Goal: Task Accomplishment & Management: Use online tool/utility

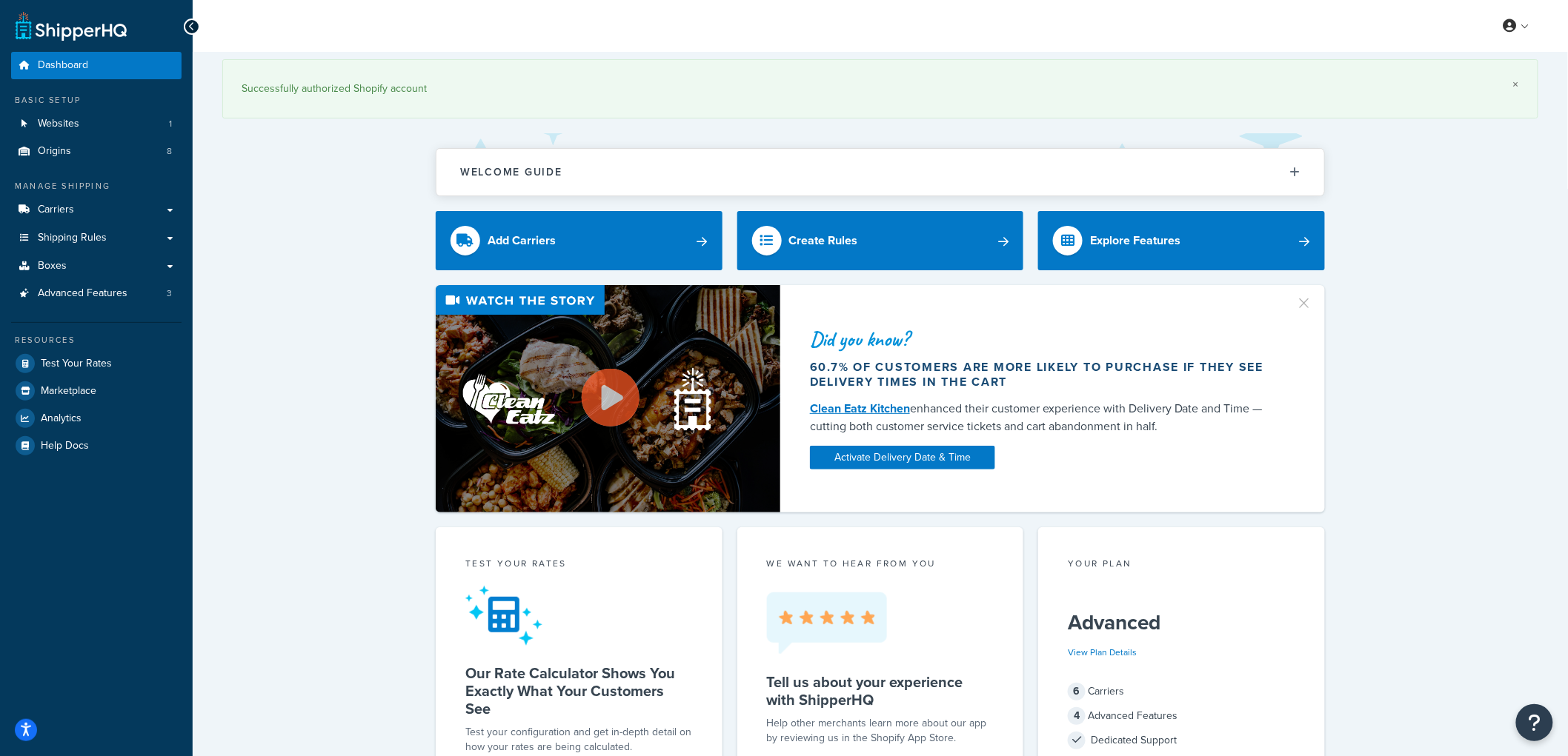
click at [1519, 83] on link "×" at bounding box center [1516, 85] width 6 height 12
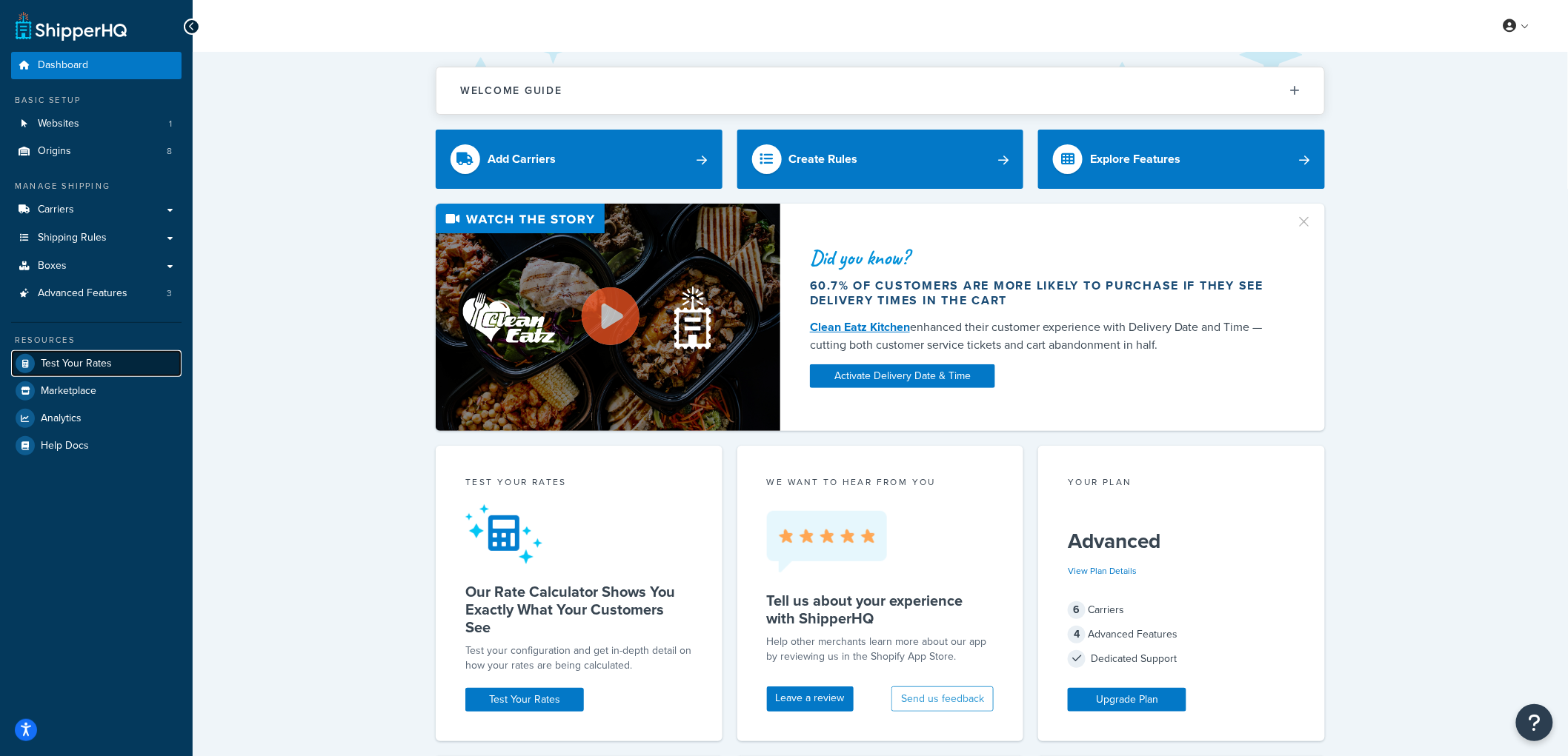
click at [69, 364] on span "Test Your Rates" at bounding box center [76, 364] width 71 height 12
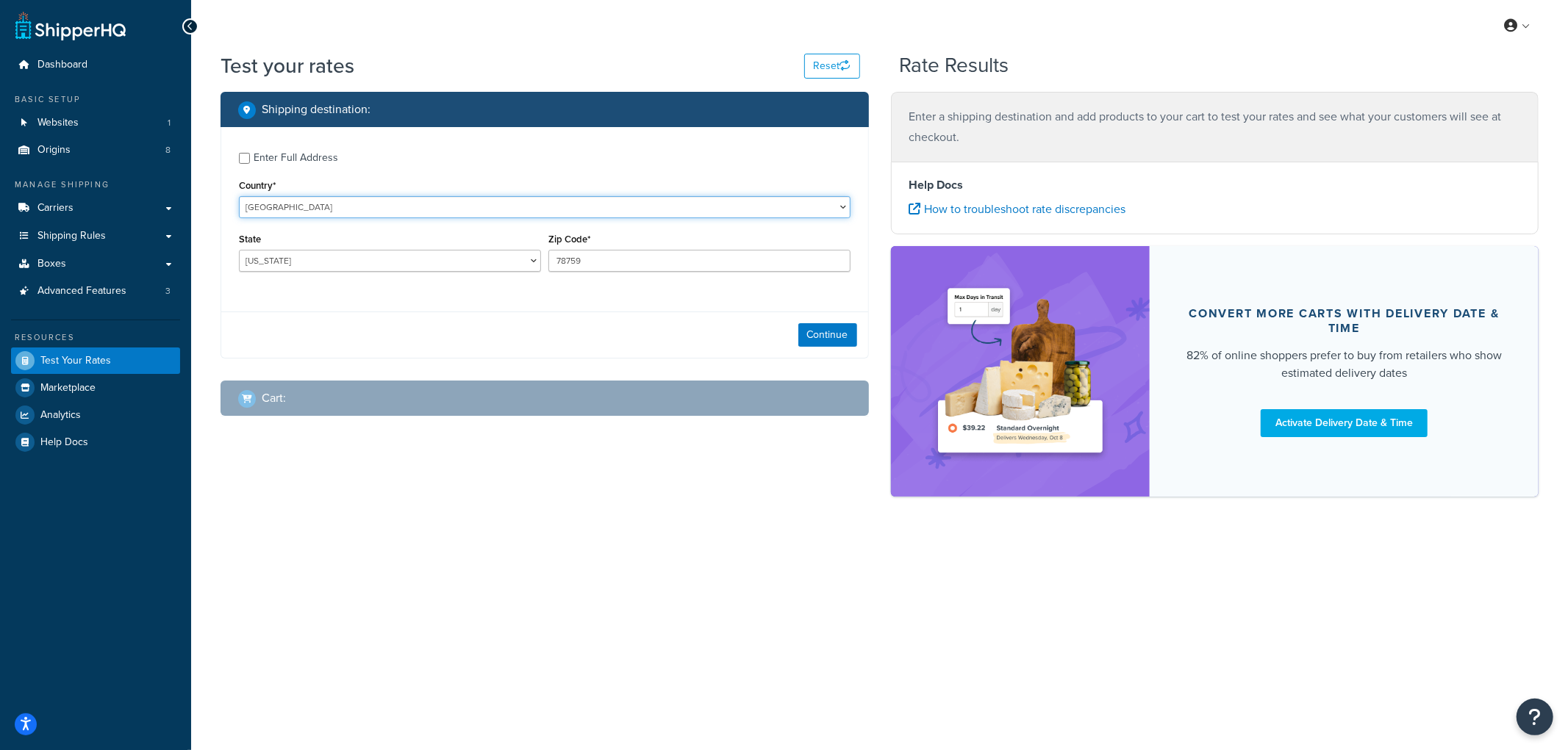
click at [292, 206] on select "United States United Kingdom Afghanistan Åland Islands Albania Algeria American…" at bounding box center [544, 206] width 611 height 22
click at [285, 258] on select "Alabama Alaska American Samoa Arizona Arkansas Armed Forces Americas Armed Forc…" at bounding box center [389, 260] width 302 height 22
select select "NE"
click at [238, 251] on select "Alabama Alaska American Samoa Arizona Arkansas Armed Forces Americas Armed Forc…" at bounding box center [389, 260] width 302 height 22
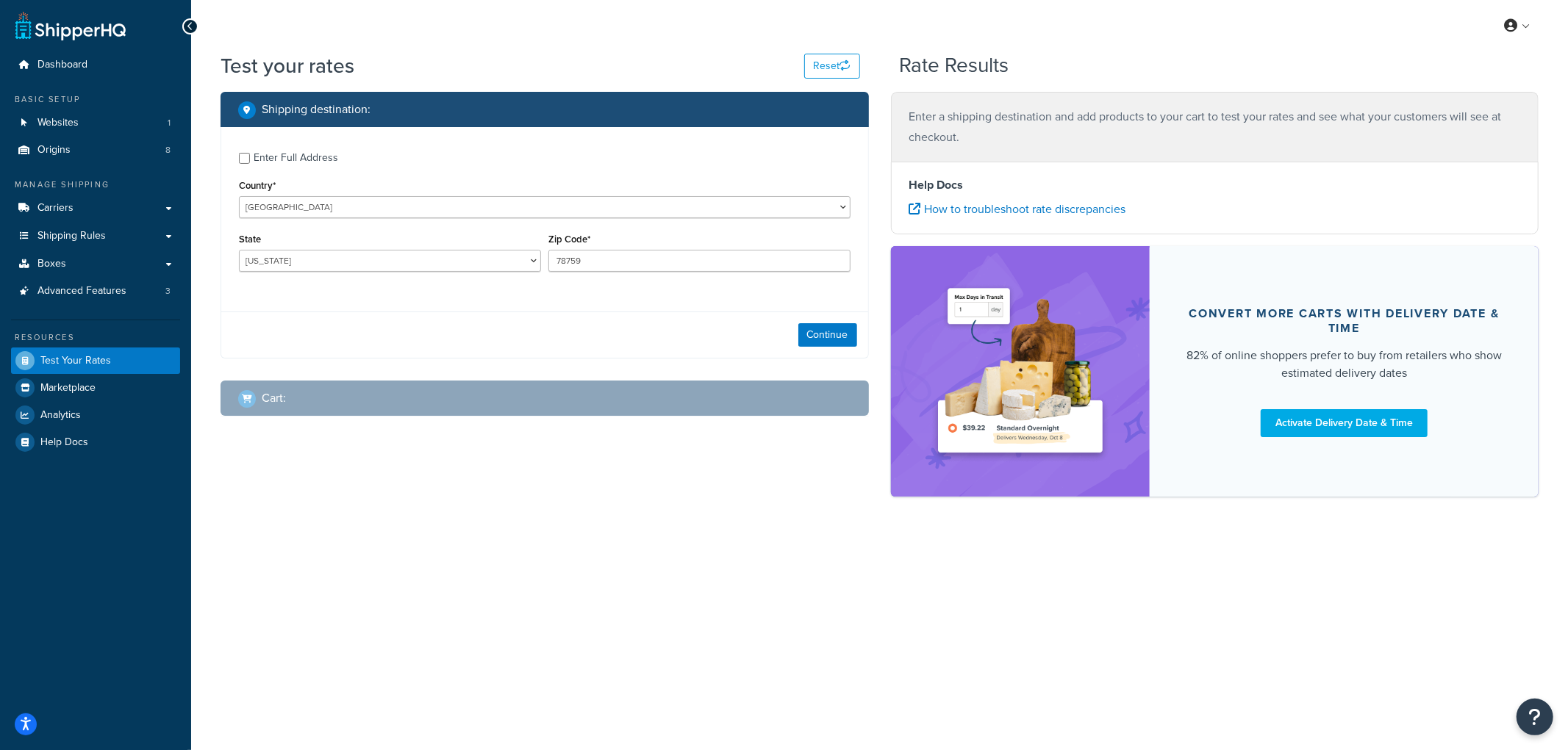
click at [606, 248] on div "Zip Code* 78759" at bounding box center [699, 250] width 302 height 42
click at [600, 264] on input "78759" at bounding box center [699, 260] width 302 height 22
type input "69331"
click at [322, 156] on div "Enter Full Address" at bounding box center [295, 158] width 84 height 21
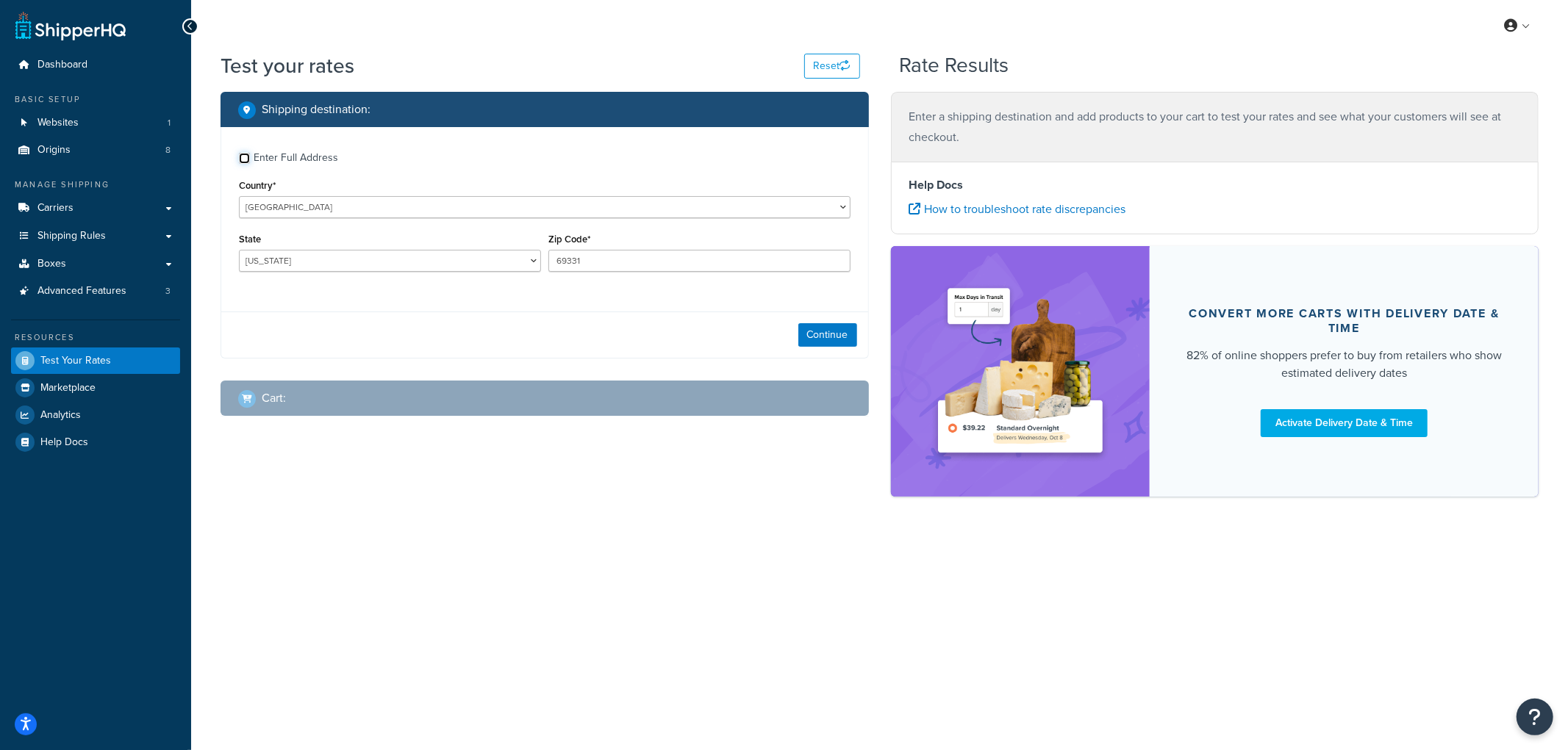
click at [250, 156] on input "Enter Full Address" at bounding box center [244, 158] width 11 height 11
checkbox input "true"
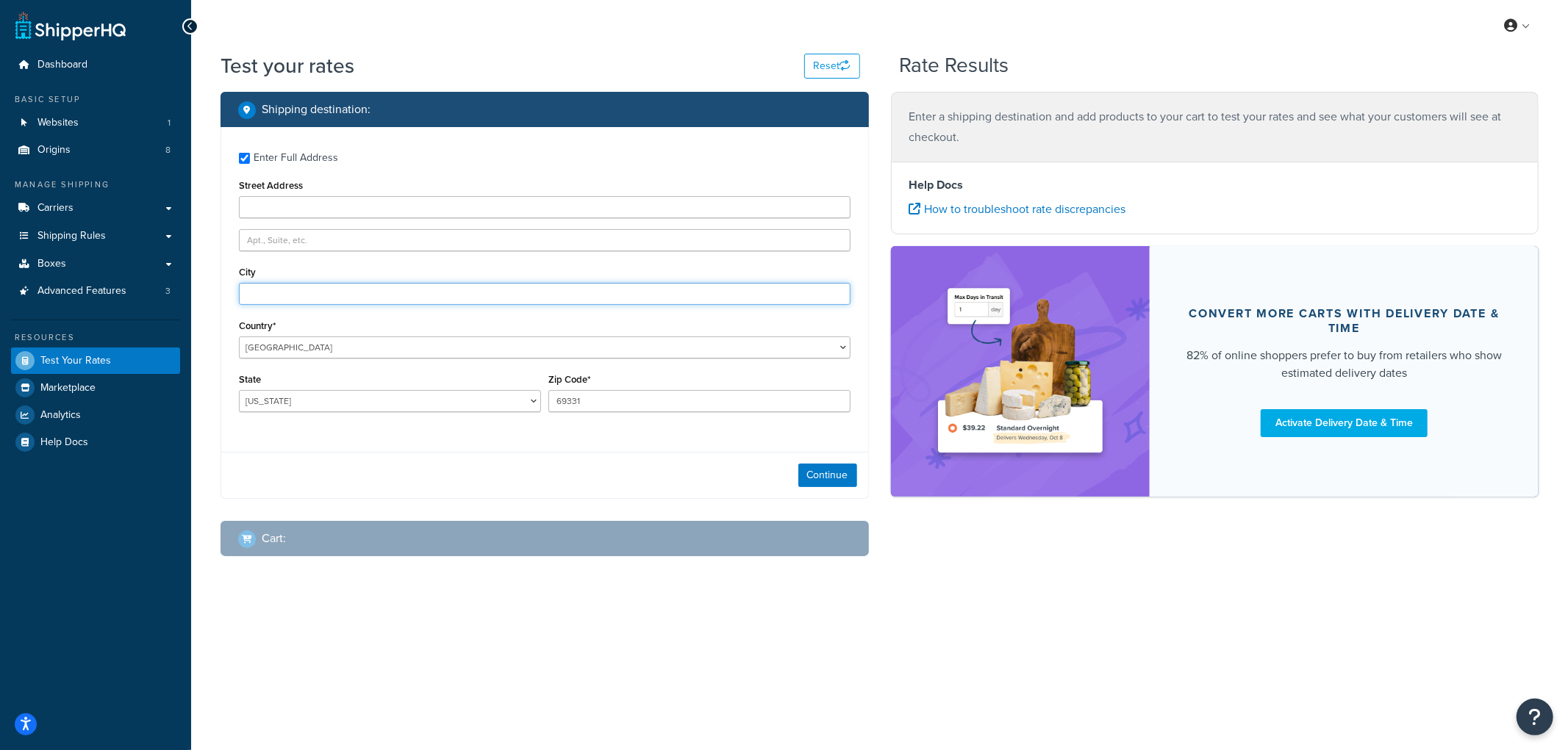
click at [272, 303] on input "City" at bounding box center [544, 293] width 611 height 22
type input "Angora"
click at [840, 485] on button "Continue" at bounding box center [827, 475] width 59 height 23
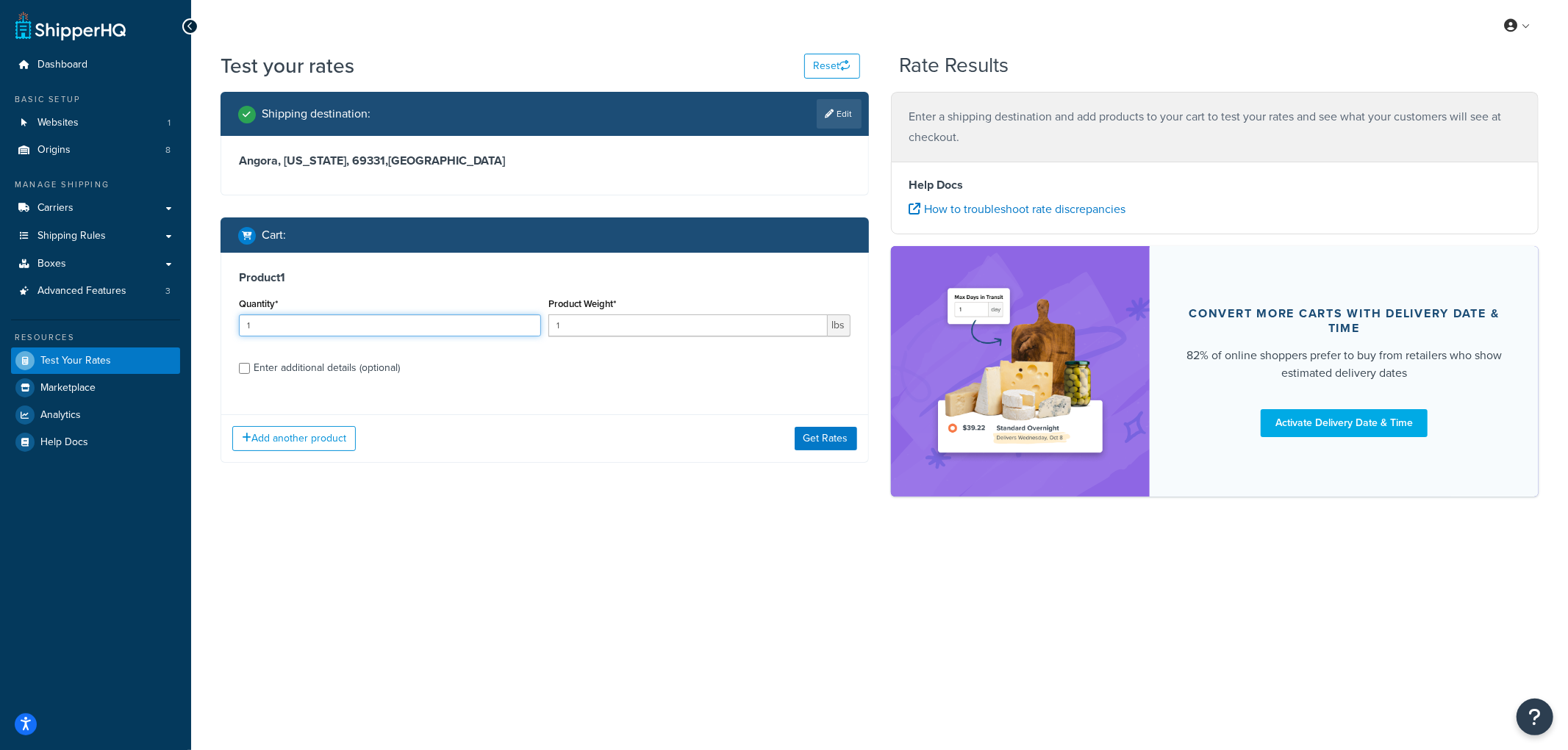
drag, startPoint x: 410, startPoint y: 325, endPoint x: 0, endPoint y: 310, distance: 410.3
click at [0, 310] on div "Dashboard Basic Setup Websites 1 Origins 8 Manage Shipping Carriers Carriers Al…" at bounding box center [784, 375] width 1568 height 750
type input "2"
drag, startPoint x: 572, startPoint y: 317, endPoint x: 511, endPoint y: 321, distance: 61.1
click at [511, 321] on div "Quantity* 2 Product Weight* 1 lbs" at bounding box center [545, 321] width 619 height 54
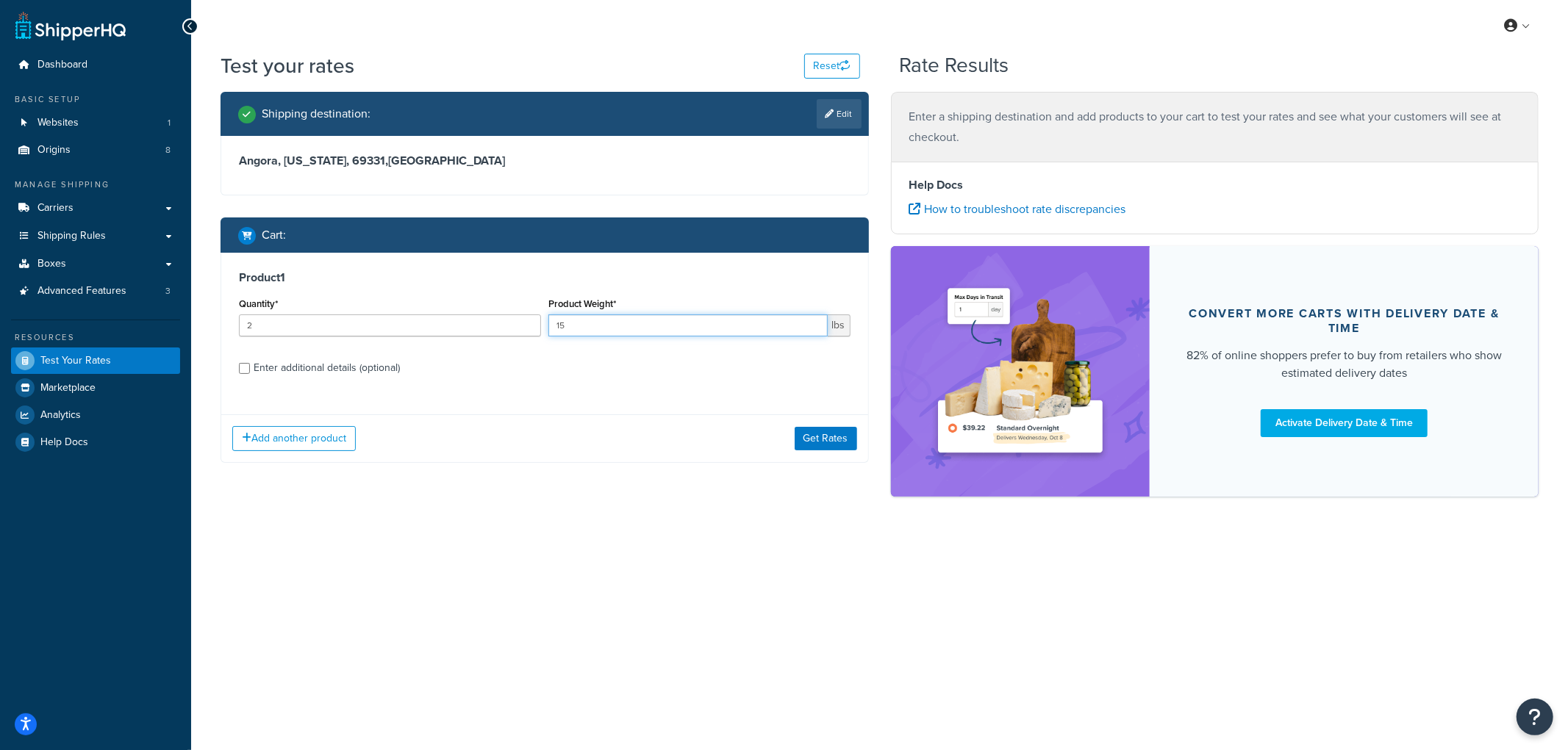
type input "15"
click at [364, 376] on div "Enter additional details (optional)" at bounding box center [326, 368] width 147 height 21
click at [250, 374] on input "Enter additional details (optional)" at bounding box center [244, 368] width 11 height 11
checkbox input "true"
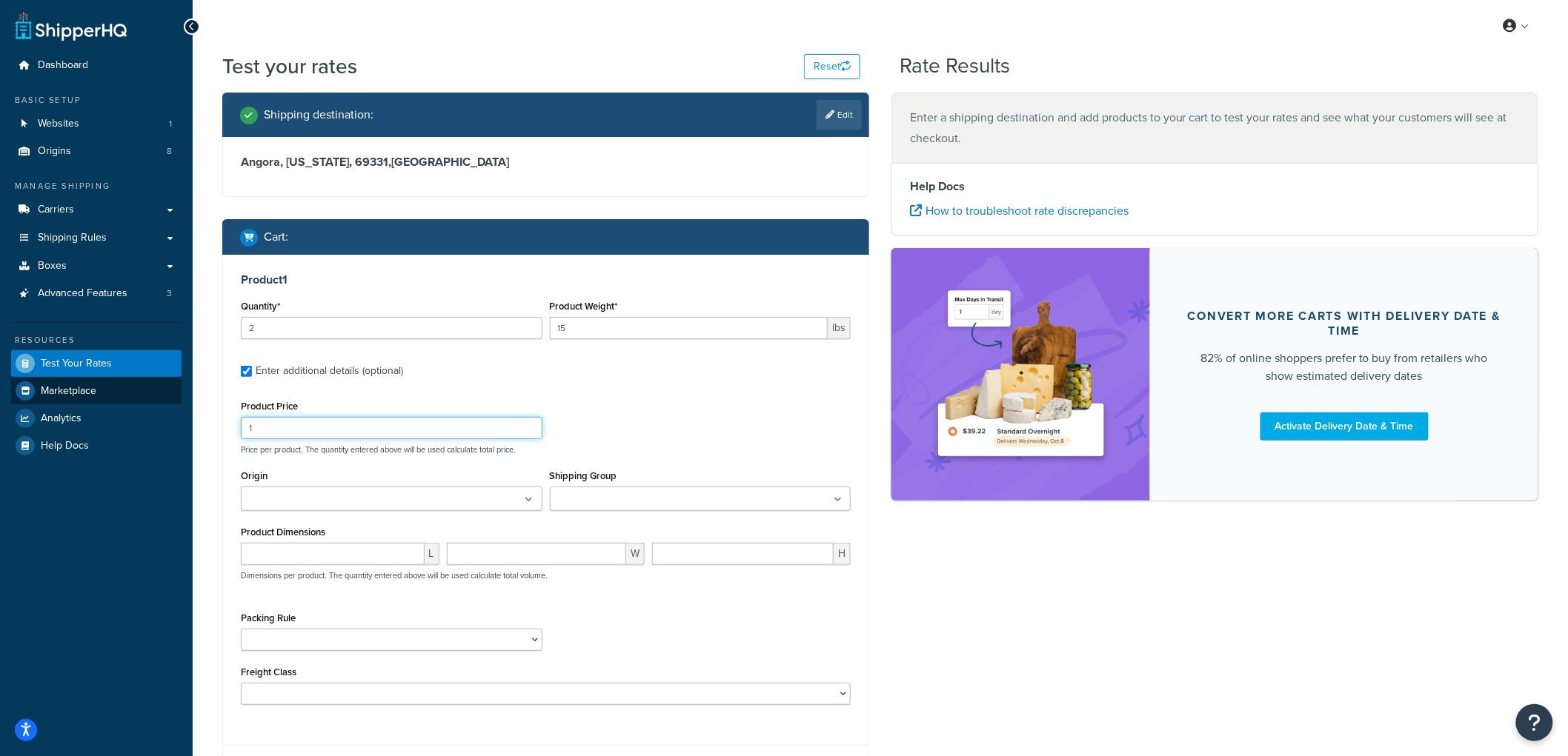
drag, startPoint x: 313, startPoint y: 425, endPoint x: 172, endPoint y: 396, distance: 144.0
click at [172, 396] on div "Dashboard Basic Setup Websites 1 Origins 8 Manage Shipping Carriers Carriers Al…" at bounding box center [784, 445] width 1568 height 891
type input "100"
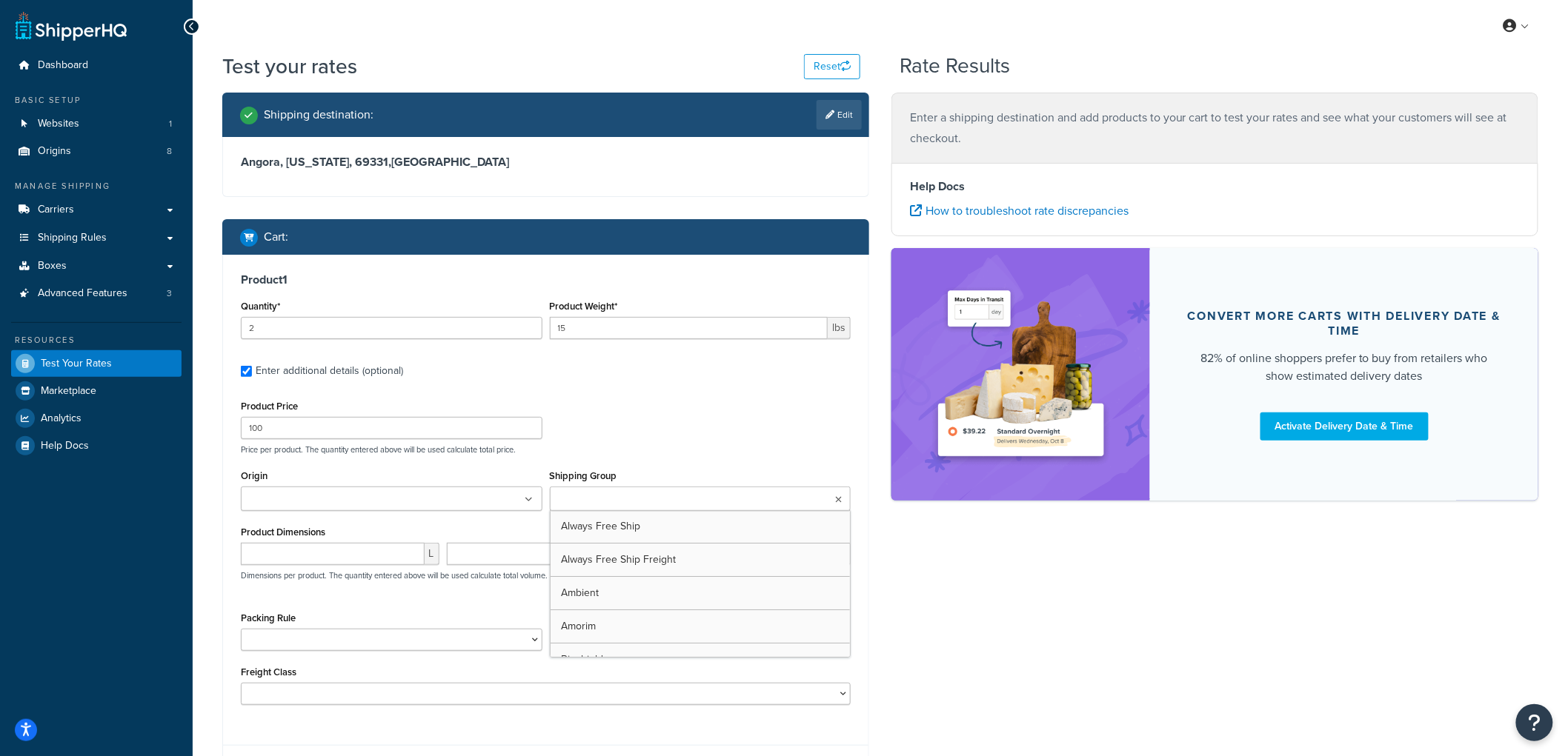
click at [586, 500] on input "Shipping Group" at bounding box center [620, 500] width 131 height 17
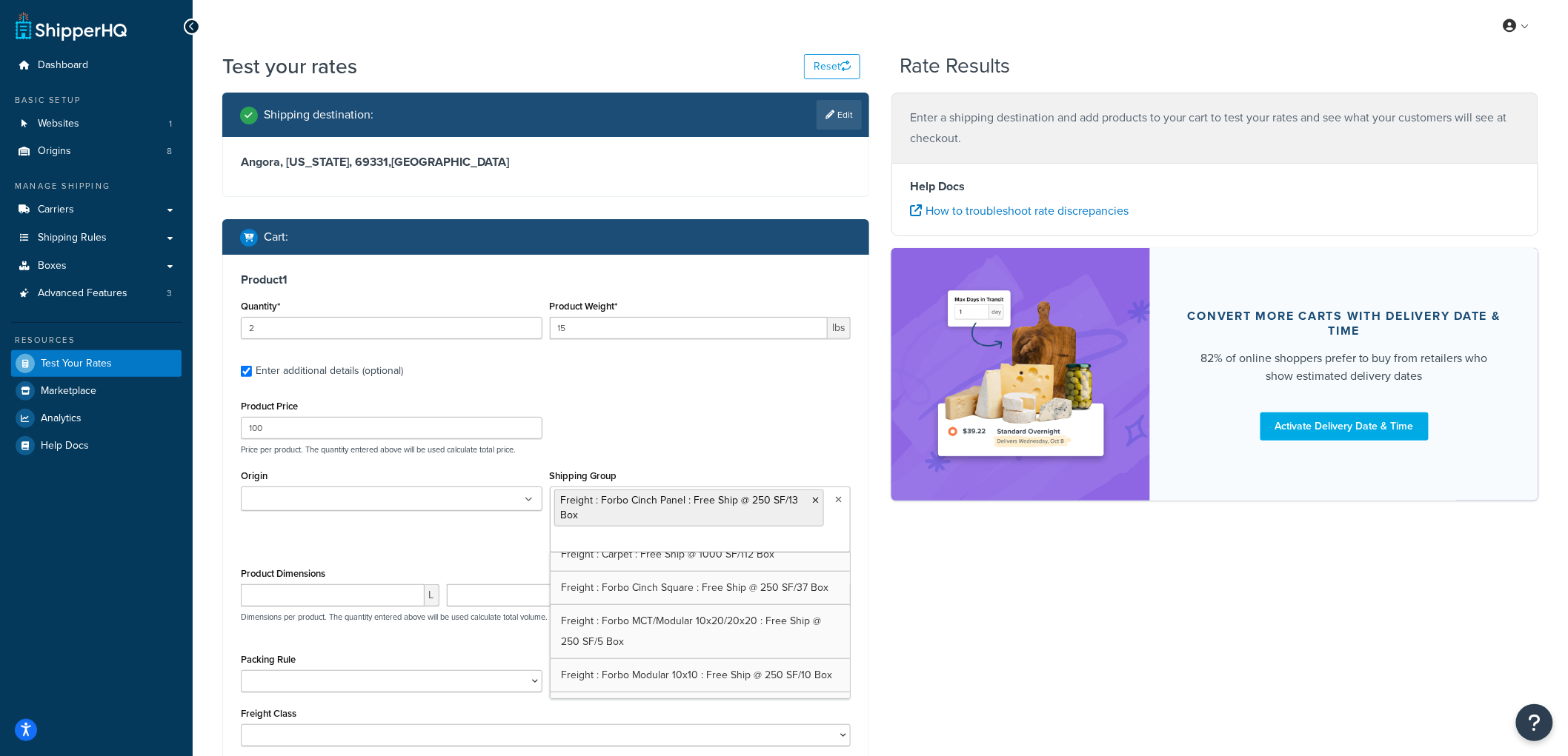
click at [736, 374] on label "Enter additional details (optional)" at bounding box center [553, 369] width 596 height 24
click at [252, 374] on input "Enter additional details (optional)" at bounding box center [246, 371] width 11 height 11
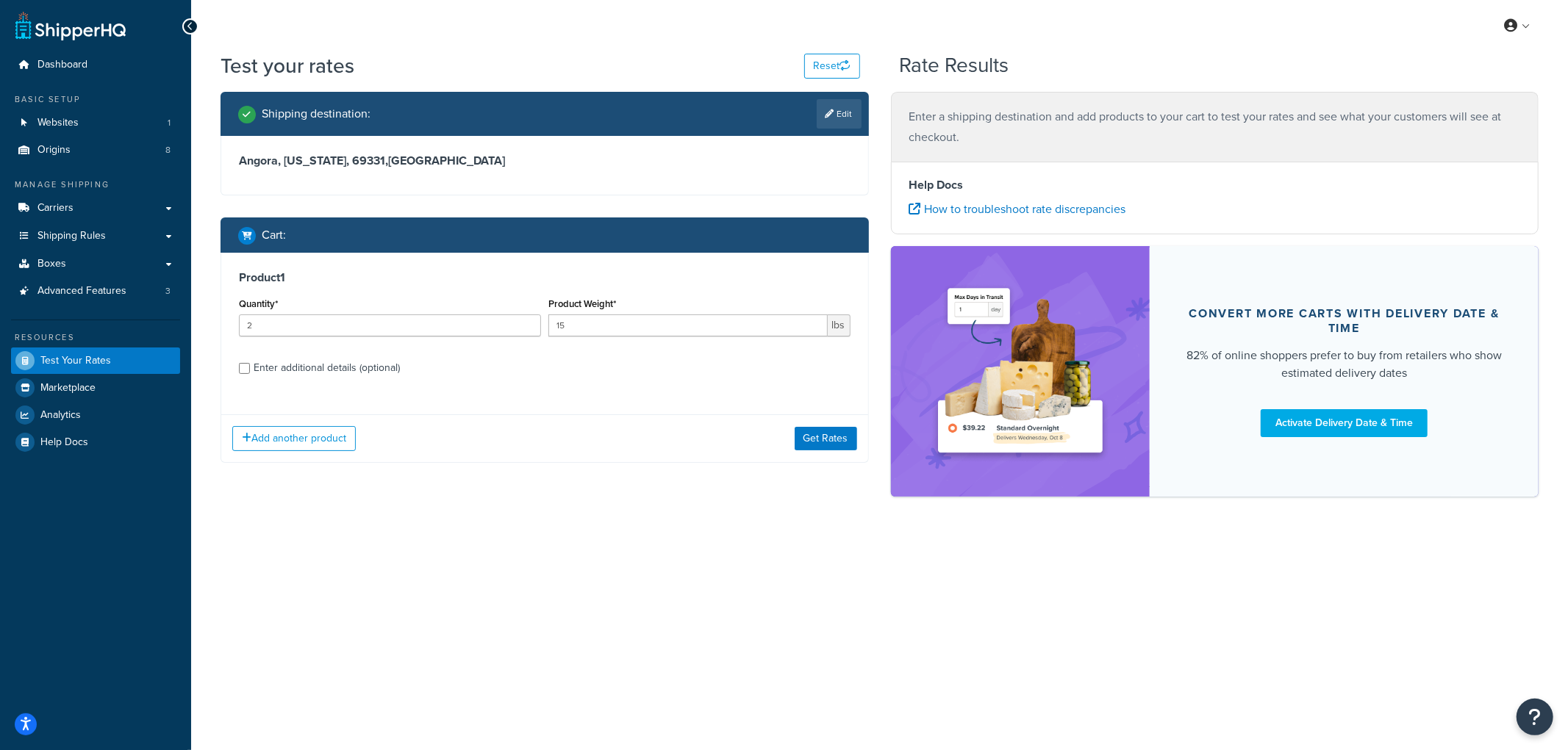
click at [324, 361] on div "Enter additional details (optional)" at bounding box center [326, 368] width 147 height 21
click at [250, 363] on input "Enter additional details (optional)" at bounding box center [244, 368] width 11 height 11
checkbox input "true"
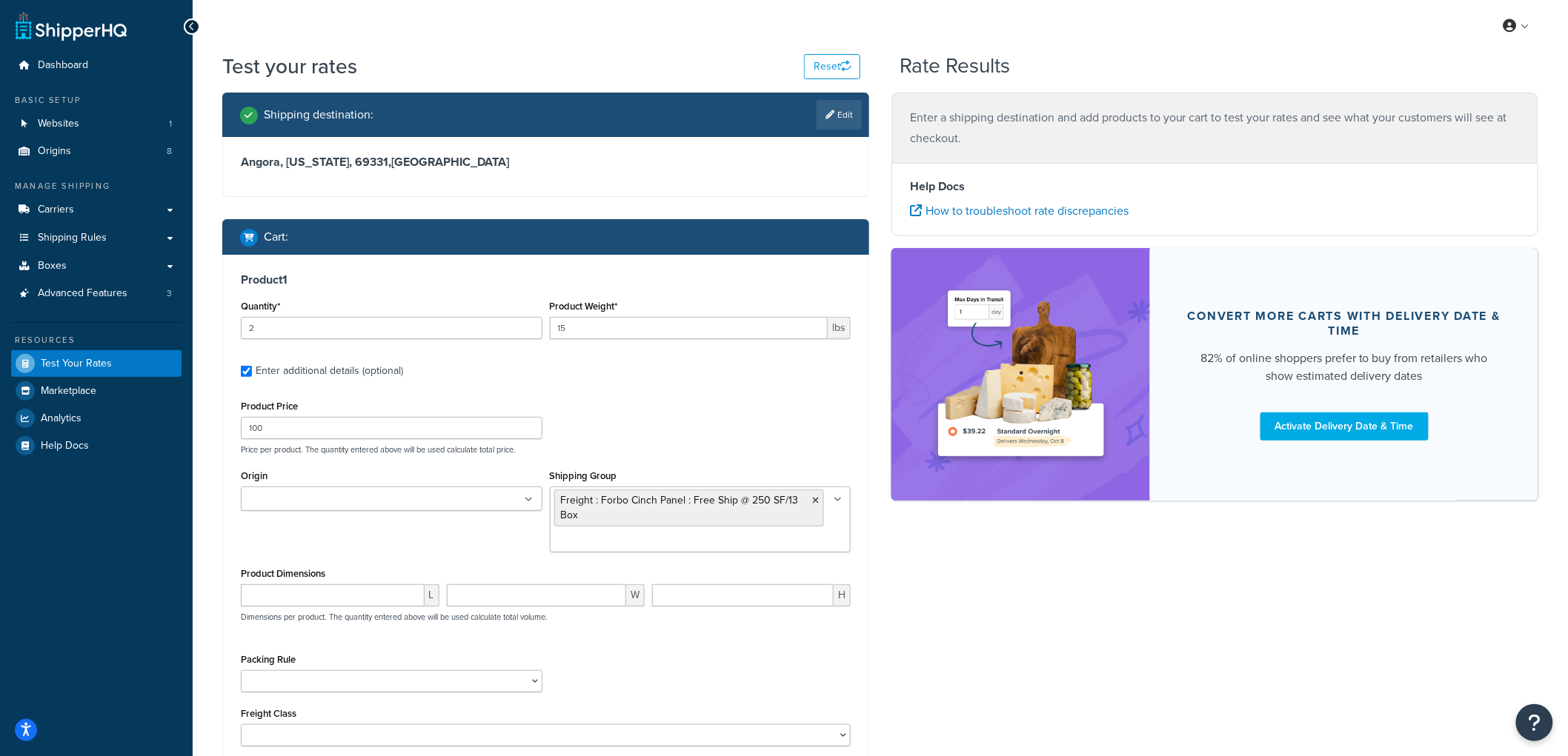
click at [440, 498] on ul at bounding box center [391, 499] width 302 height 24
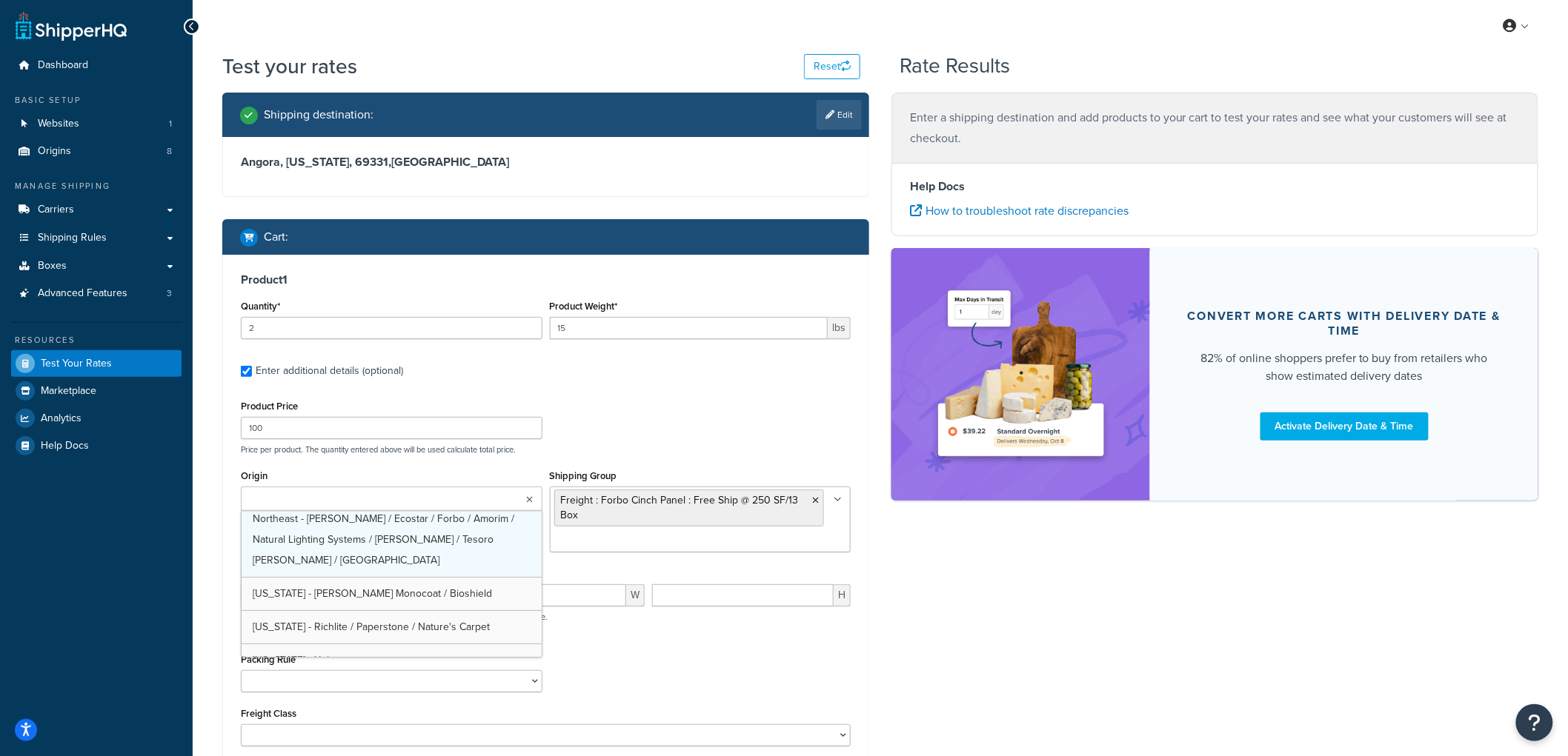
scroll to position [86, 0]
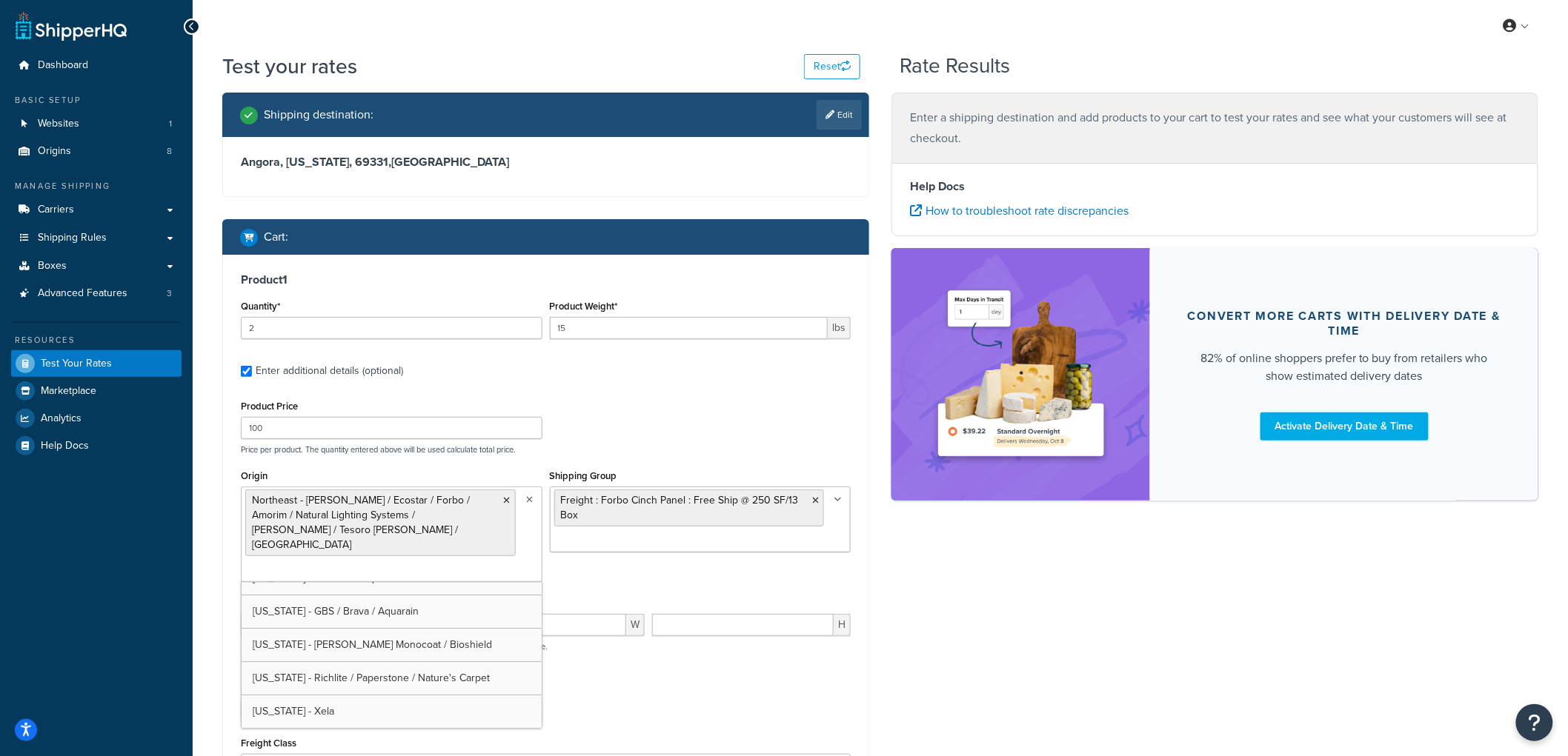
click at [702, 449] on p "Price per product. The quantity entered above will be used calculate total pric…" at bounding box center [546, 450] width 617 height 10
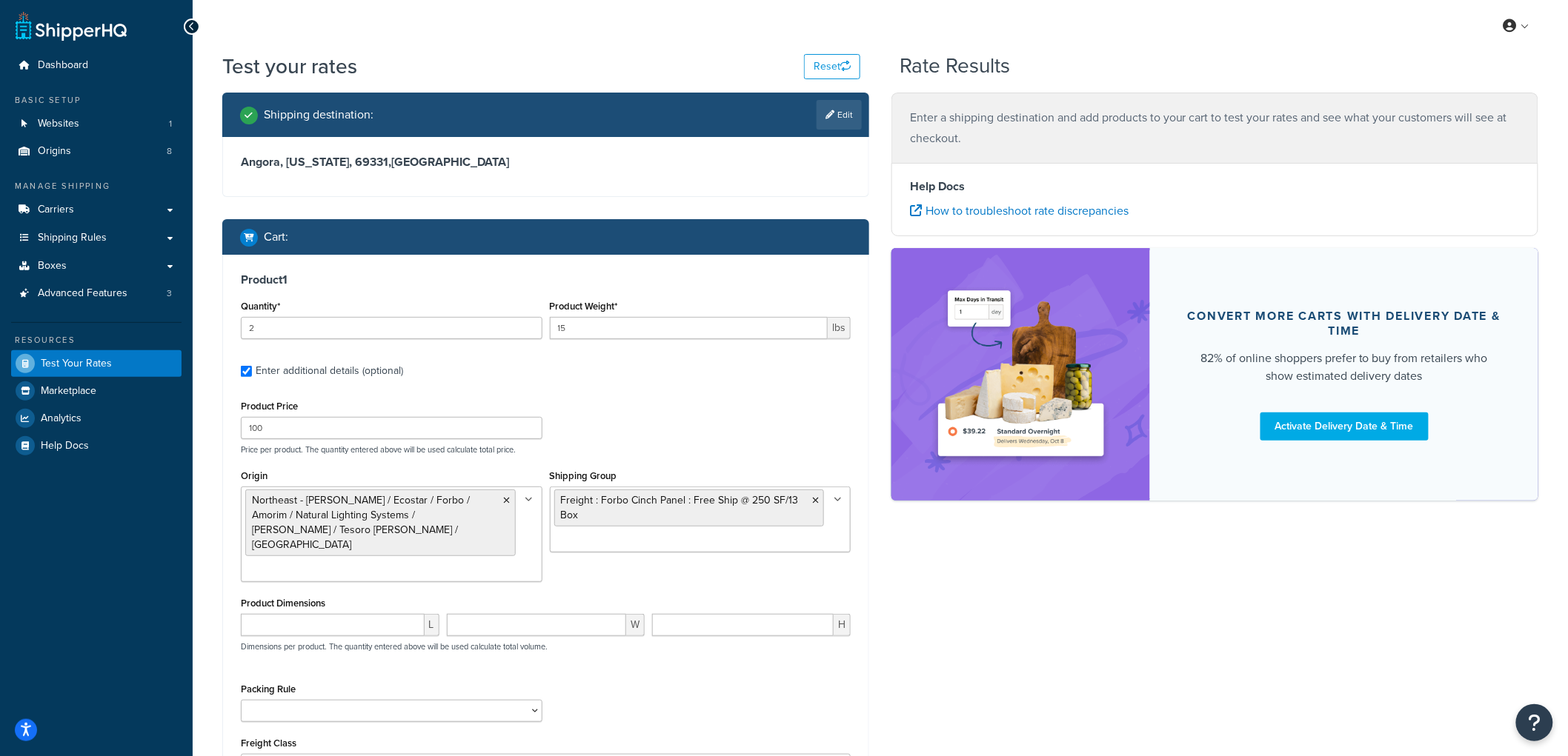
click at [631, 551] on ul "Freight : Forbo Cinch Panel : Free Ship @ 250 SF/13 Box" at bounding box center [700, 519] width 302 height 66
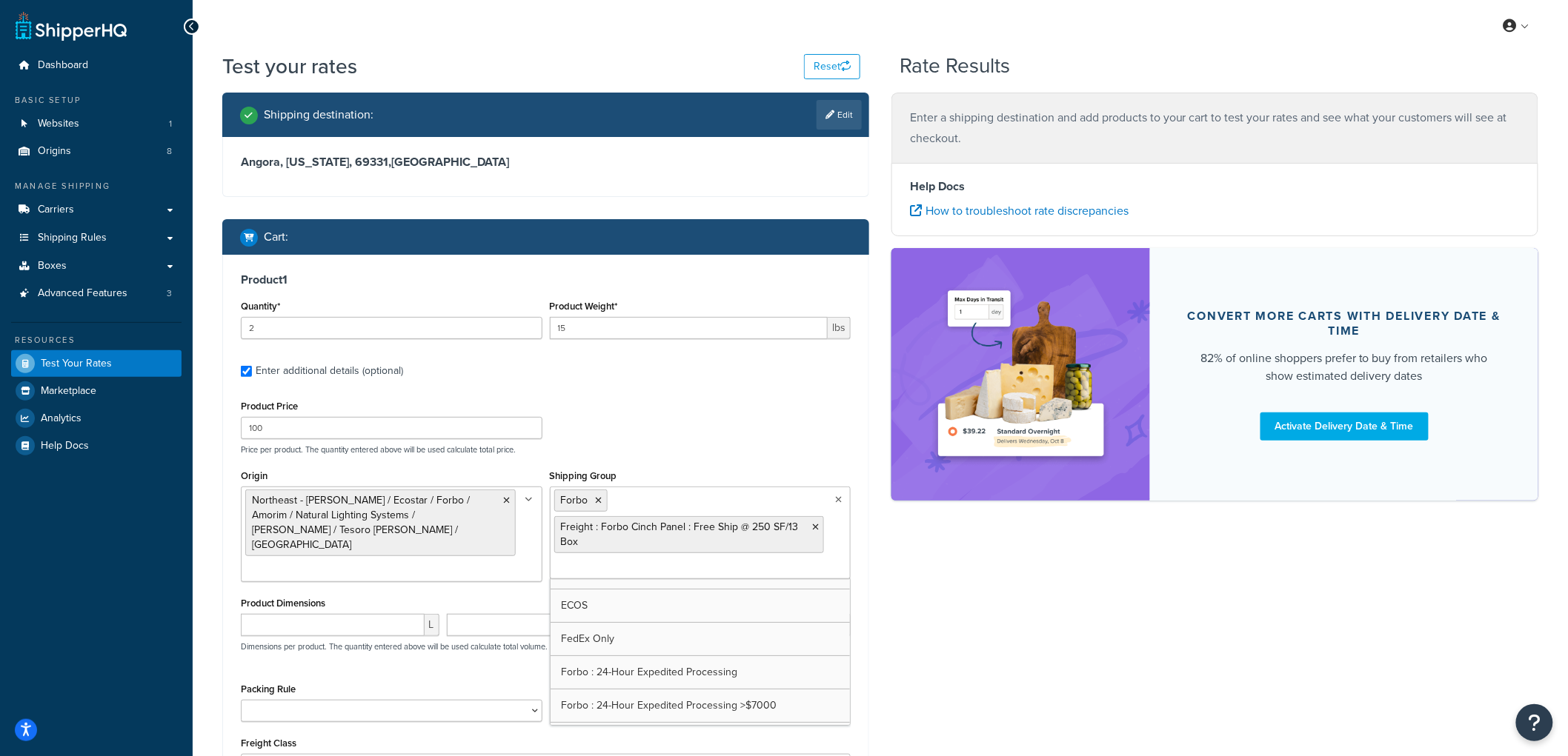
click at [633, 390] on div "Product 1 Quantity* 2 Product Weight* 15 lbs Enter additional details (optional…" at bounding box center [546, 524] width 645 height 538
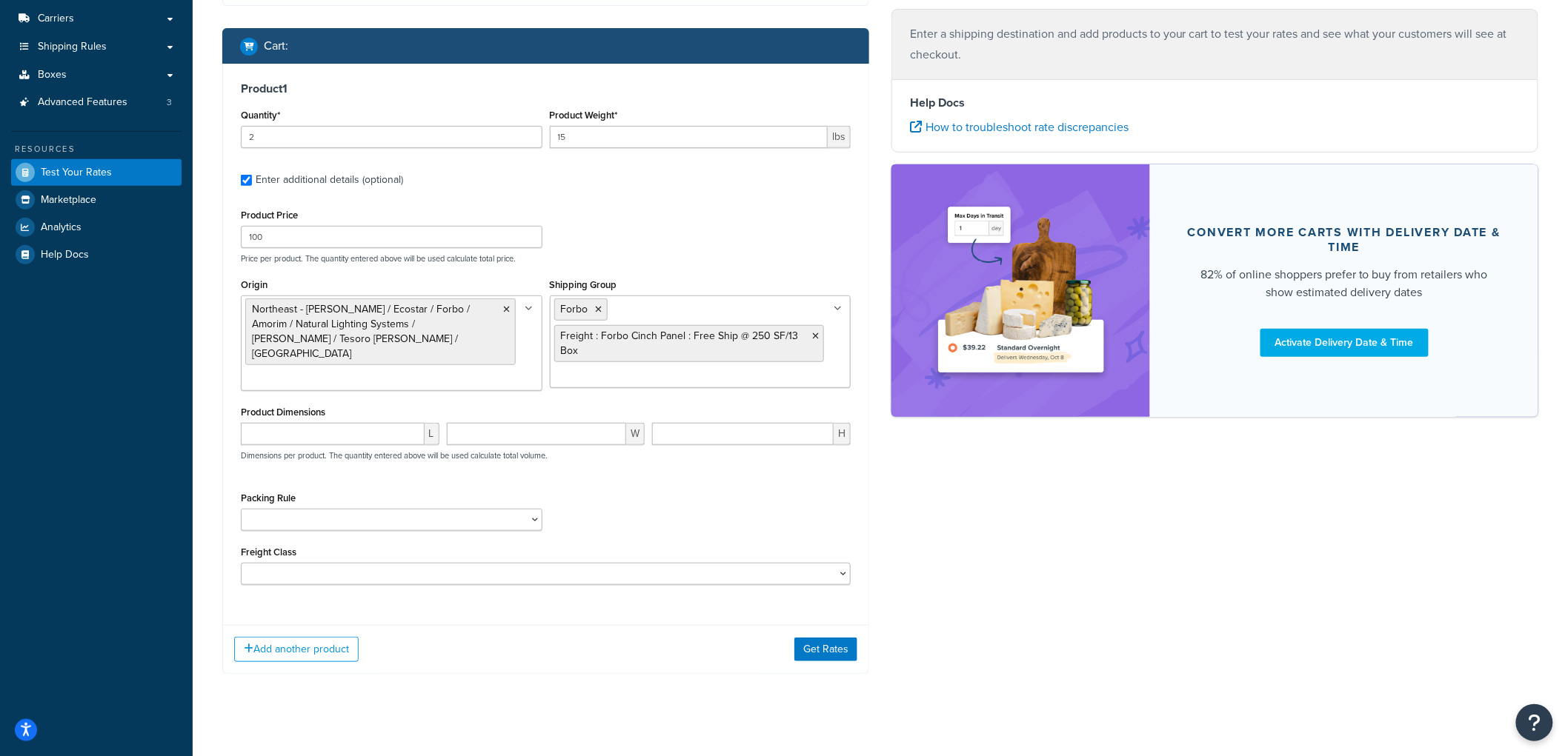
scroll to position [204, 0]
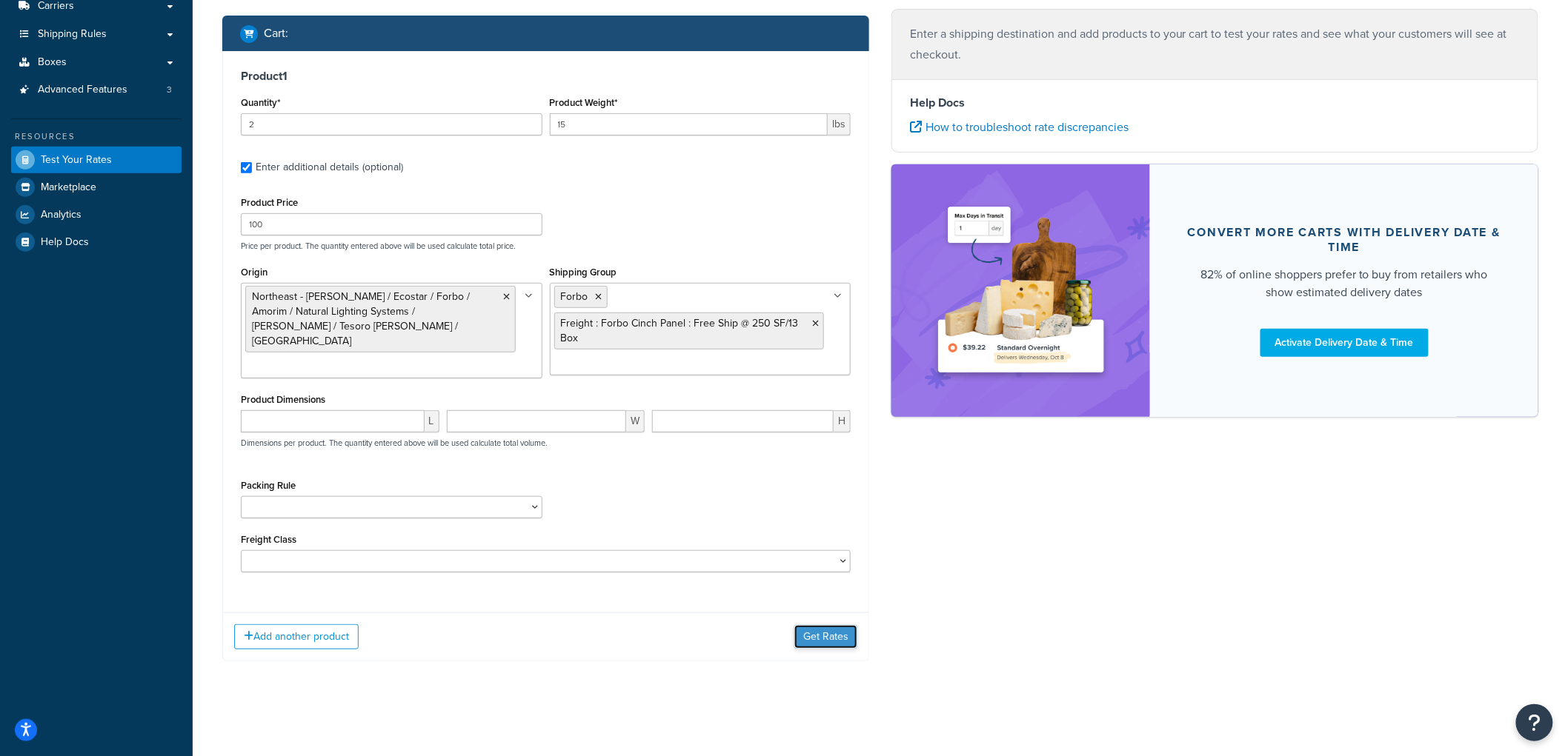
click at [833, 639] on button "Get Rates" at bounding box center [826, 636] width 63 height 24
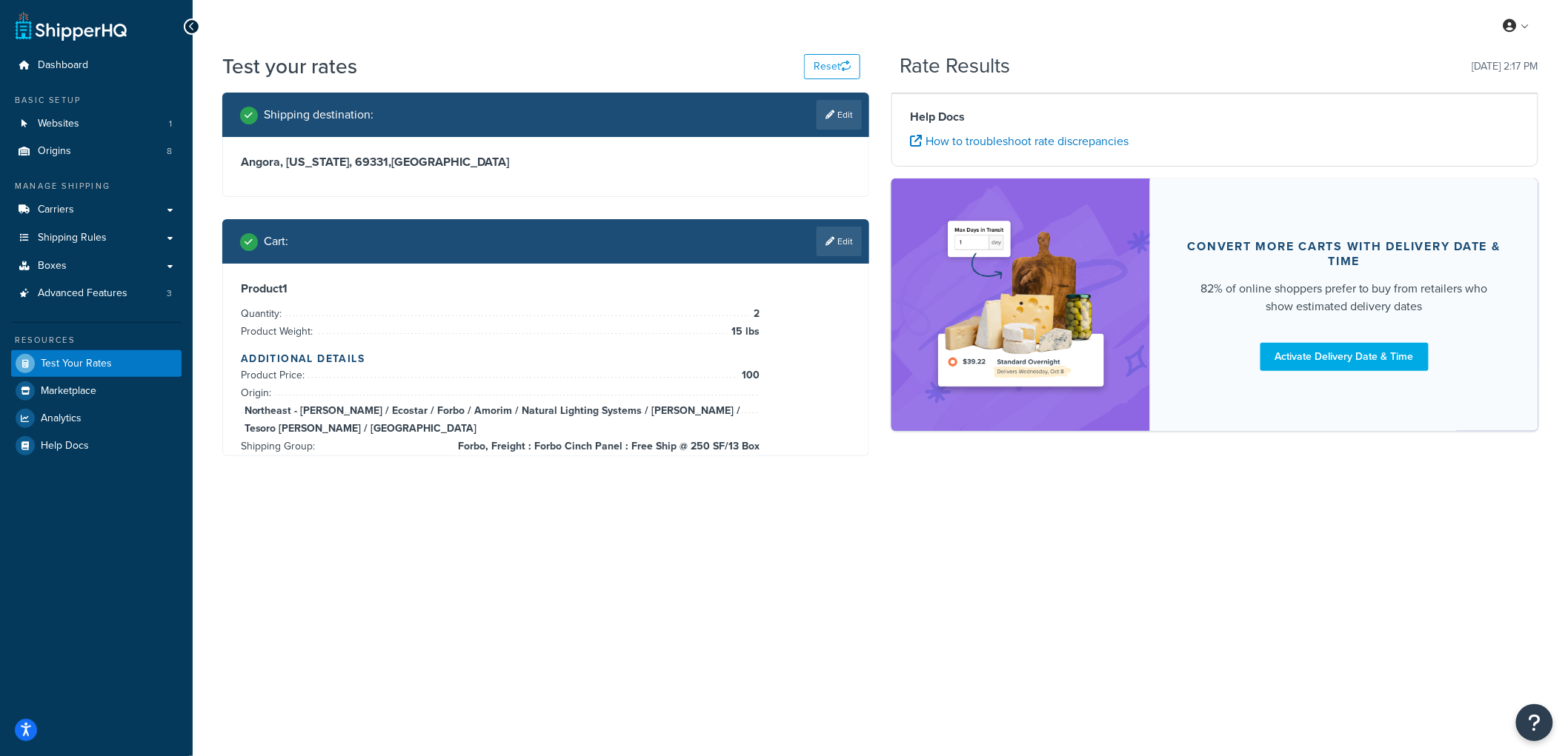
scroll to position [0, 0]
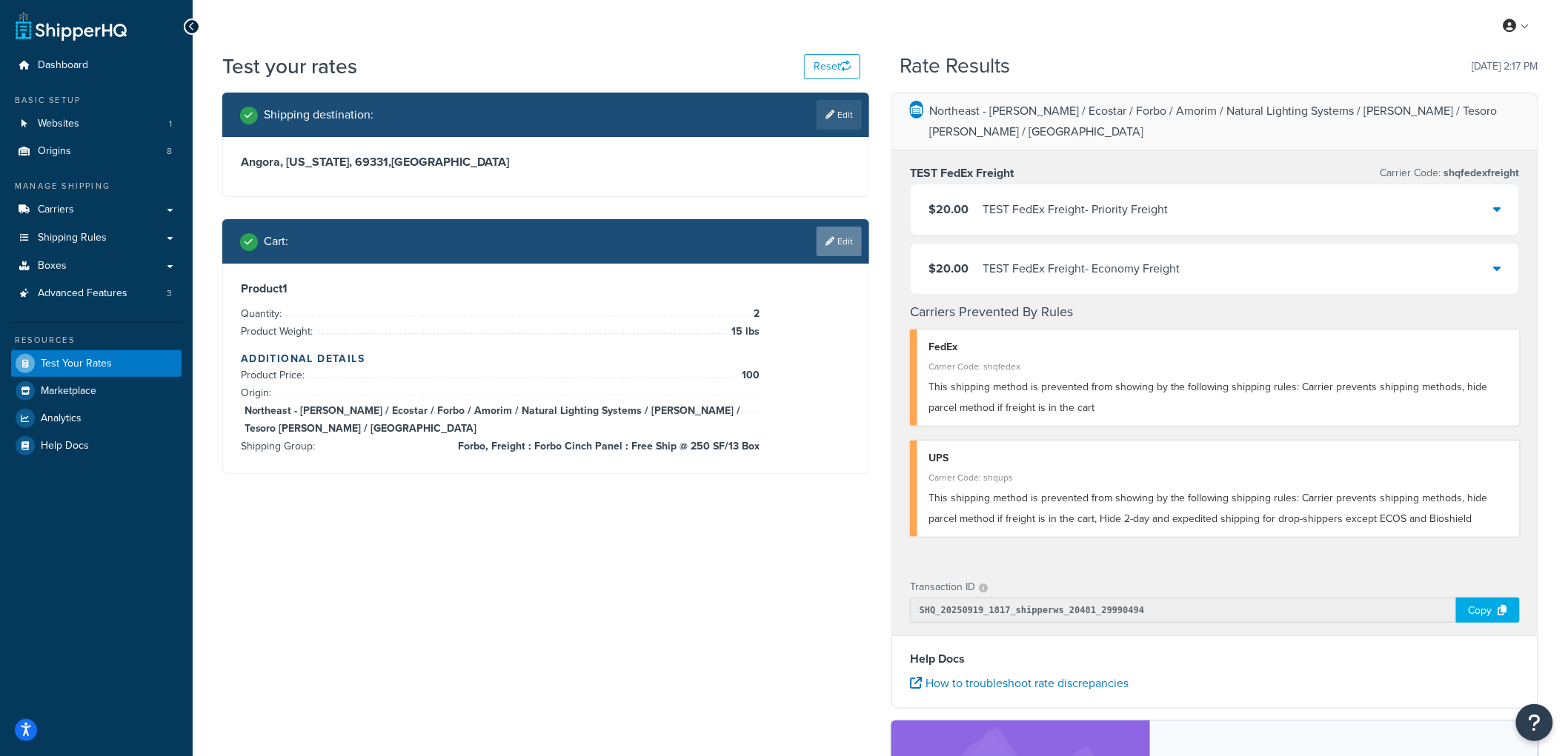
click at [848, 235] on link "Edit" at bounding box center [840, 241] width 45 height 30
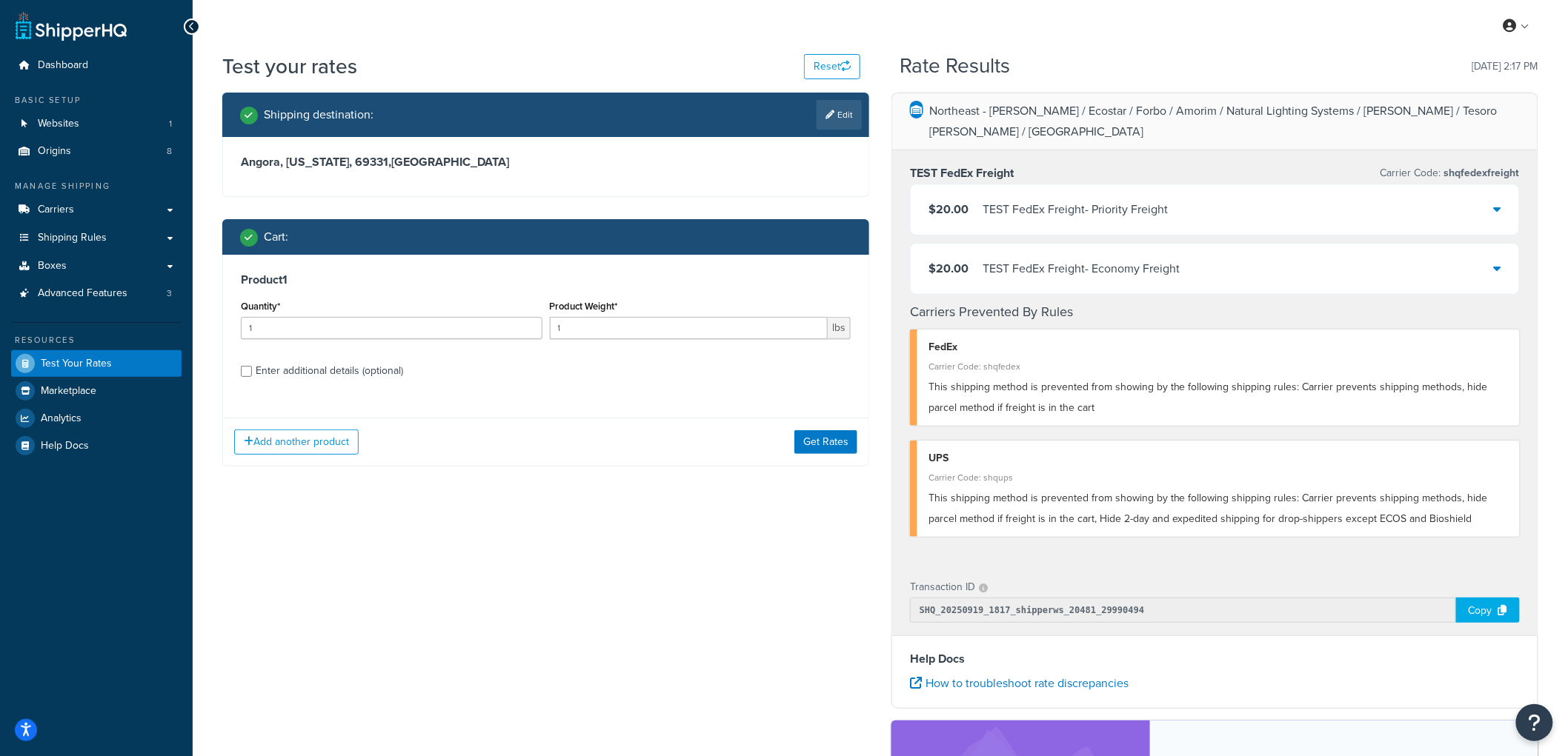
click at [298, 371] on div "Enter additional details (optional)" at bounding box center [329, 371] width 148 height 21
click at [252, 371] on input "Enter additional details (optional)" at bounding box center [246, 371] width 11 height 11
checkbox input "true"
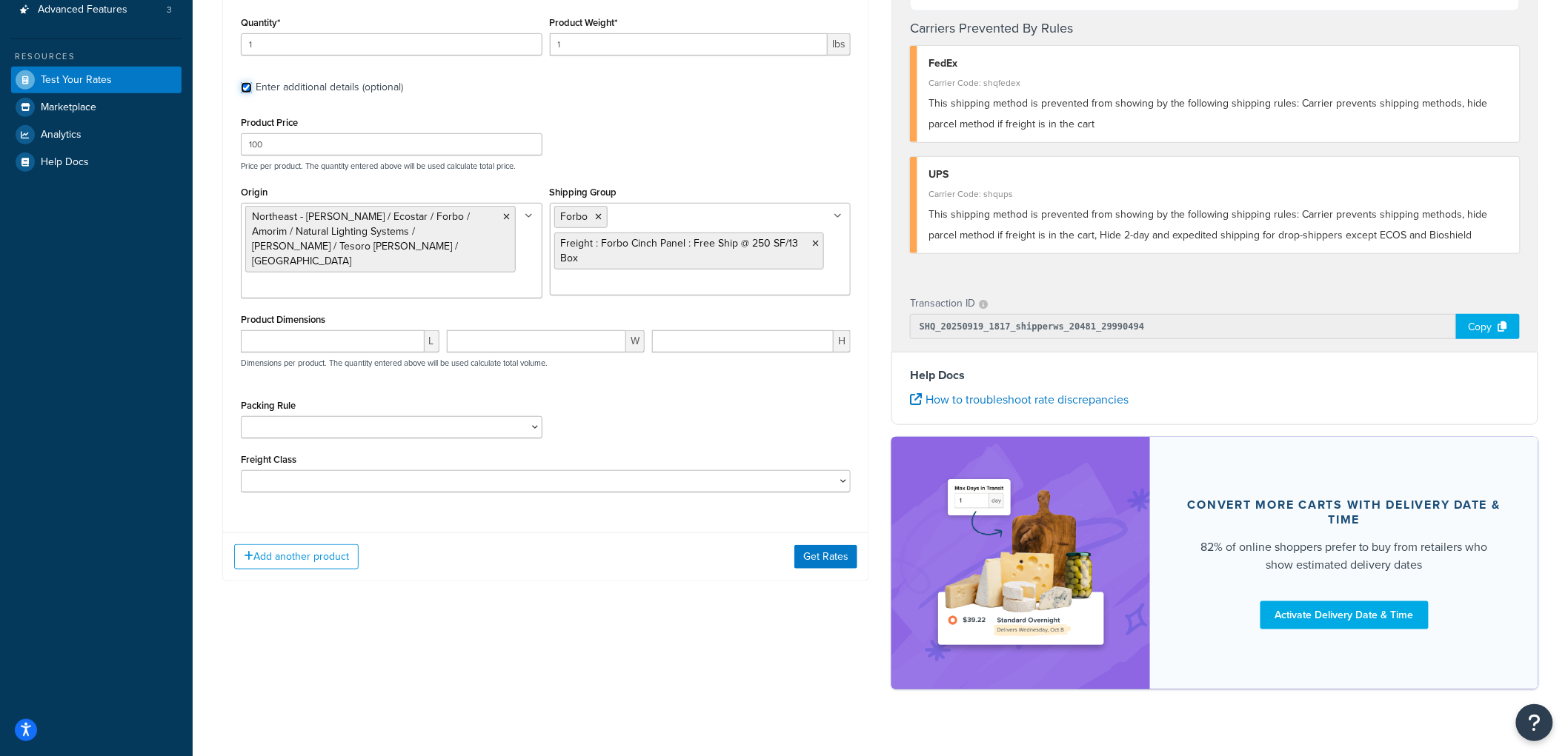
scroll to position [285, 0]
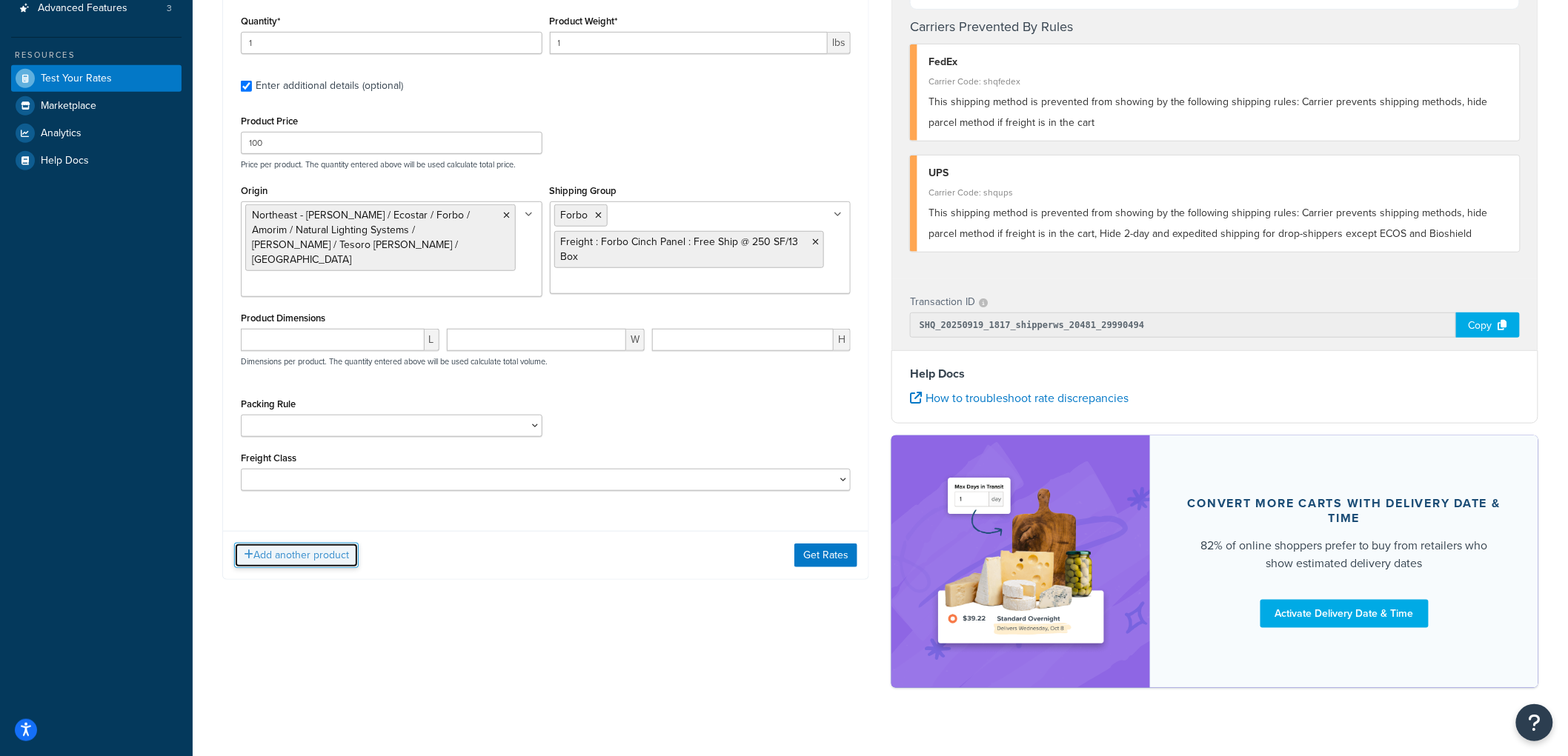
click at [324, 551] on button "Add another product" at bounding box center [296, 555] width 124 height 25
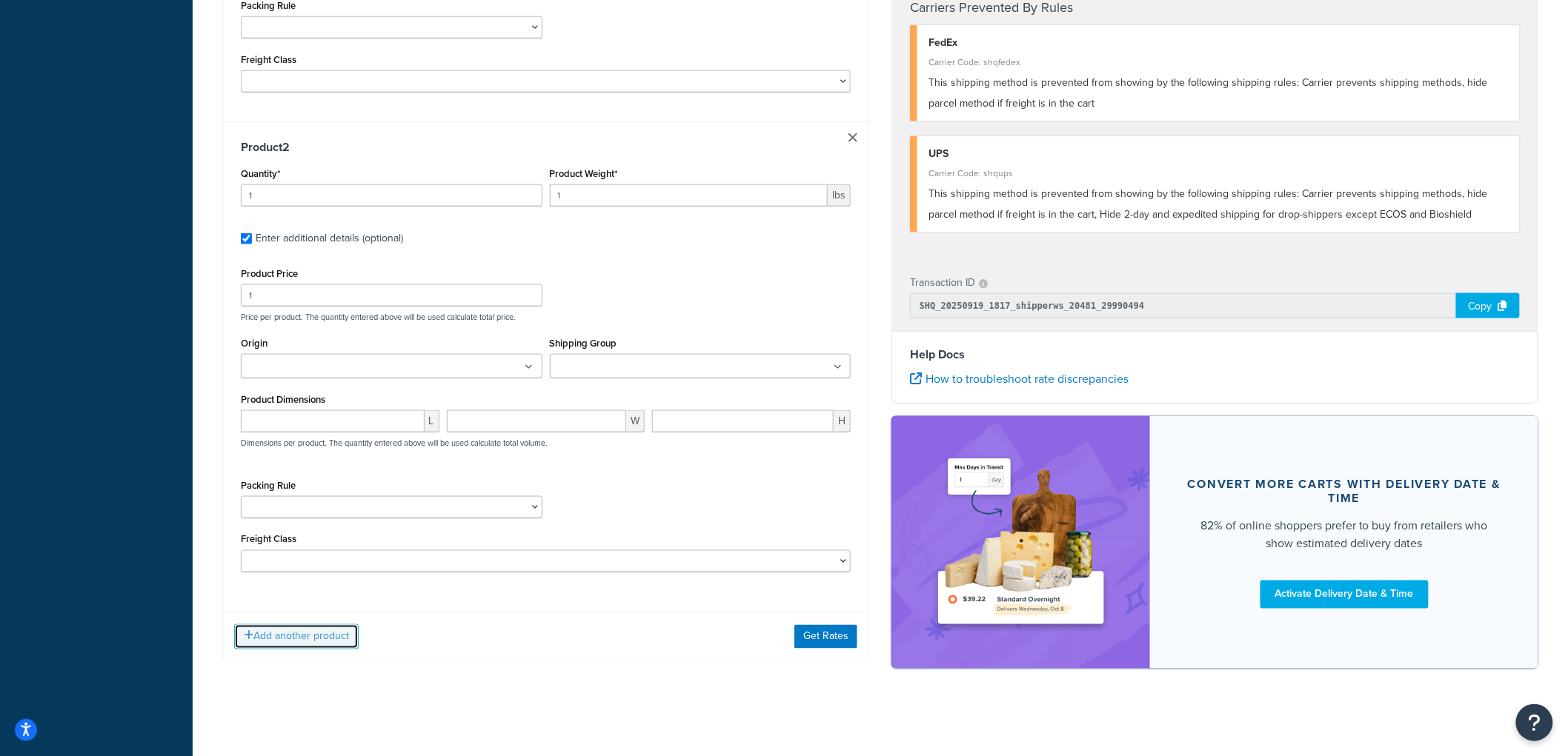
scroll to position [686, 0]
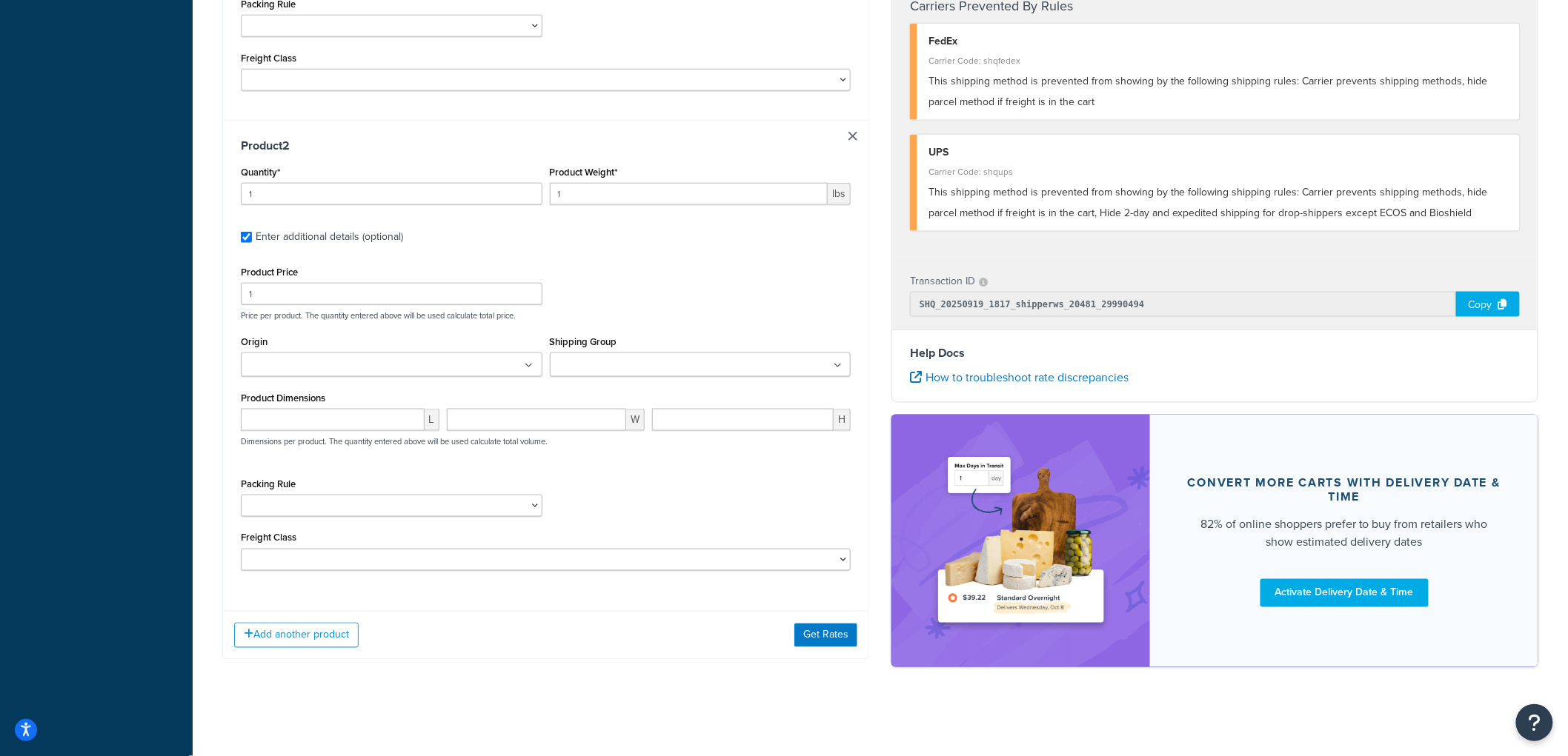
click at [687, 362] on ul at bounding box center [700, 364] width 302 height 24
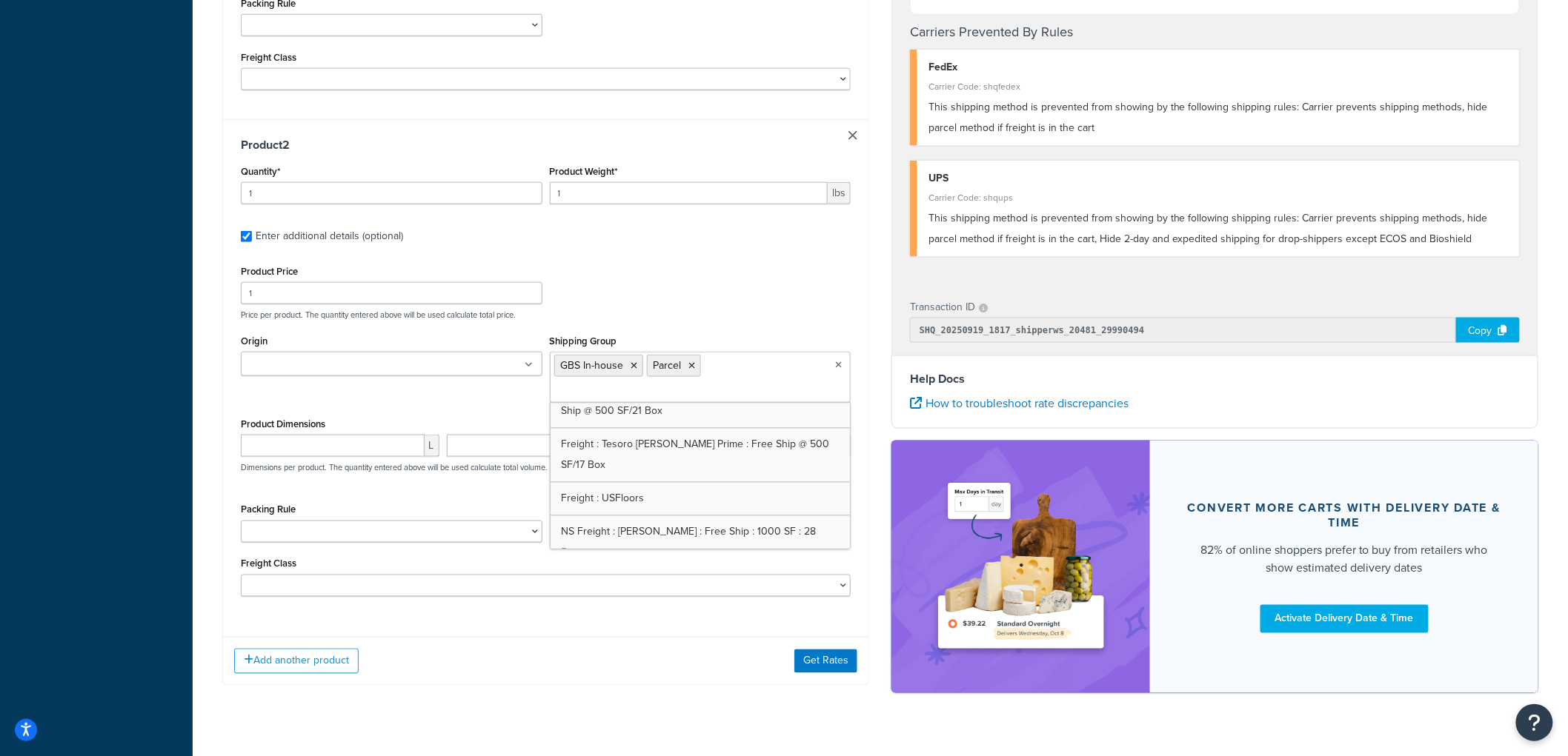
click at [648, 280] on div "Product Price 1 Price per product. The quantity entered above will be used calc…" at bounding box center [546, 290] width 617 height 59
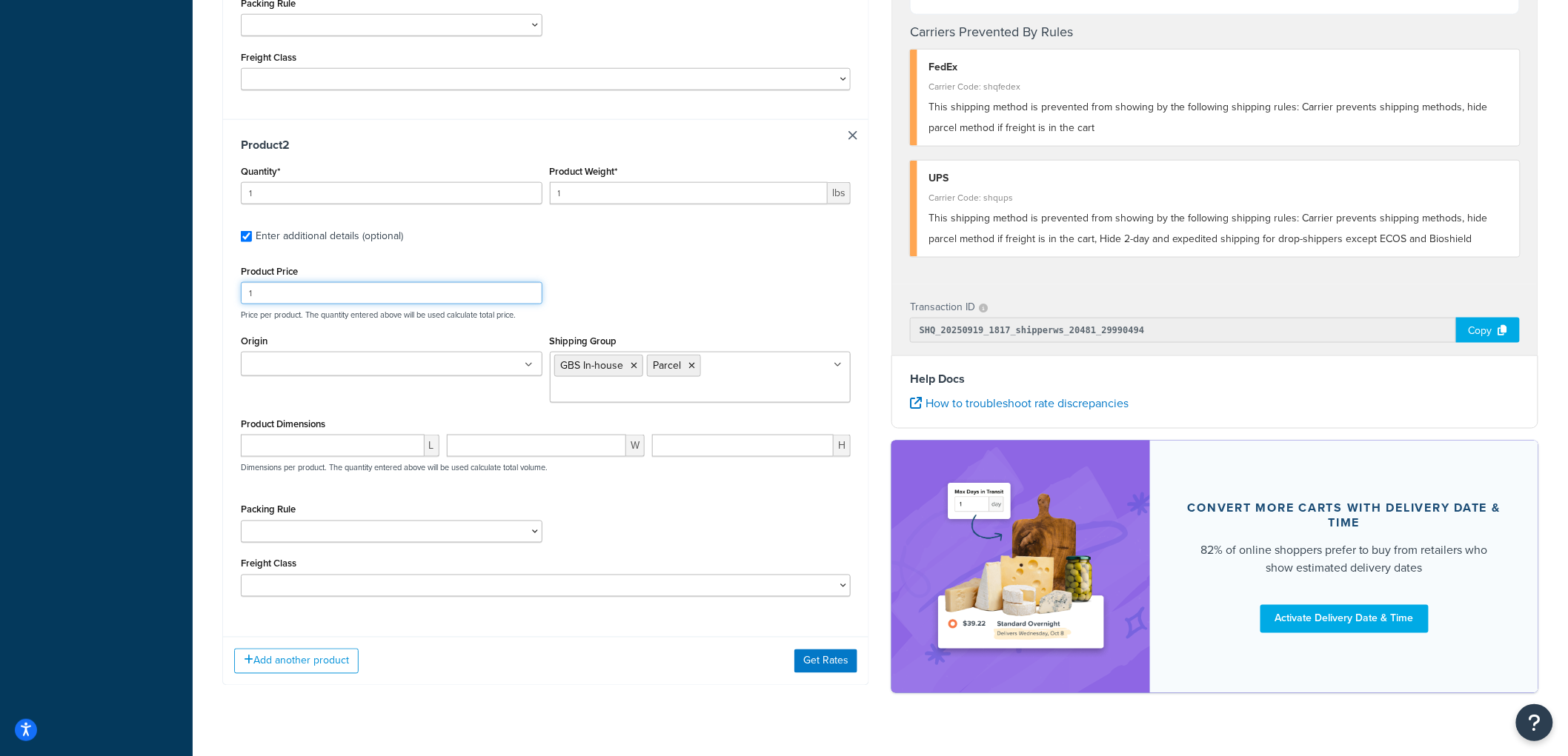
click at [465, 284] on input "1" at bounding box center [391, 293] width 302 height 22
click at [603, 188] on input "1" at bounding box center [689, 192] width 279 height 22
type input "11"
click at [655, 242] on label "Enter additional details (optional)" at bounding box center [553, 234] width 596 height 24
click at [252, 242] on input "Enter additional details (optional)" at bounding box center [246, 236] width 11 height 11
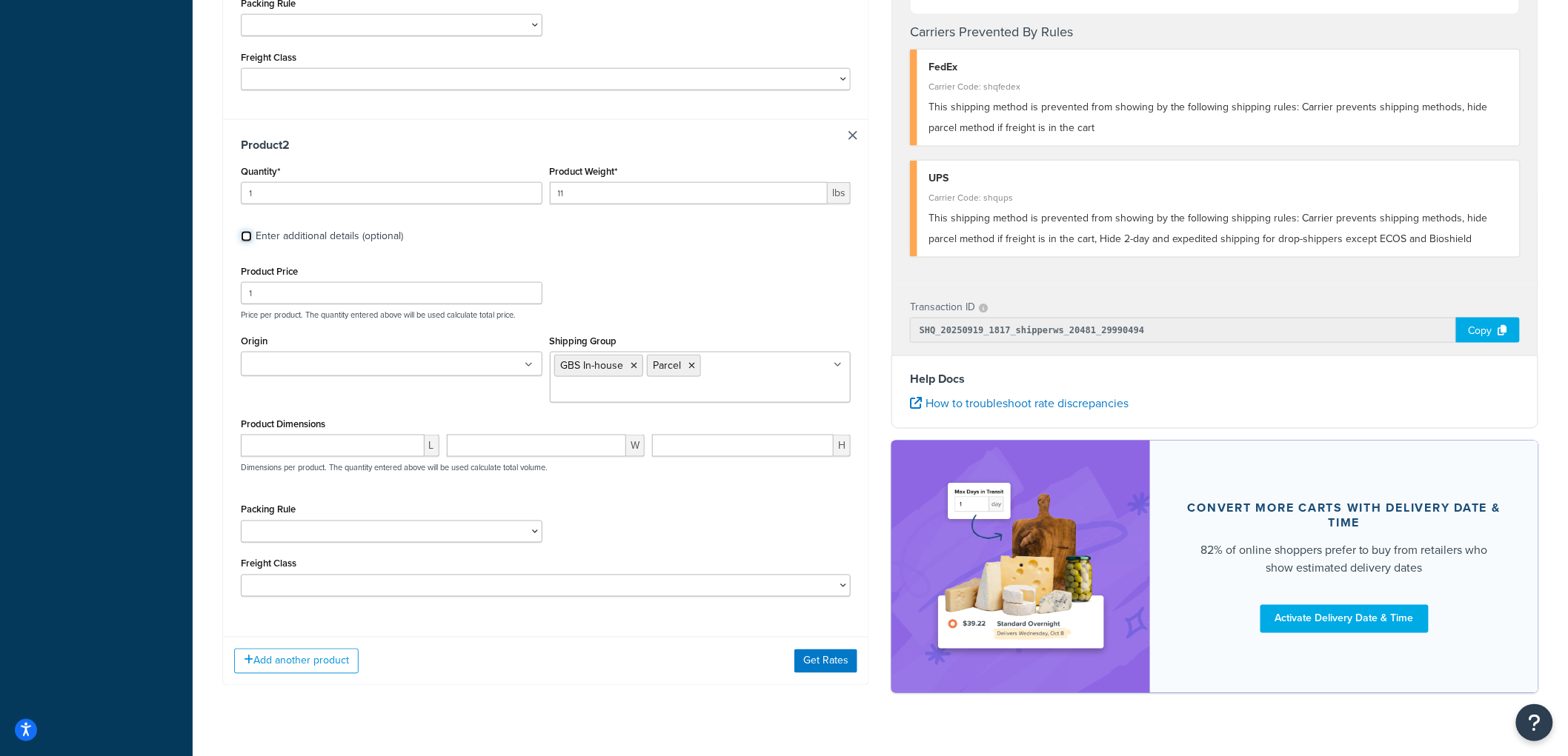
checkbox input "false"
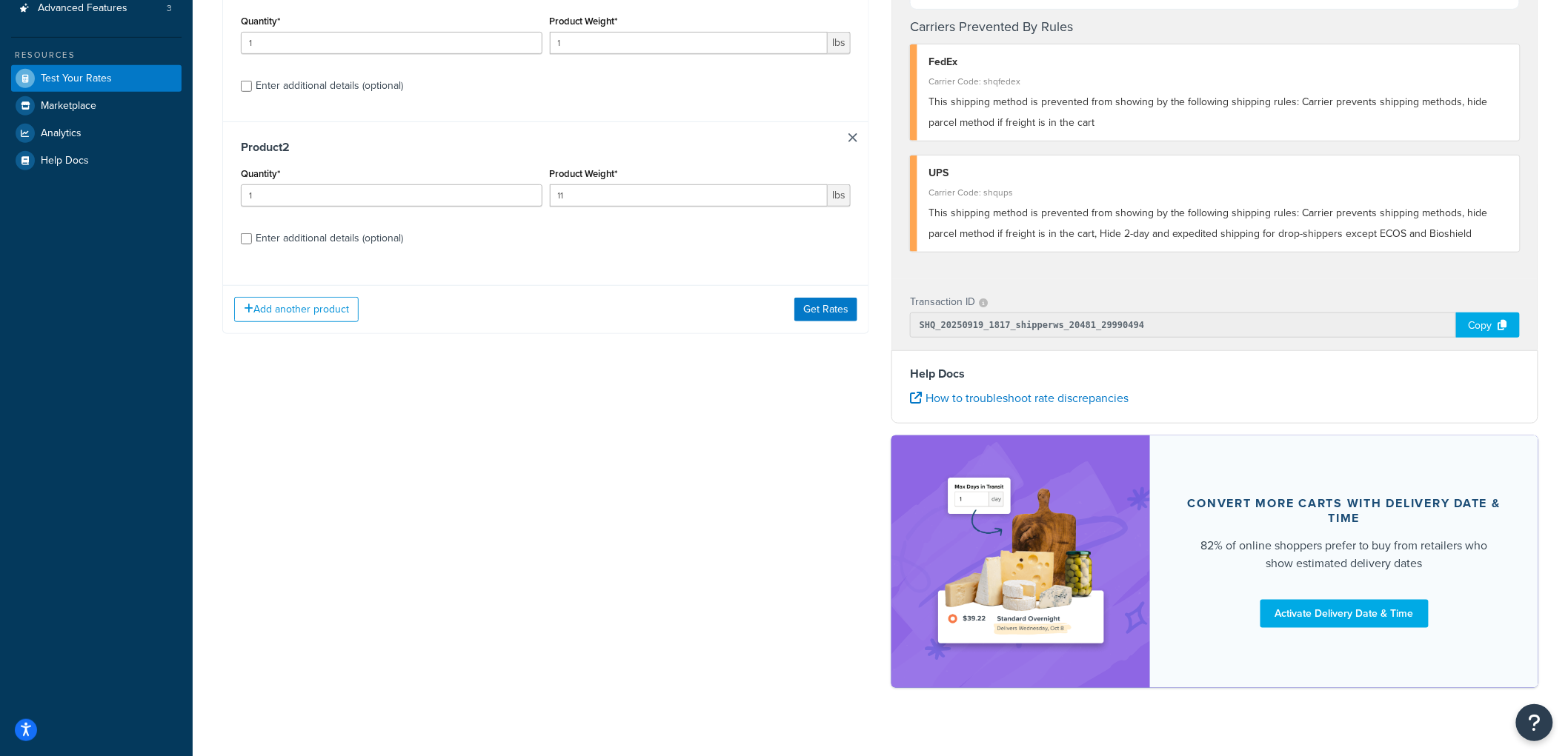
click at [655, 242] on label "Enter additional details (optional)" at bounding box center [553, 237] width 596 height 24
click at [252, 242] on input "Enter additional details (optional)" at bounding box center [246, 239] width 11 height 11
checkbox input "true"
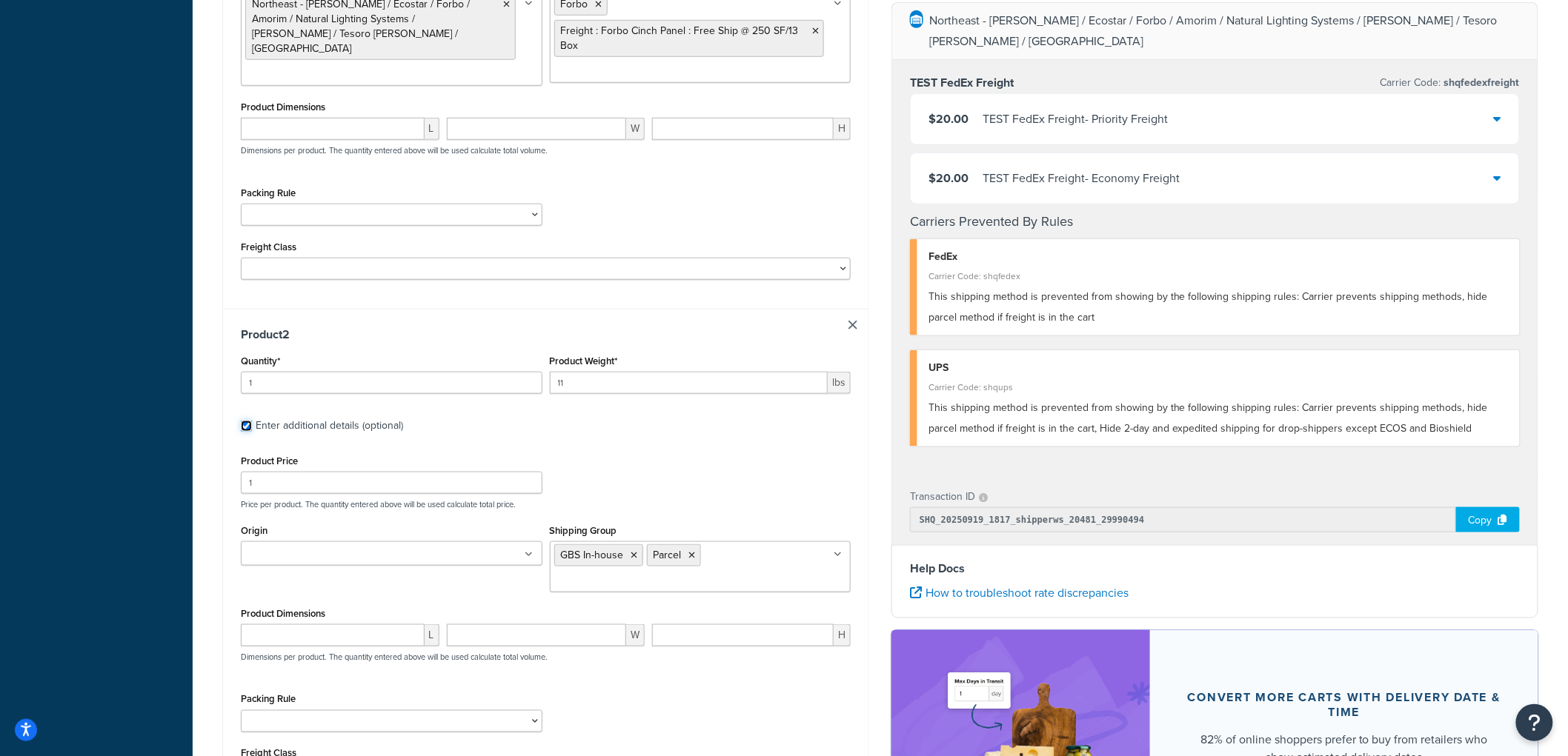
scroll to position [690, 0]
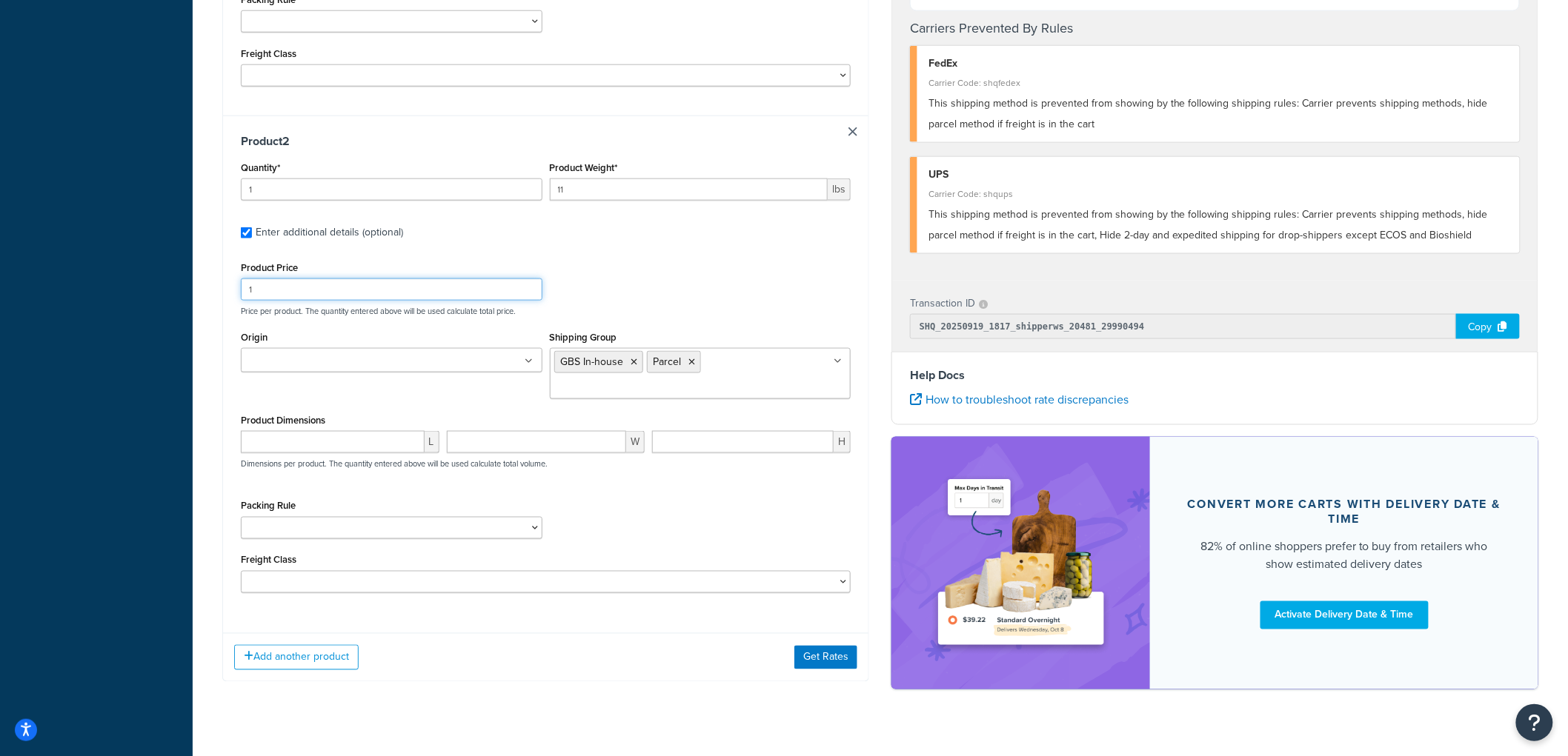
click at [391, 284] on input "1" at bounding box center [391, 289] width 302 height 22
type input "10"
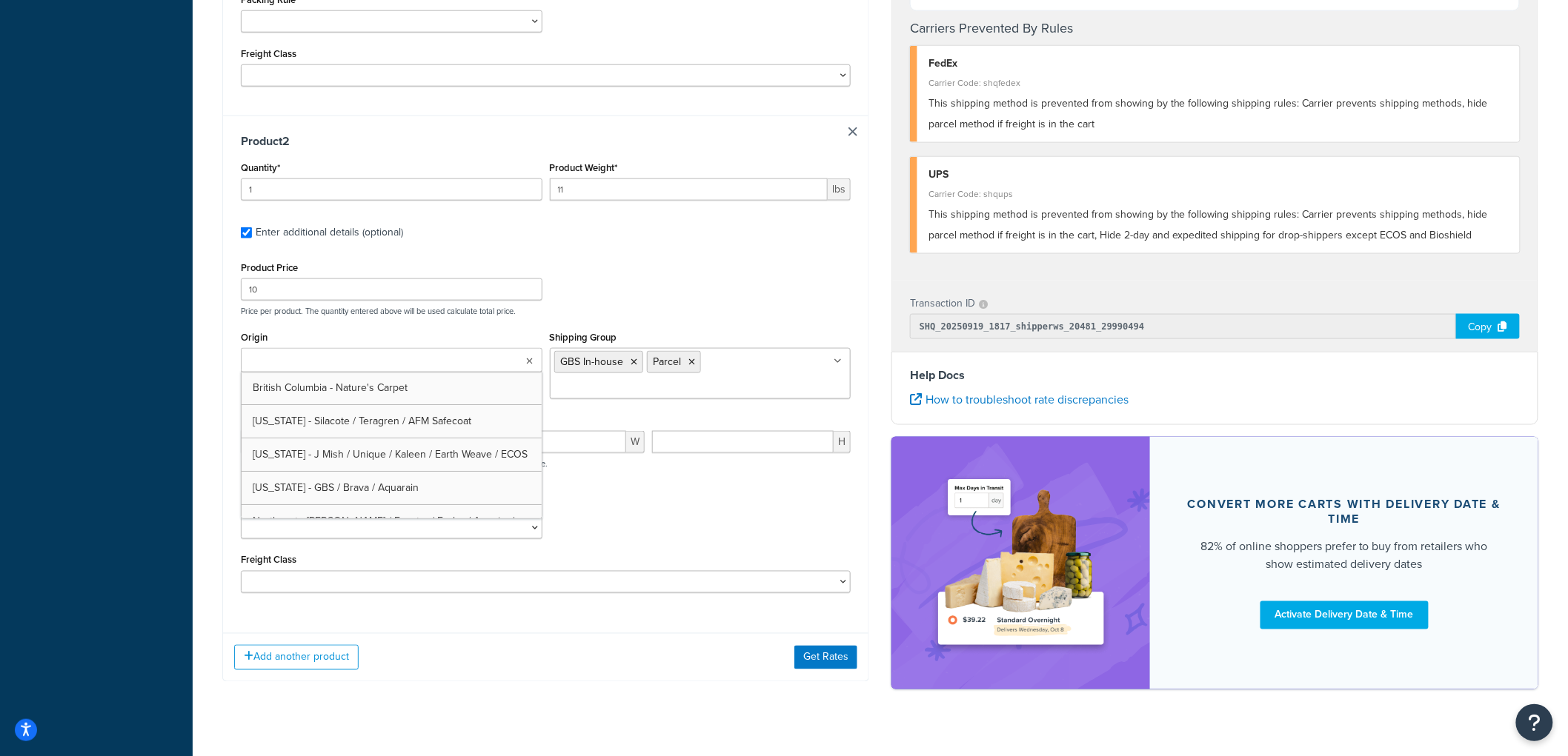
click at [369, 363] on ul at bounding box center [391, 360] width 302 height 24
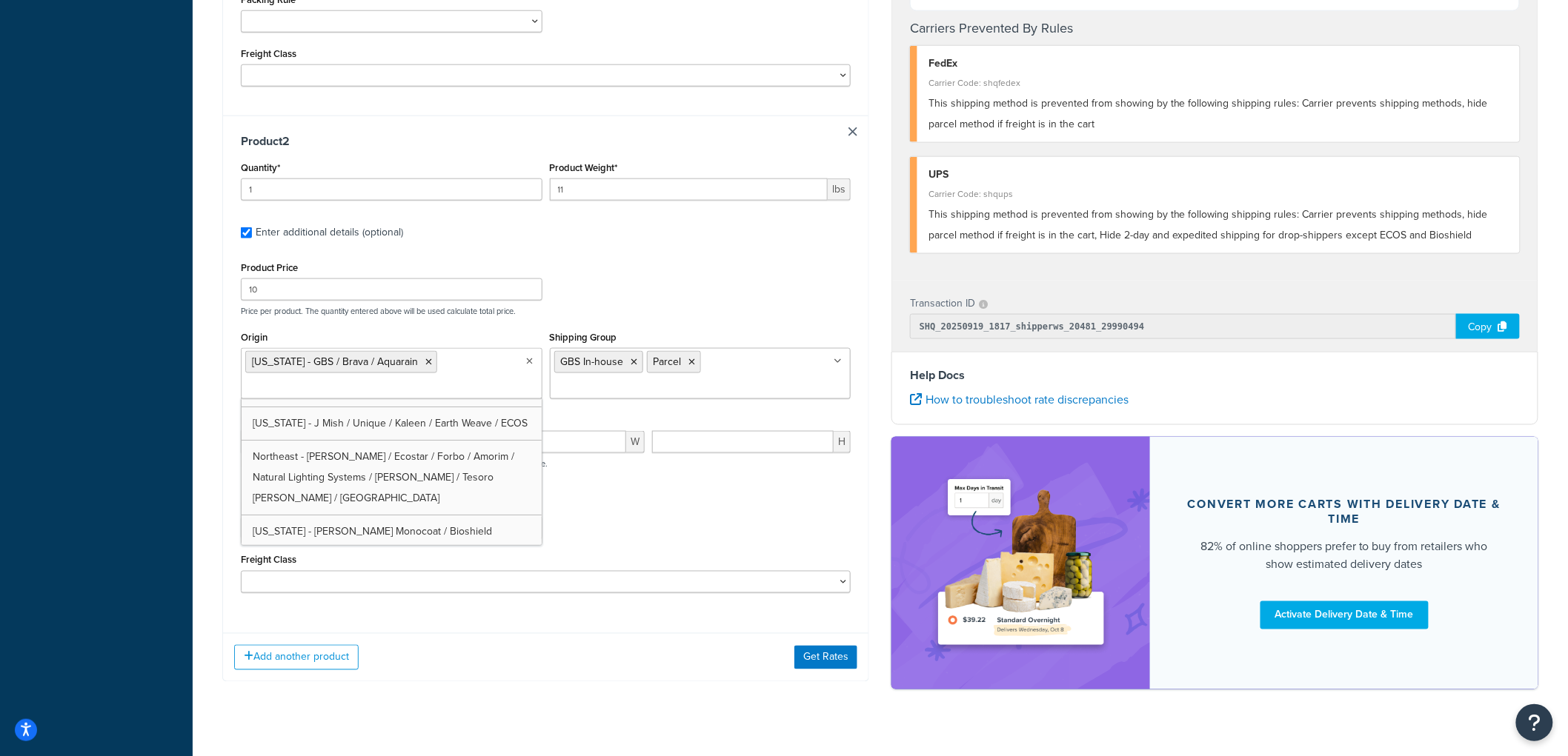
click at [593, 716] on div "Test your rates Reset Rate Results 09/19/2025, 2:17 PM Shipping destination : E…" at bounding box center [880, 52] width 1376 height 1379
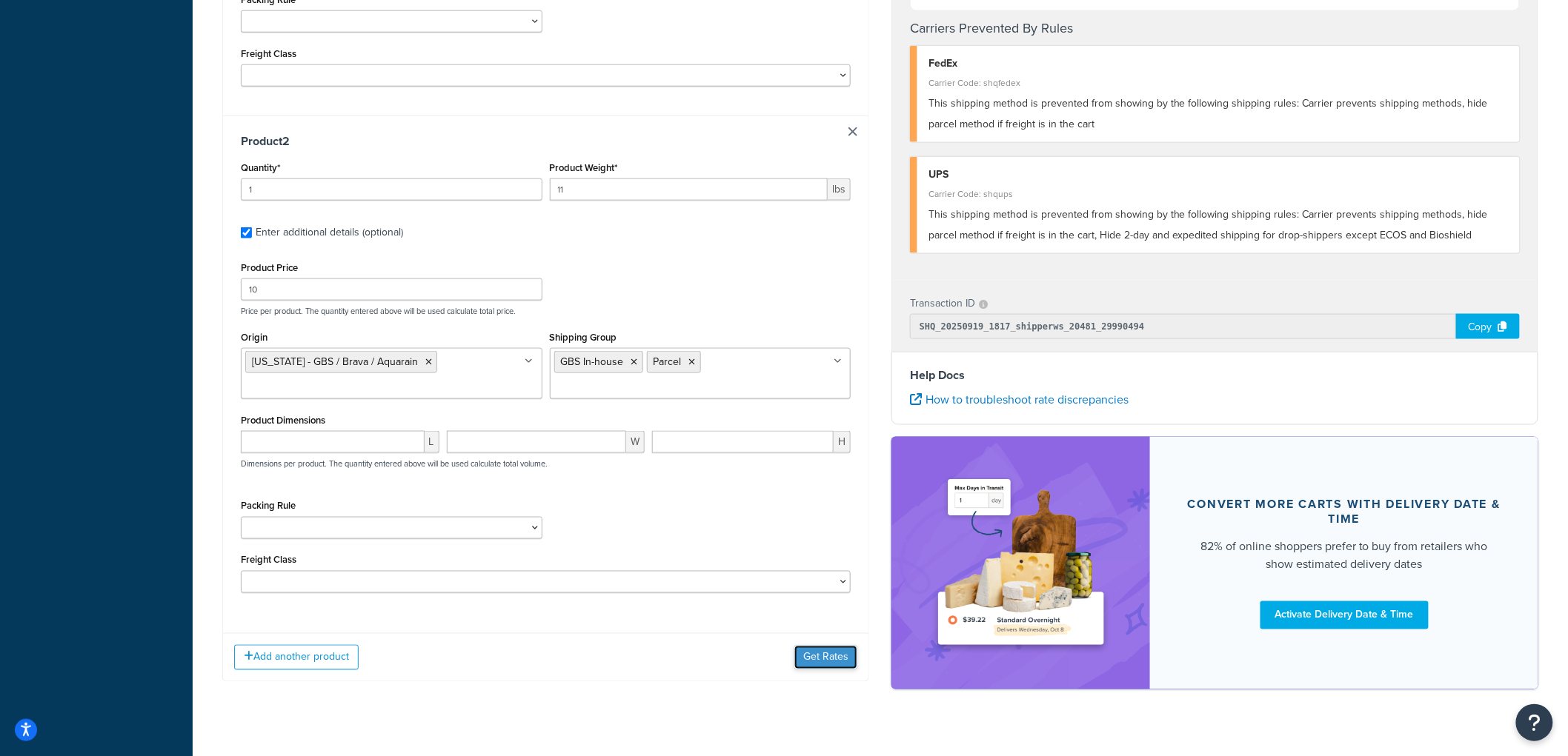
click at [847, 654] on button "Get Rates" at bounding box center [826, 657] width 63 height 24
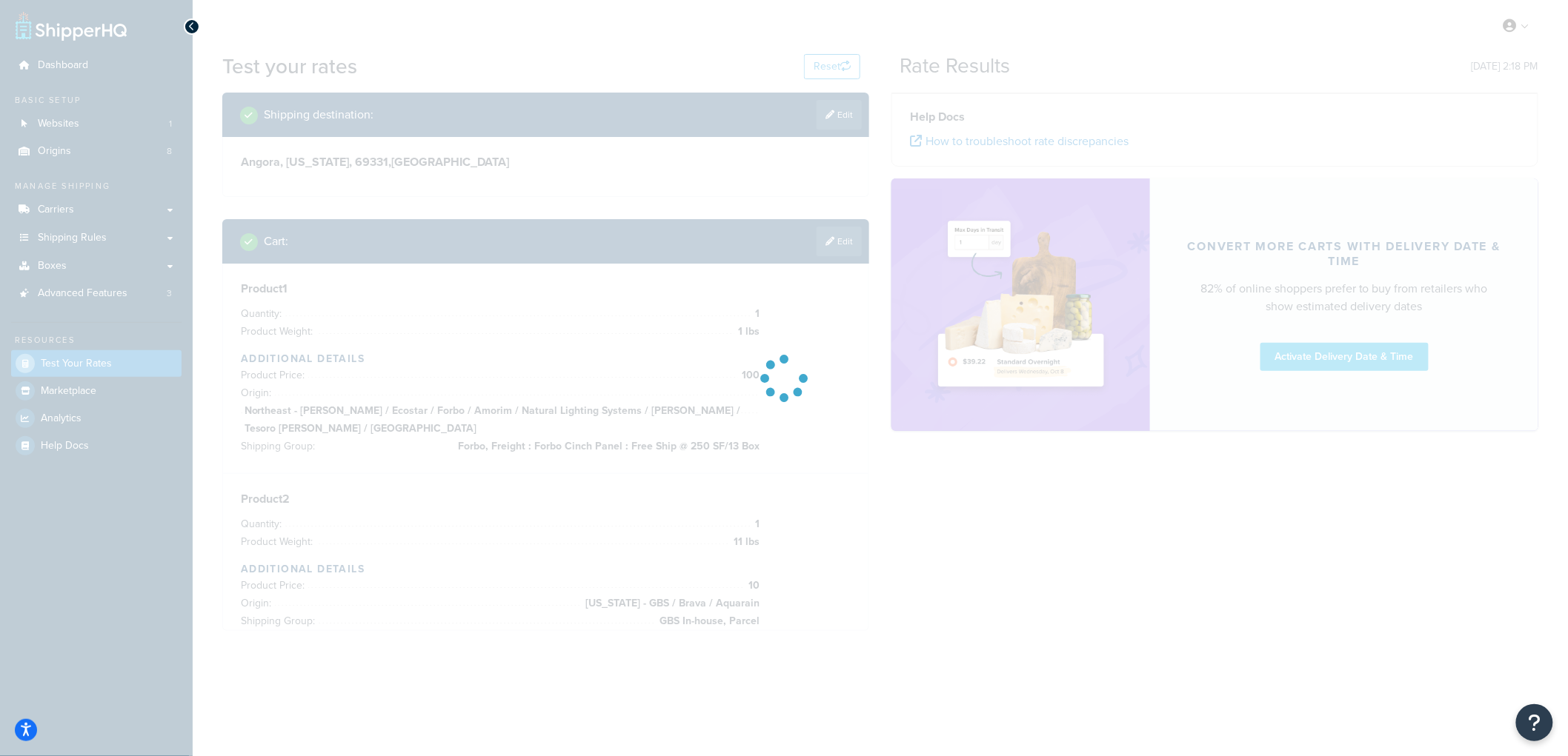
scroll to position [0, 0]
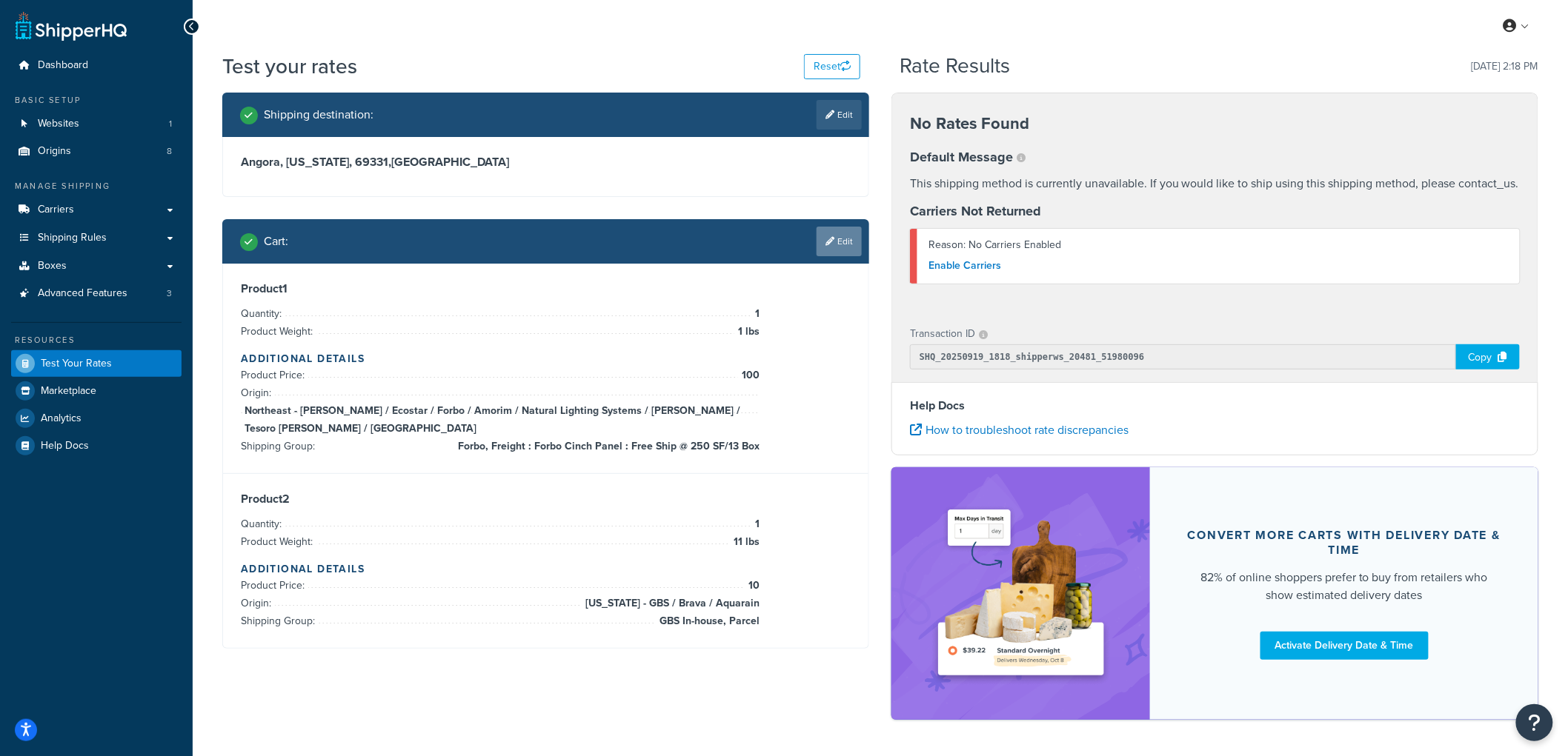
click at [839, 234] on link "Edit" at bounding box center [840, 241] width 45 height 30
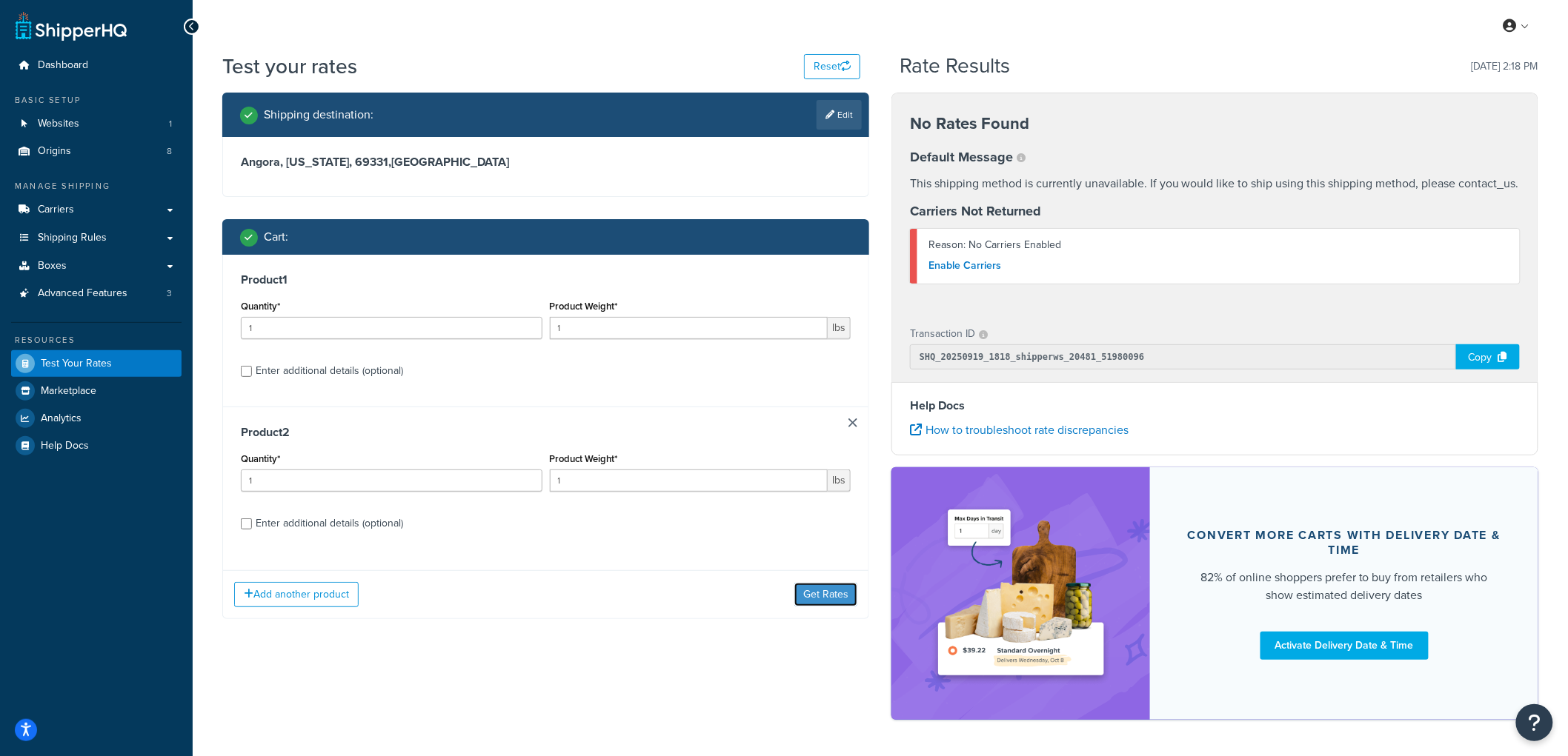
click at [817, 595] on button "Get Rates" at bounding box center [826, 594] width 63 height 24
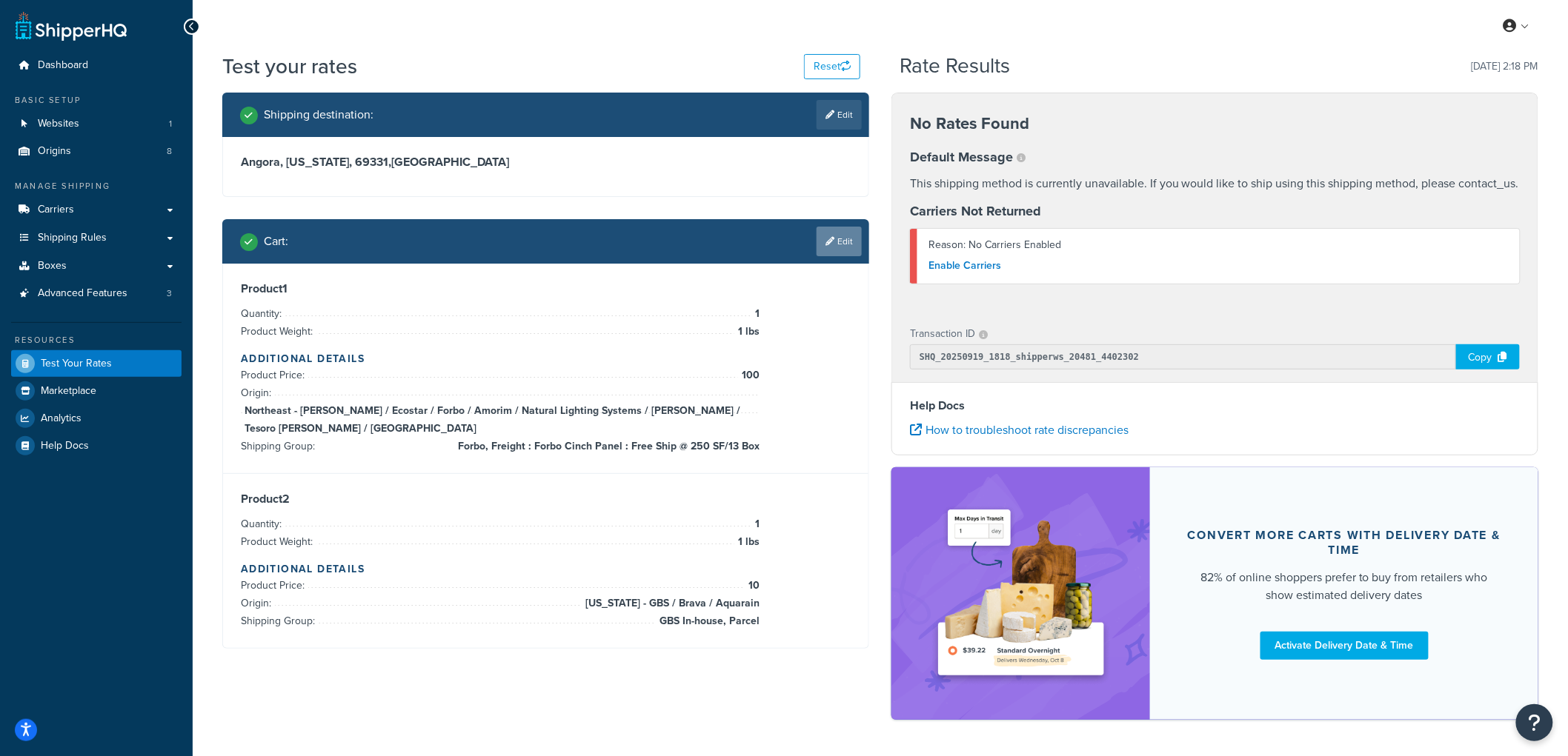
click at [839, 245] on link "Edit" at bounding box center [840, 241] width 45 height 30
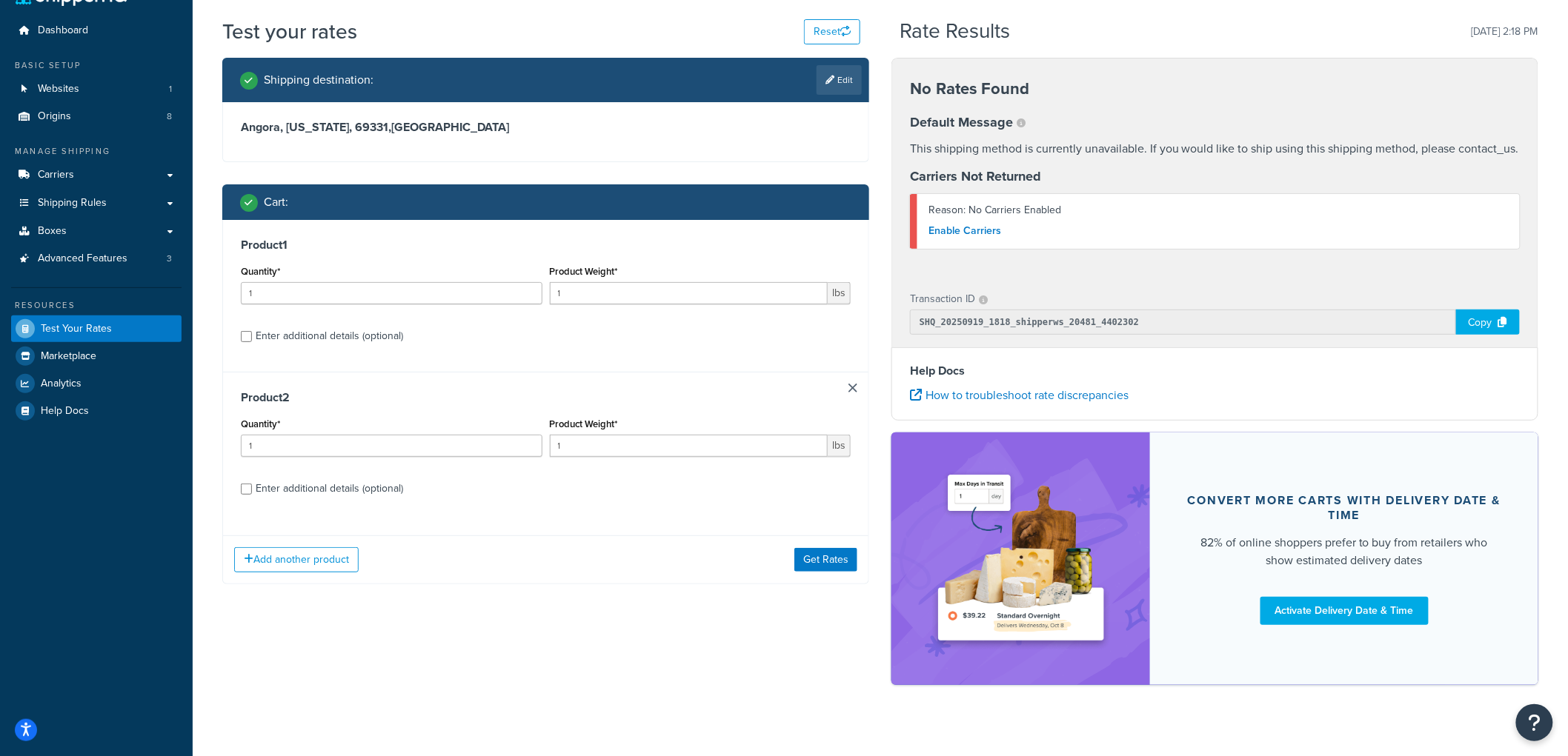
scroll to position [55, 0]
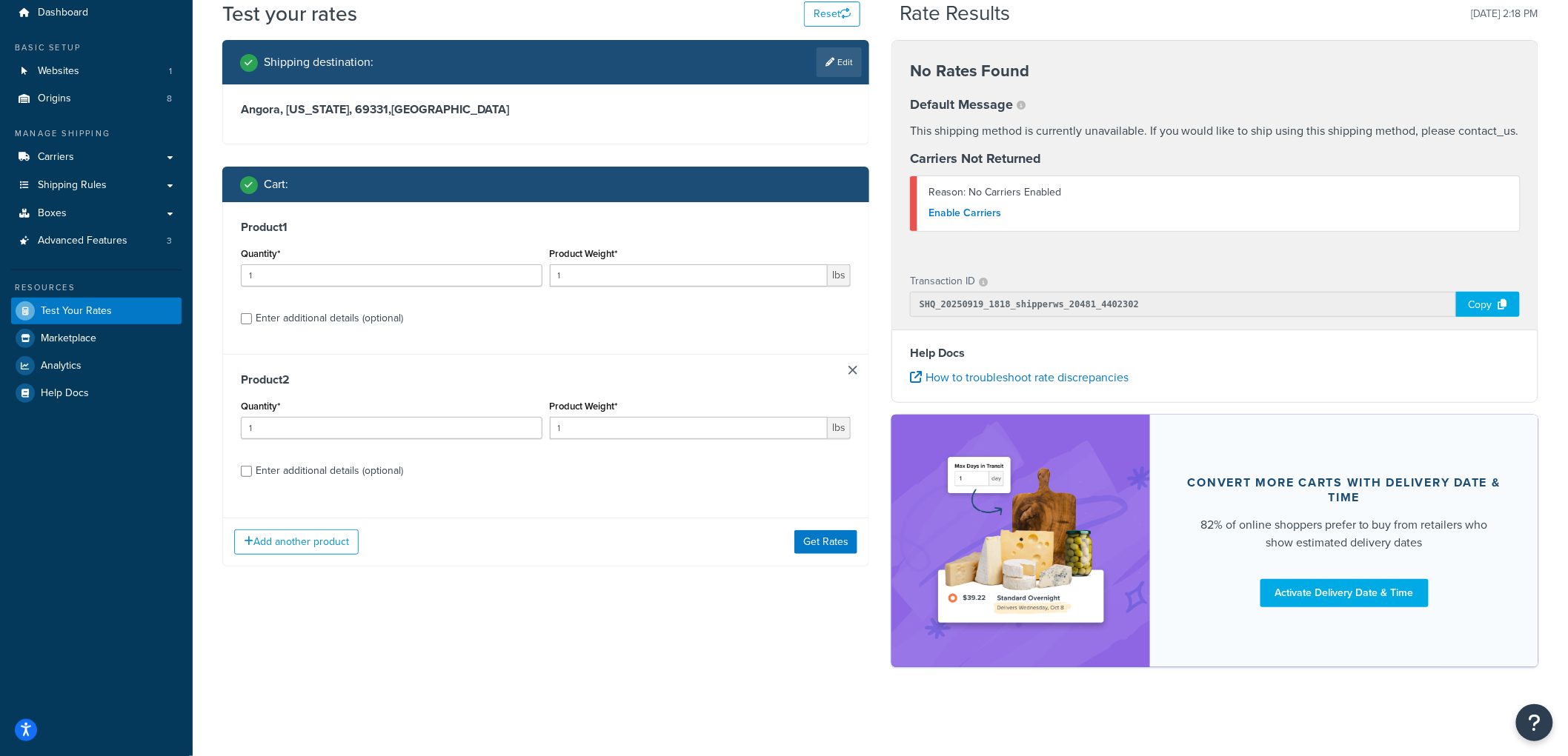
click at [282, 468] on div "Enter additional details (optional)" at bounding box center [329, 471] width 148 height 21
click at [252, 468] on input "Enter additional details (optional)" at bounding box center [246, 471] width 11 height 11
checkbox input "true"
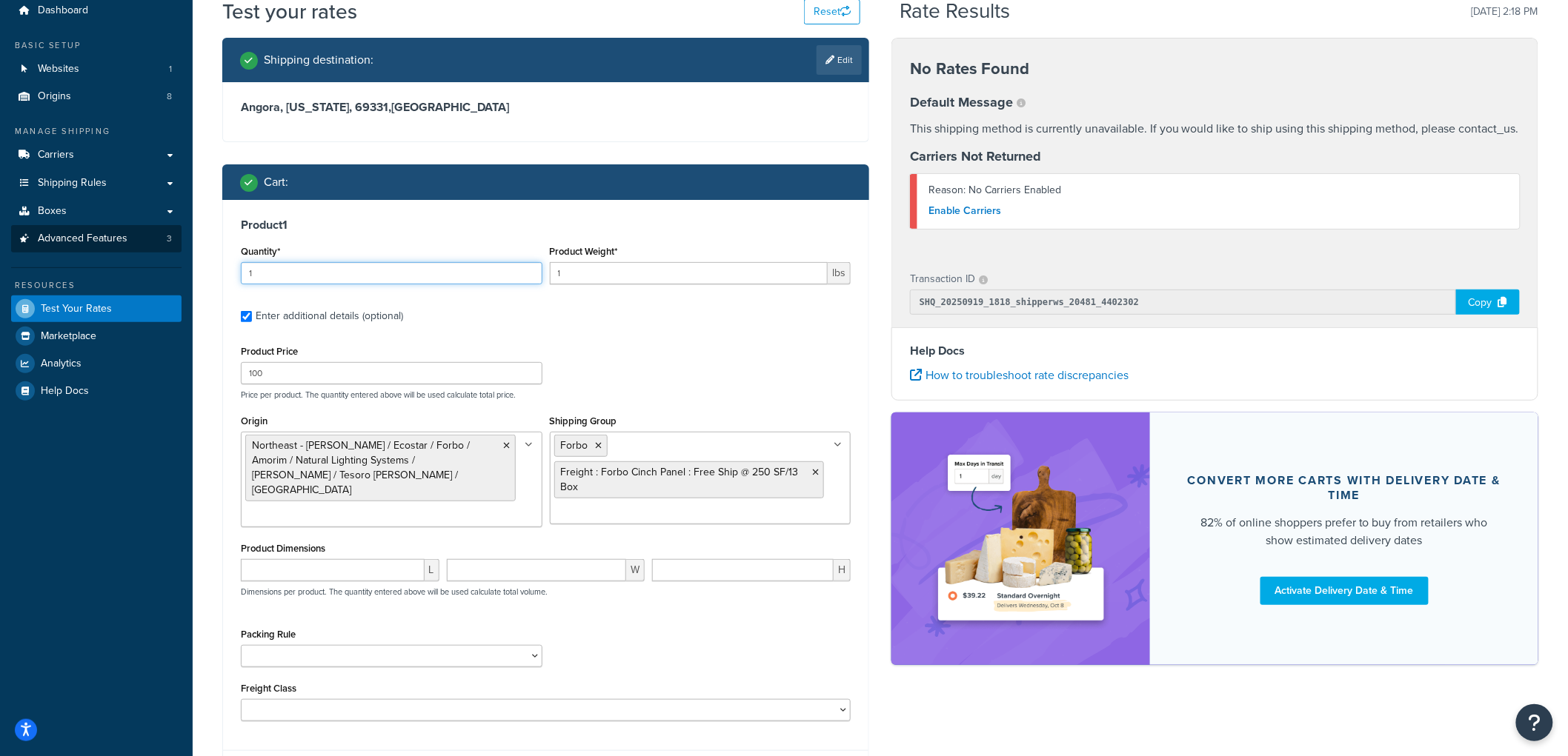
drag, startPoint x: 401, startPoint y: 269, endPoint x: 173, endPoint y: 246, distance: 229.2
click at [173, 246] on div "Dashboard Basic Setup Websites 1 Origins 8 Manage Shipping Carriers Carriers Al…" at bounding box center [784, 679] width 1568 height 1468
type input "2"
drag, startPoint x: 631, startPoint y: 277, endPoint x: 395, endPoint y: 246, distance: 238.0
click at [395, 246] on div "Quantity* 2 Product Weight* 1 lbs" at bounding box center [546, 268] width 617 height 54
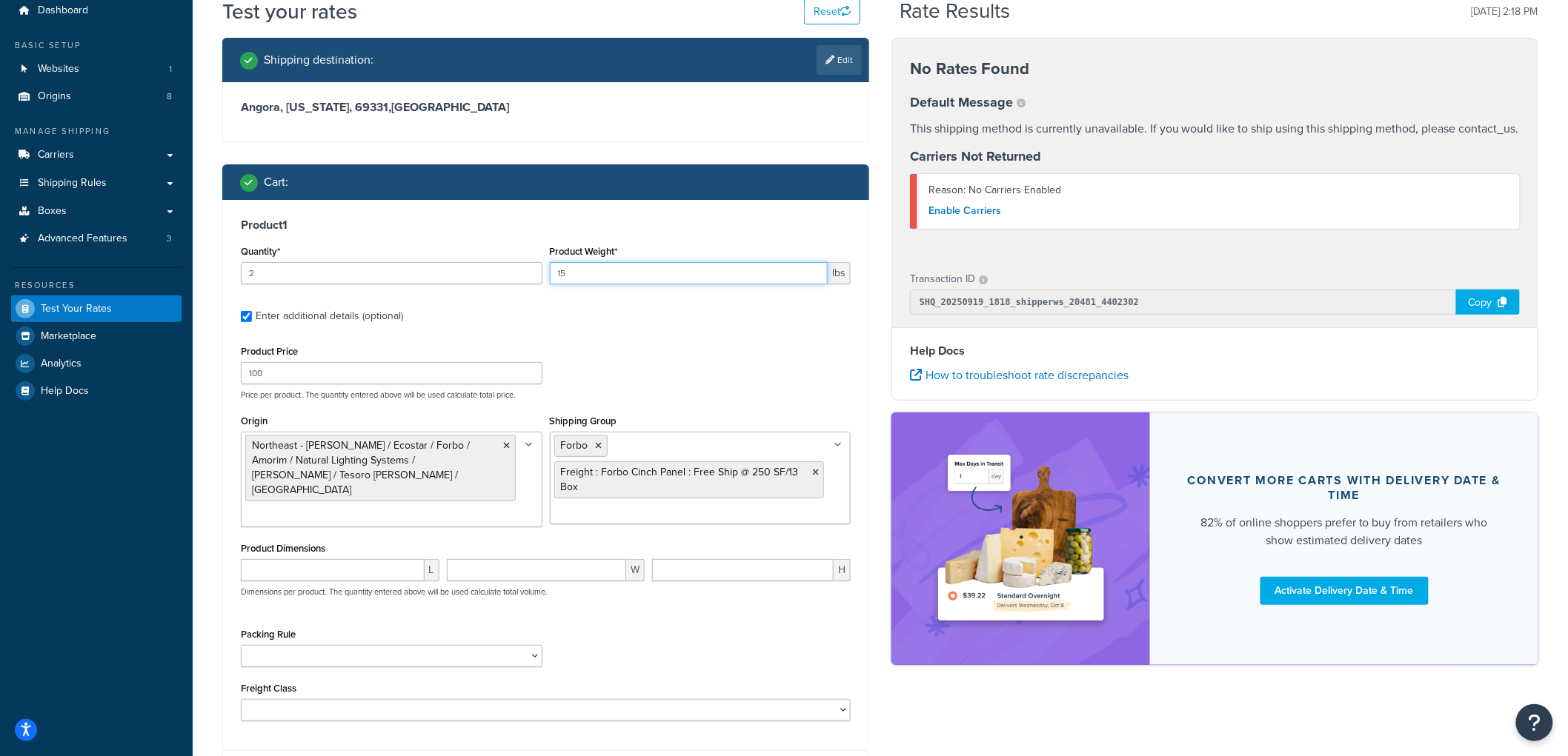
type input "15"
click at [561, 196] on div "Cart :" at bounding box center [546, 182] width 647 height 36
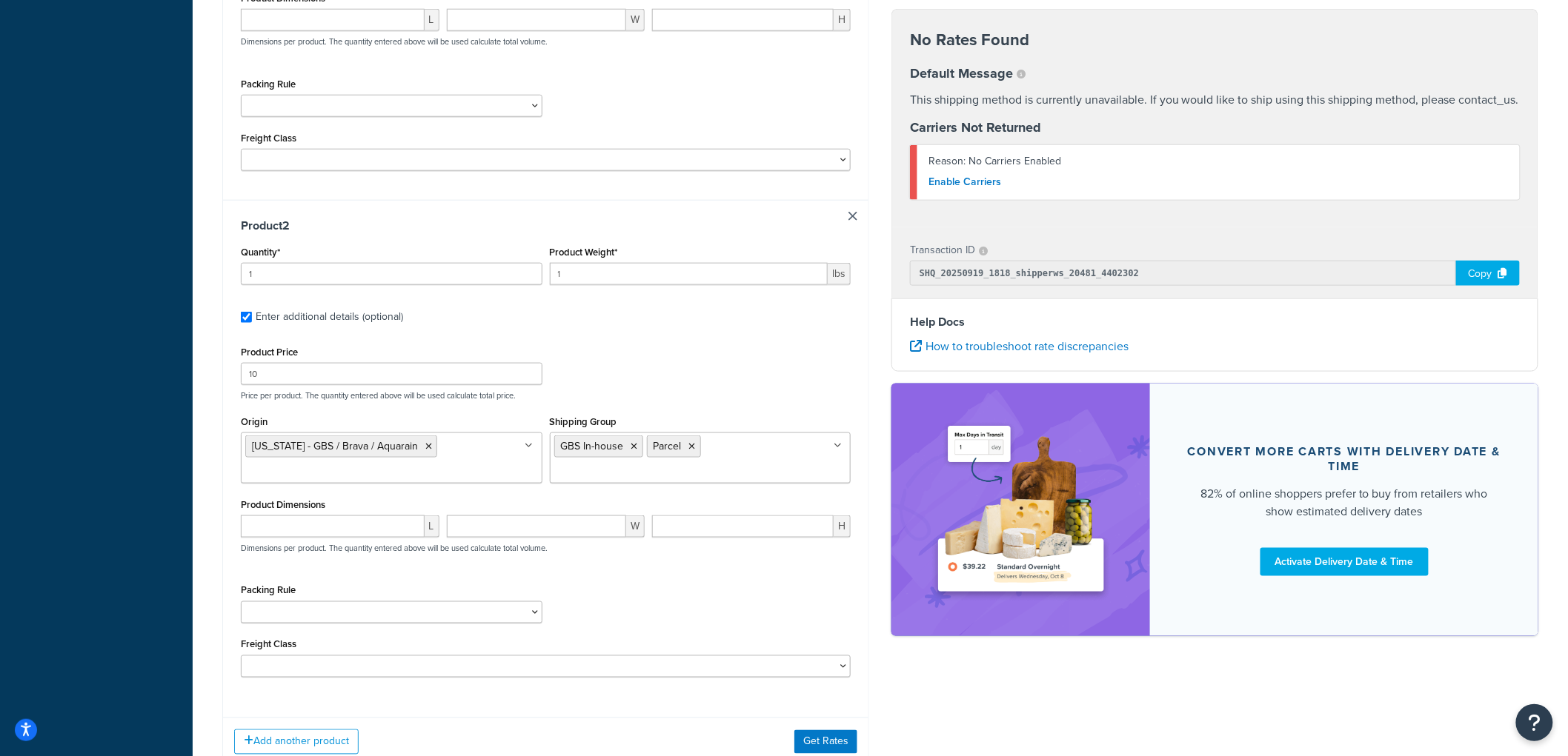
scroll to position [712, 0]
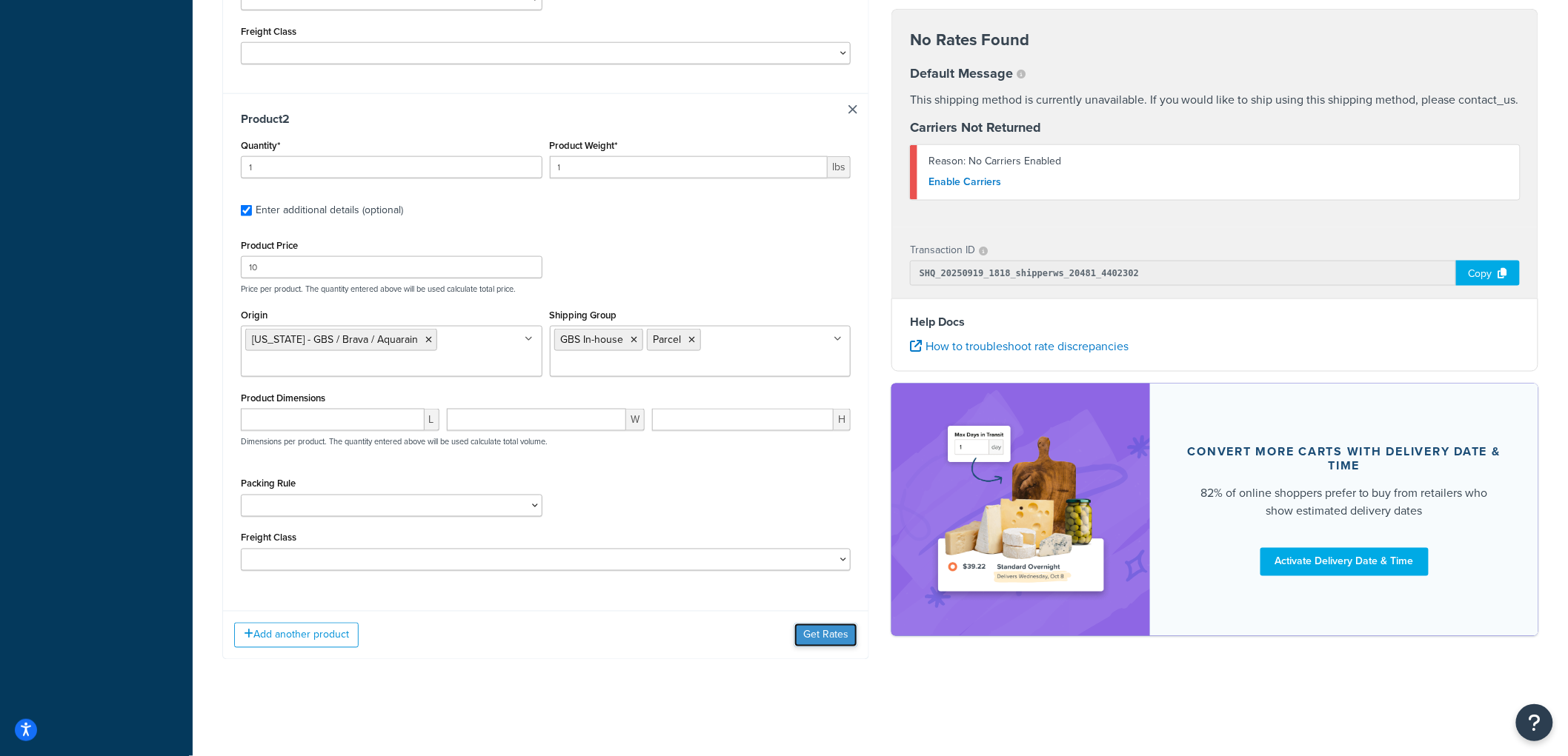
click at [850, 638] on button "Get Rates" at bounding box center [826, 635] width 63 height 24
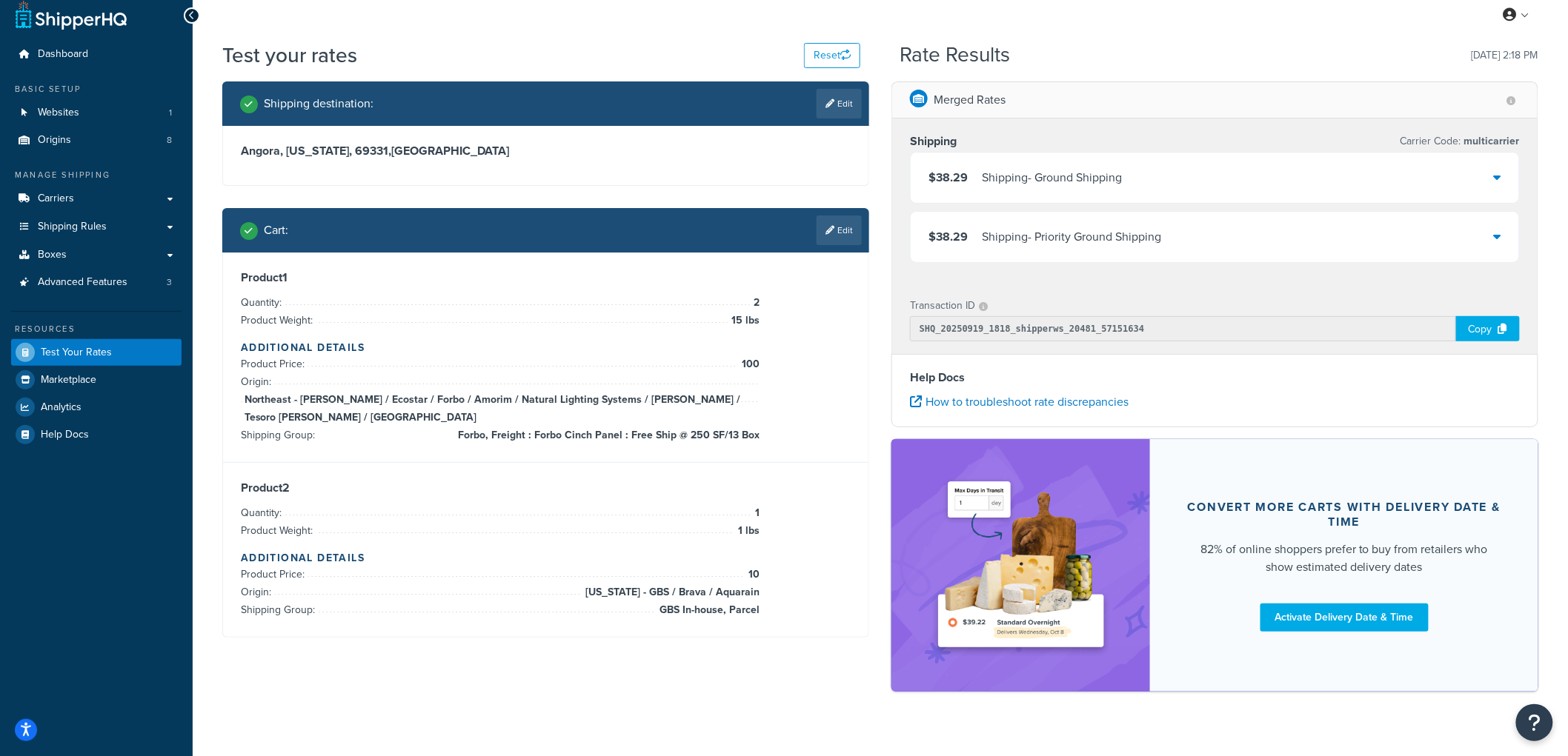
scroll to position [0, 0]
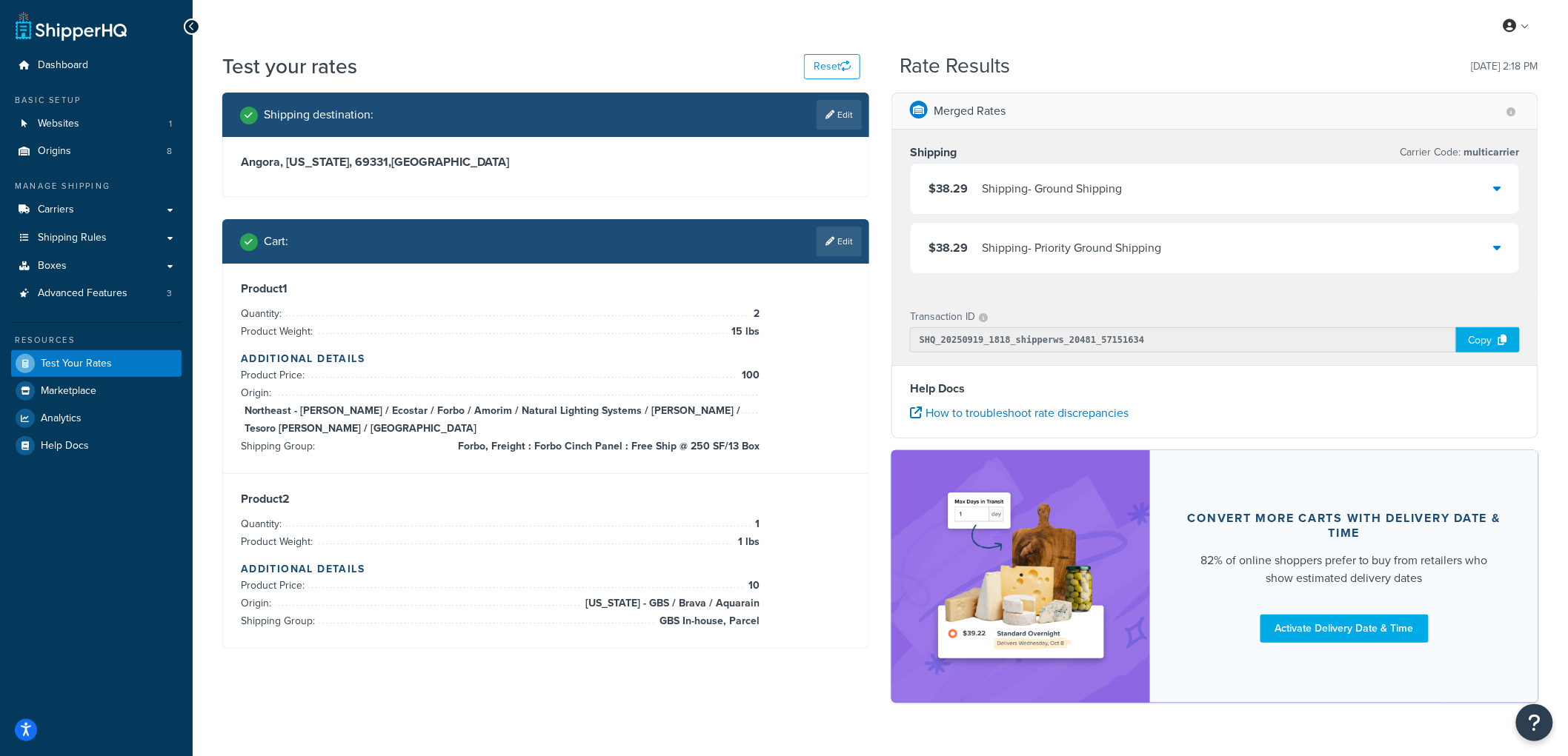
click at [290, 120] on h2 "Shipping destination :" at bounding box center [318, 114] width 109 height 13
click at [339, 115] on h2 "Shipping destination :" at bounding box center [318, 114] width 109 height 13
click at [411, 114] on div "Shipping destination : Edit" at bounding box center [551, 114] width 622 height 30
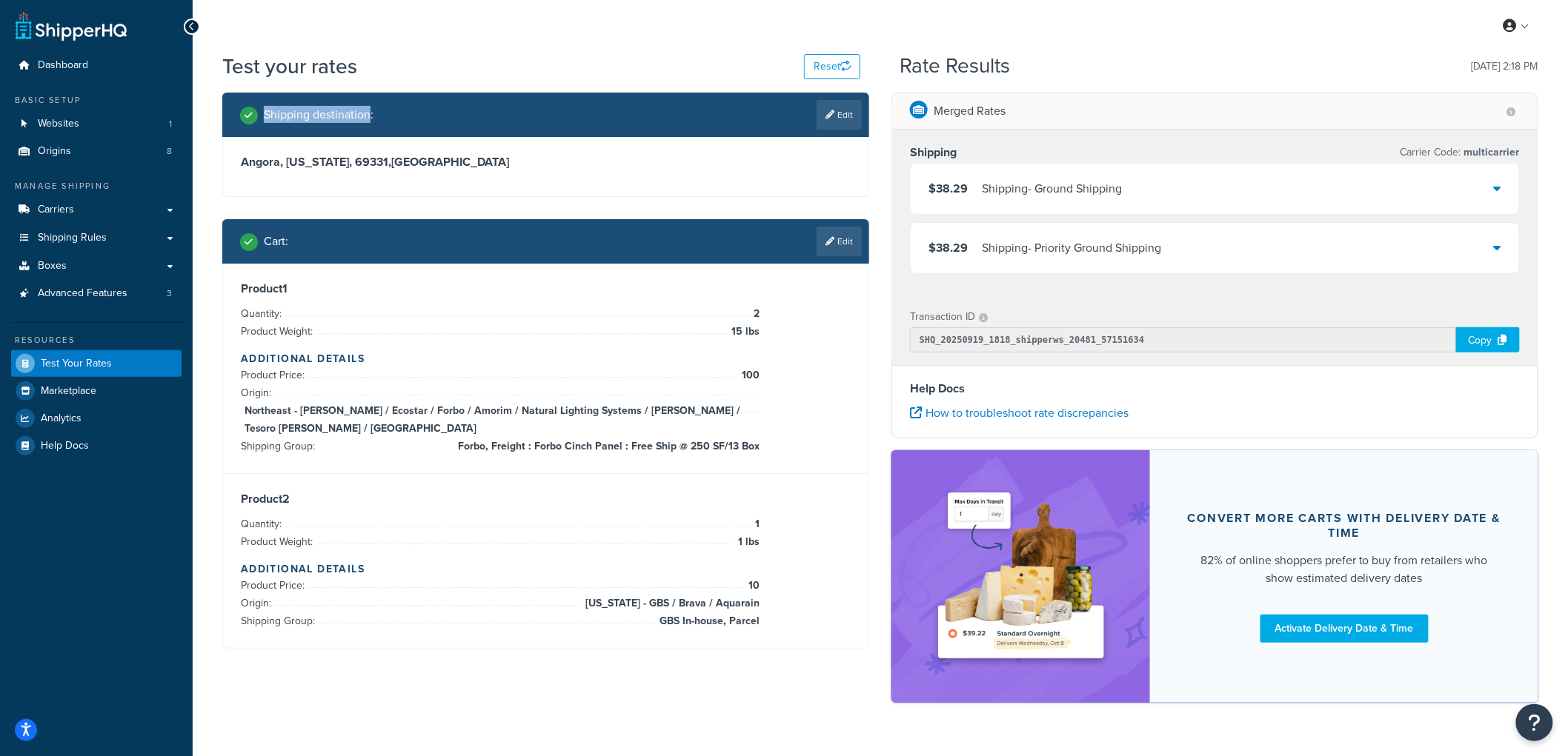
drag, startPoint x: 368, startPoint y: 119, endPoint x: 257, endPoint y: 120, distance: 111.0
click at [257, 120] on div "Shipping destination :" at bounding box center [307, 115] width 134 height 21
drag, startPoint x: 261, startPoint y: 117, endPoint x: 371, endPoint y: 116, distance: 110.0
click at [371, 116] on div "Shipping destination :" at bounding box center [307, 115] width 134 height 21
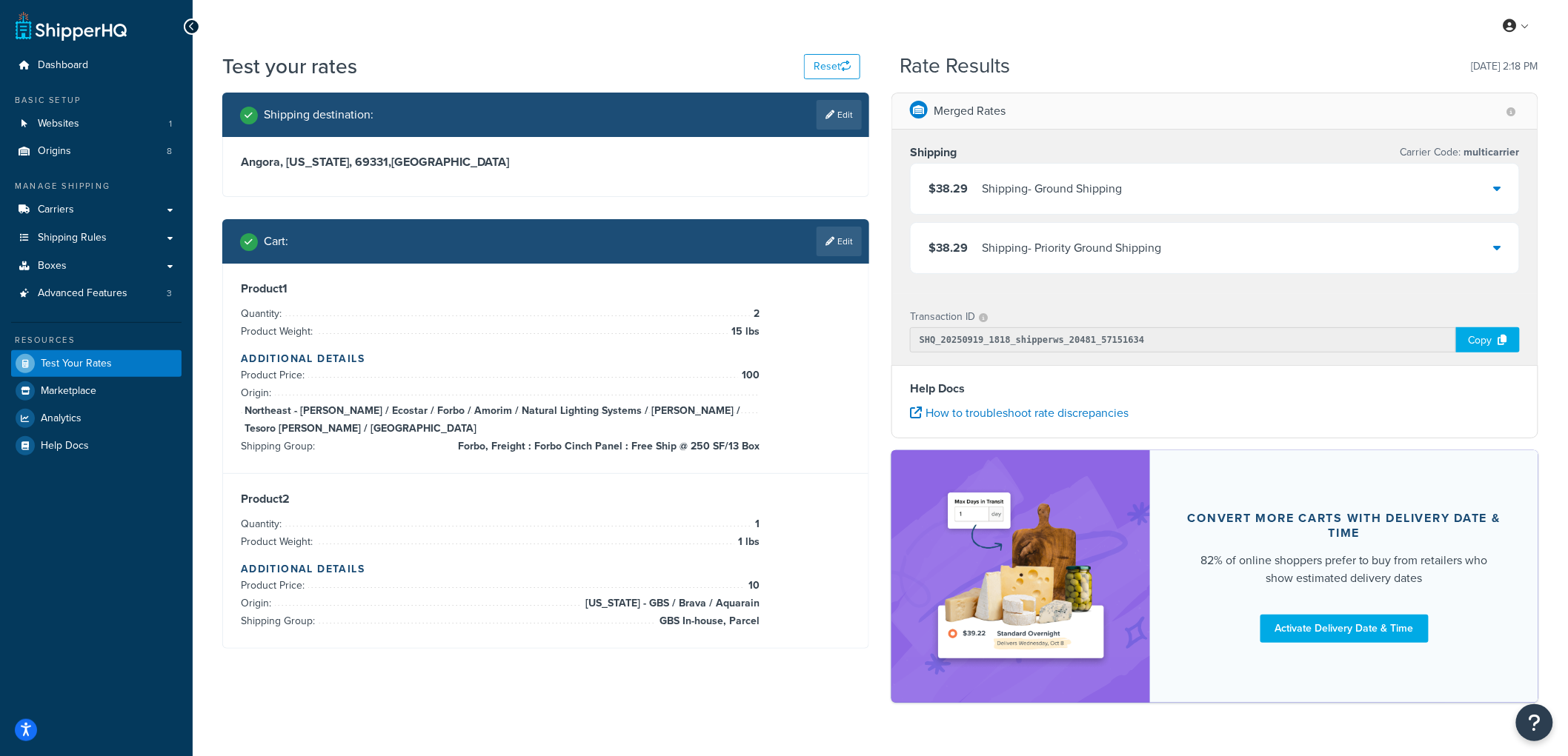
click at [476, 106] on div "Shipping destination : Edit" at bounding box center [551, 114] width 622 height 30
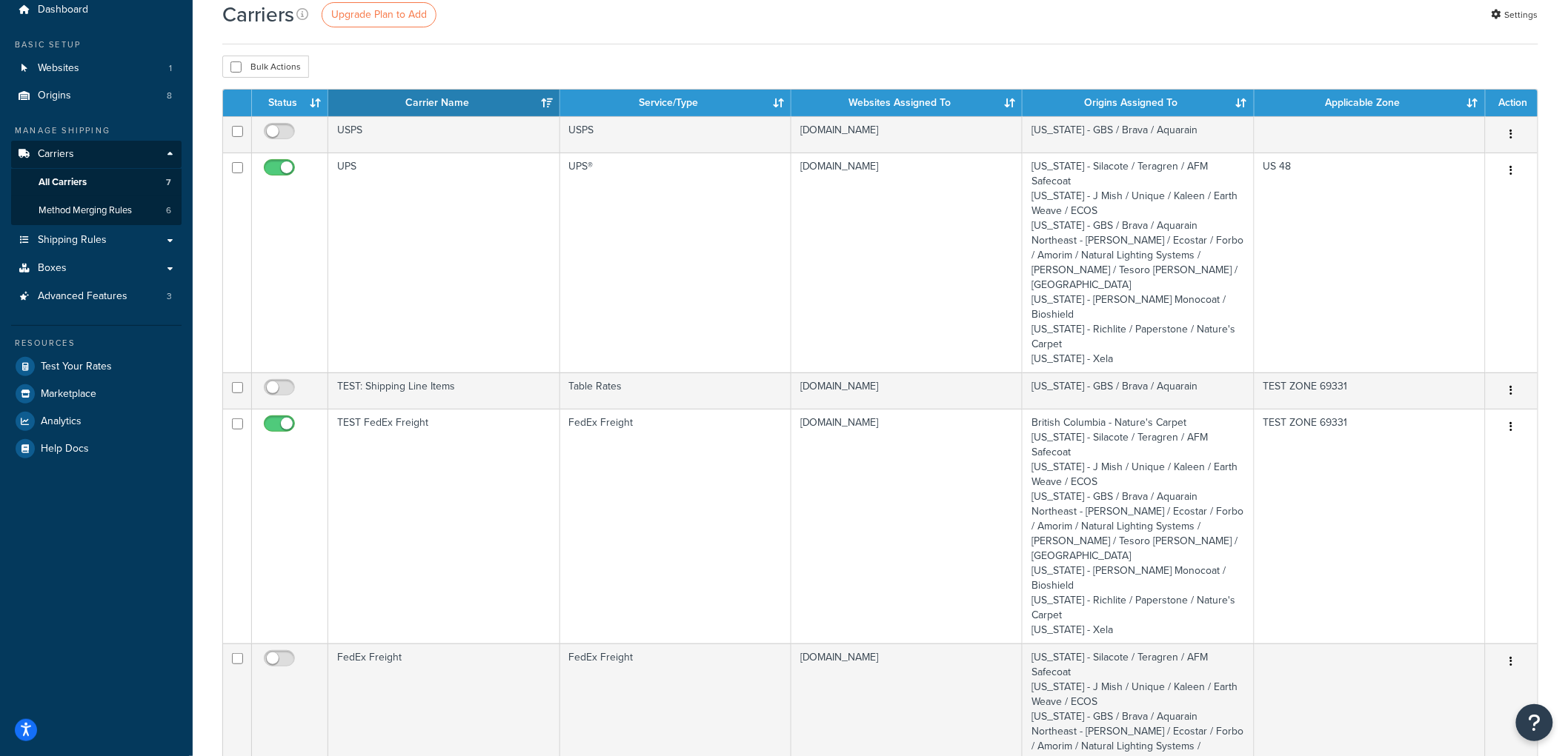
scroll to position [3, 0]
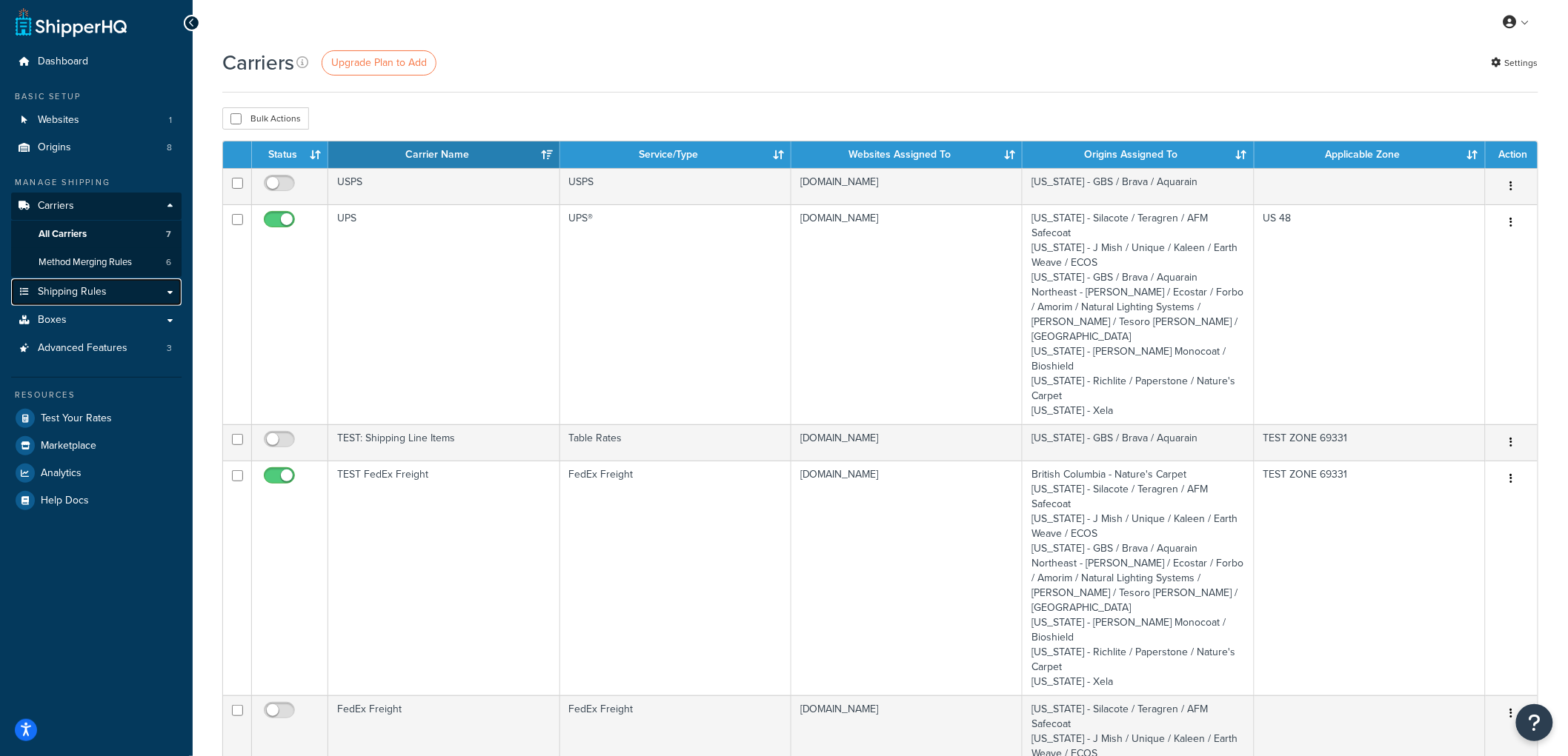
click at [81, 286] on span "Shipping Rules" at bounding box center [72, 292] width 69 height 12
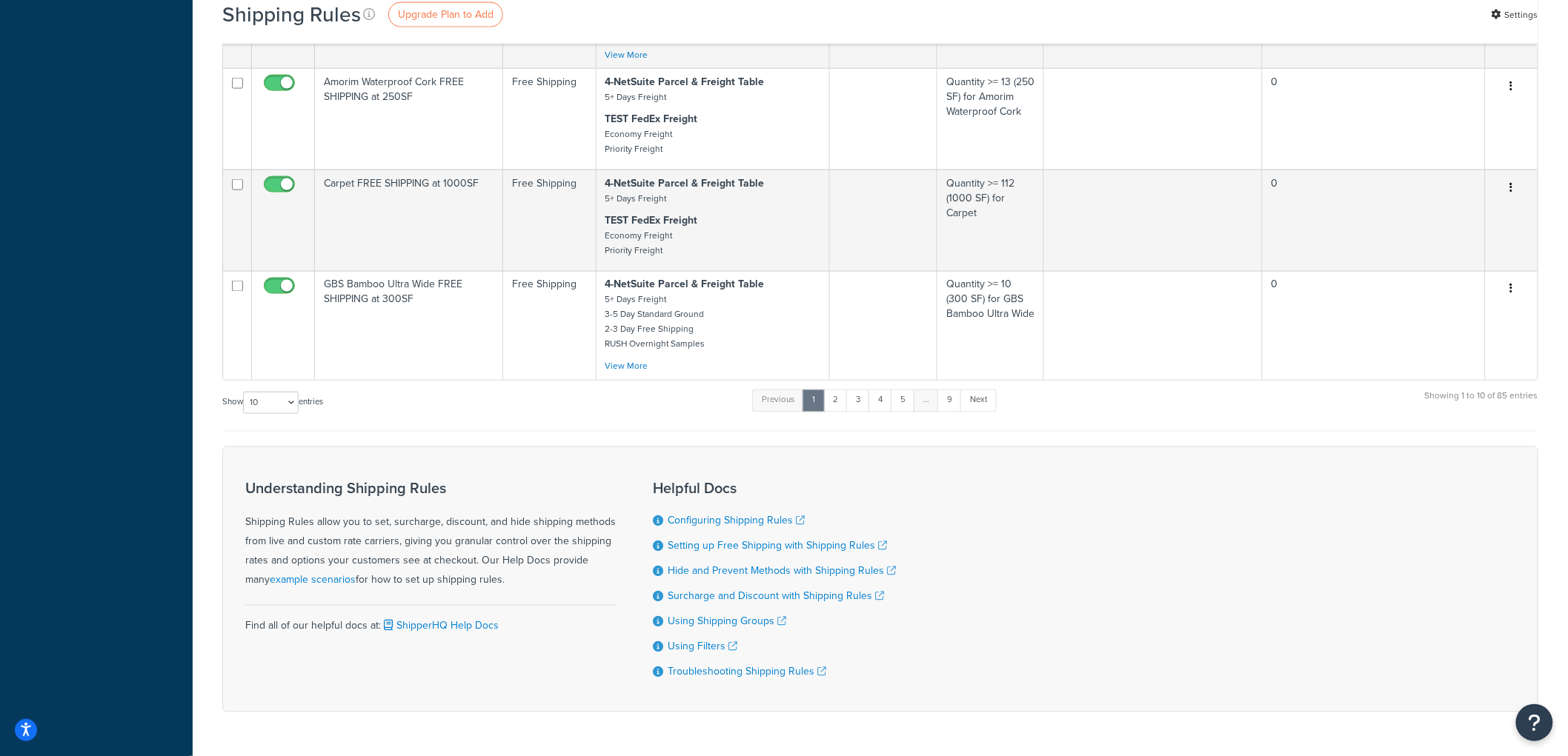
scroll to position [956, 0]
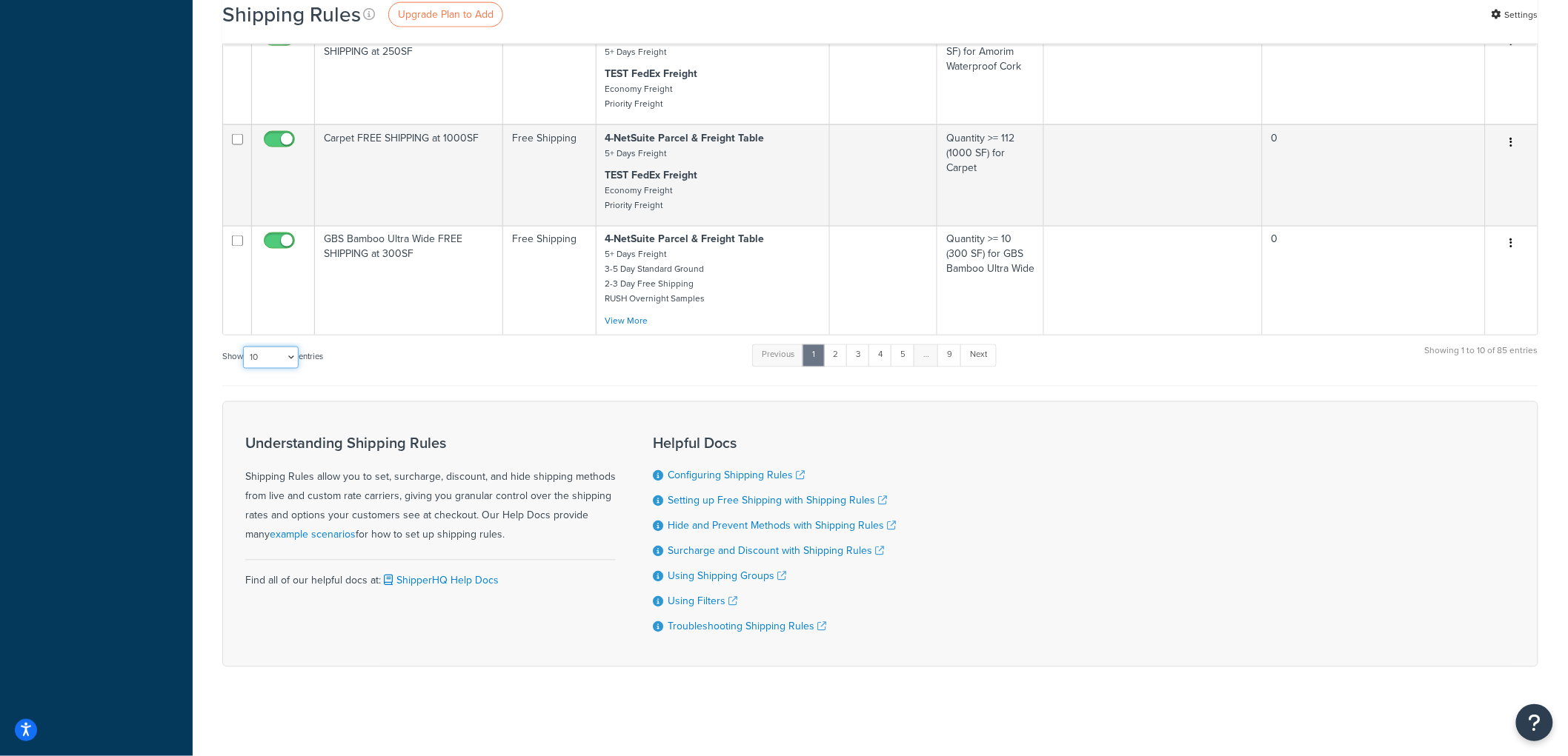
click at [299, 360] on select "10 15 25 50 100 1000" at bounding box center [271, 357] width 56 height 22
select select "1000"
click at [245, 347] on select "10 15 25 50 100 1000" at bounding box center [271, 357] width 56 height 22
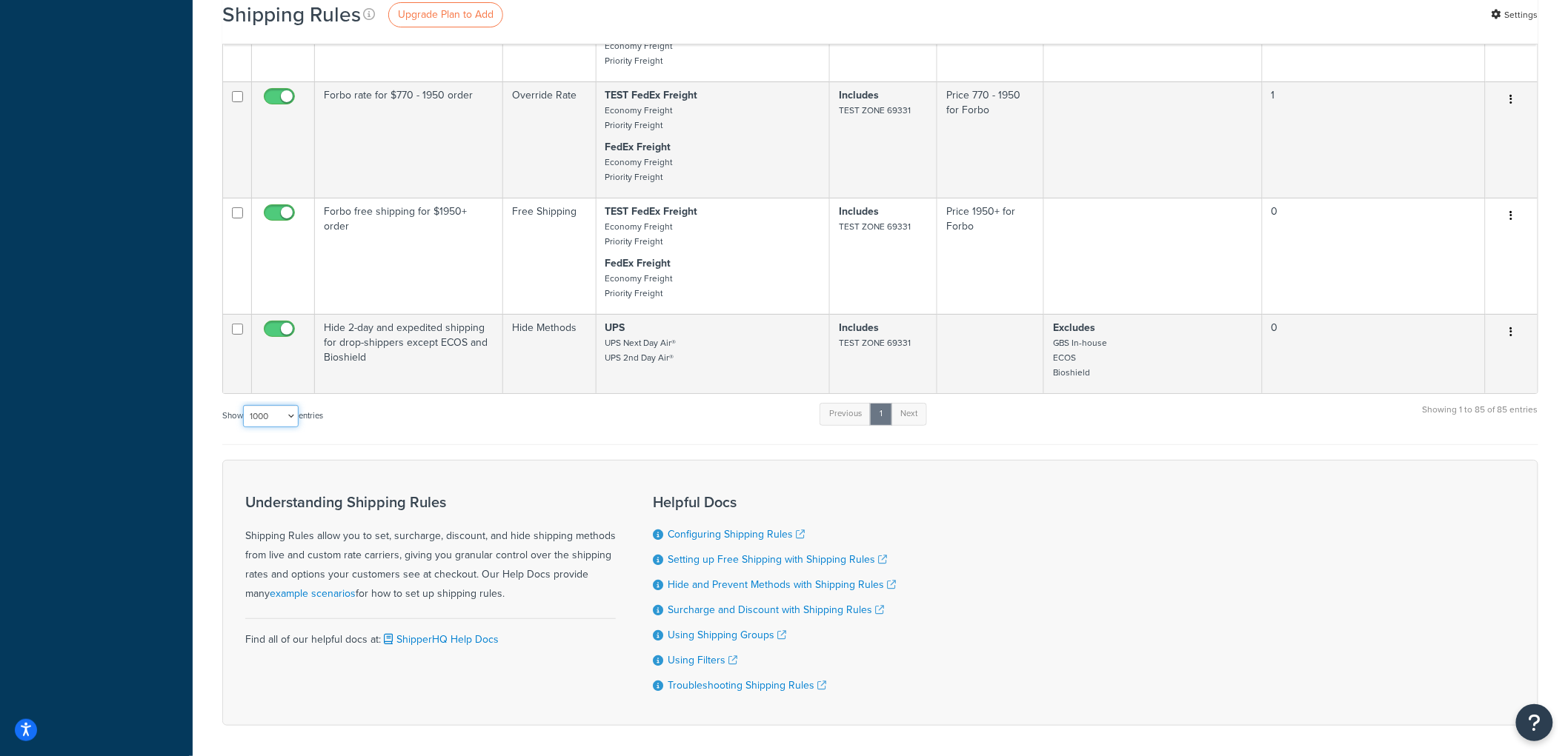
scroll to position [9375, 0]
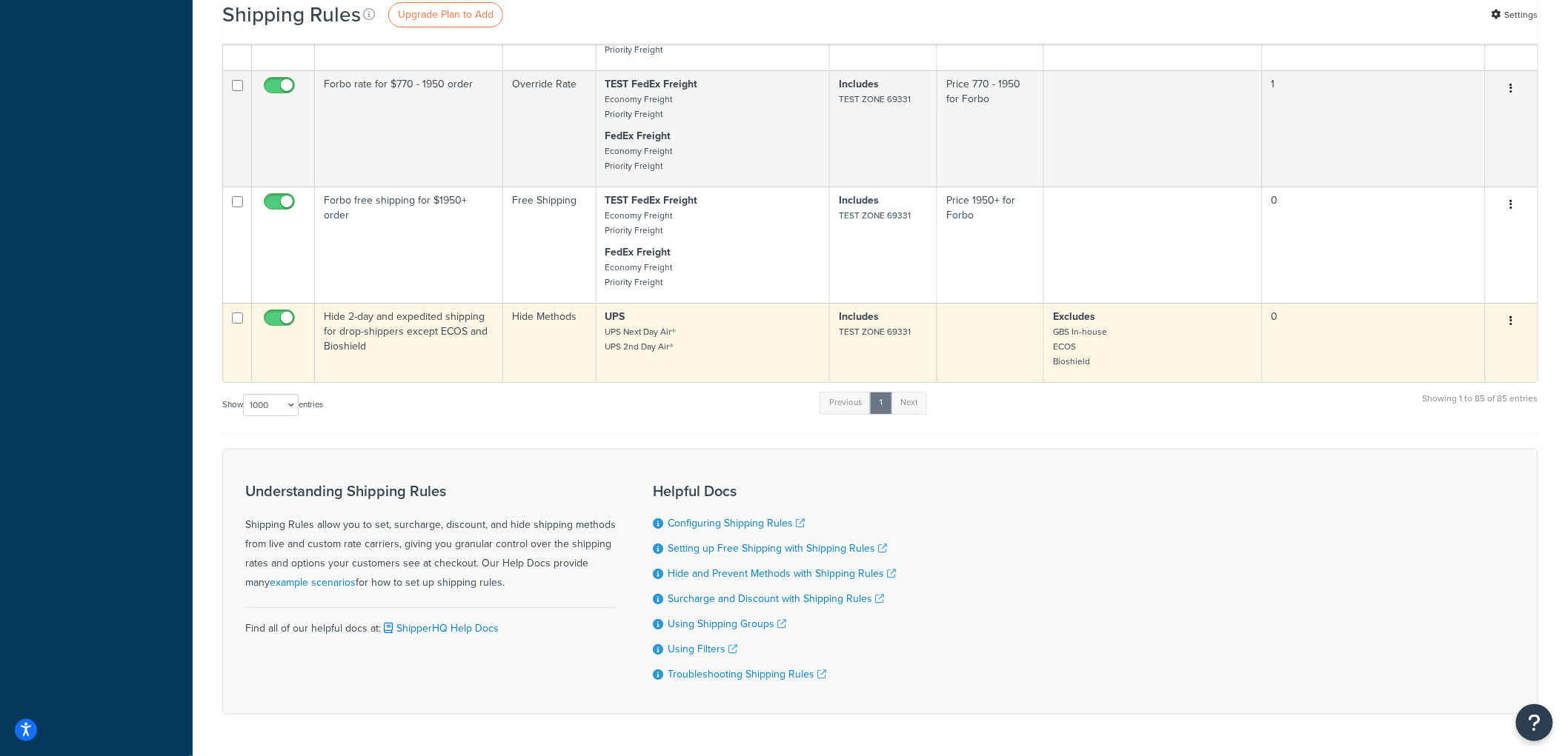
click at [531, 382] on td "Hide Methods" at bounding box center [549, 343] width 94 height 80
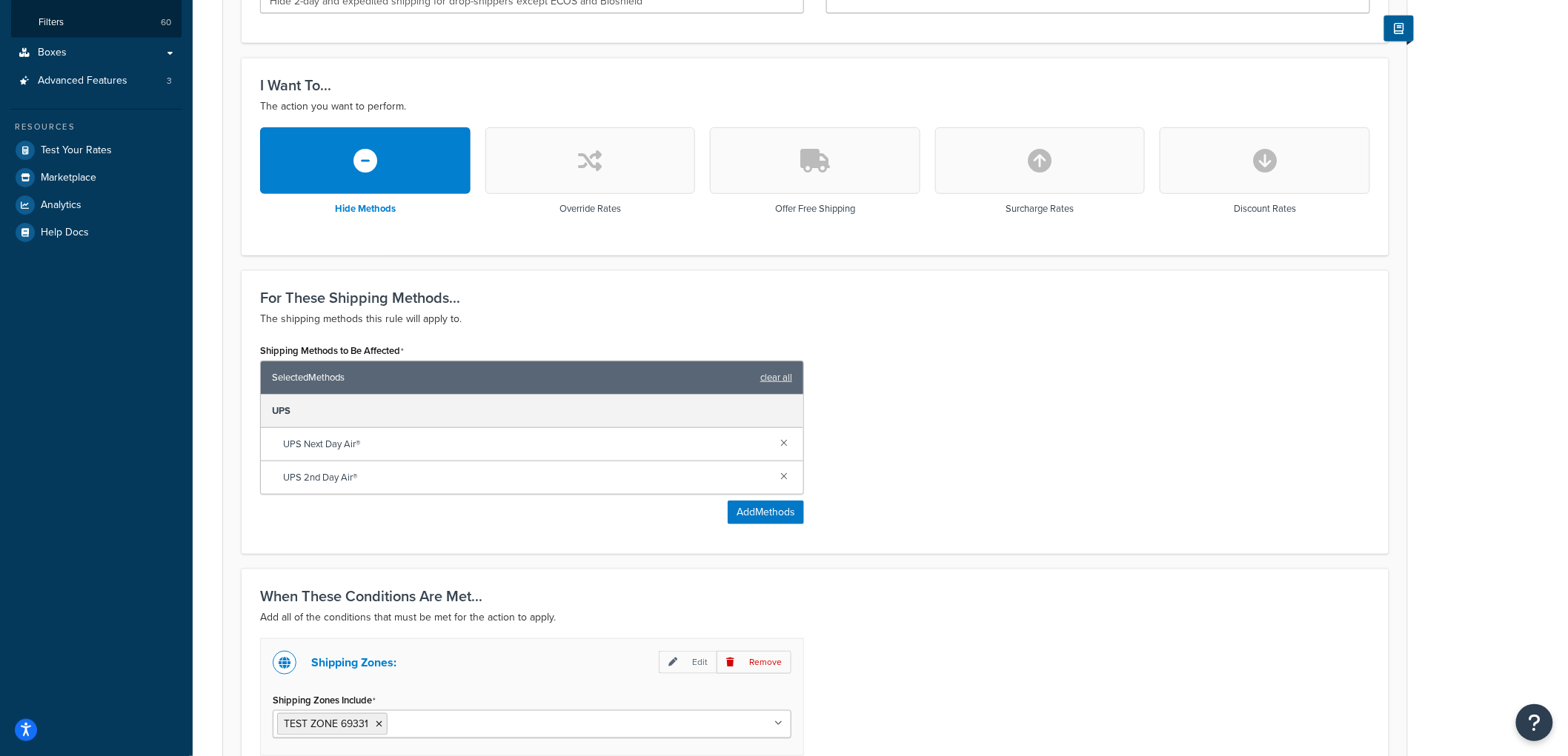
scroll to position [576, 0]
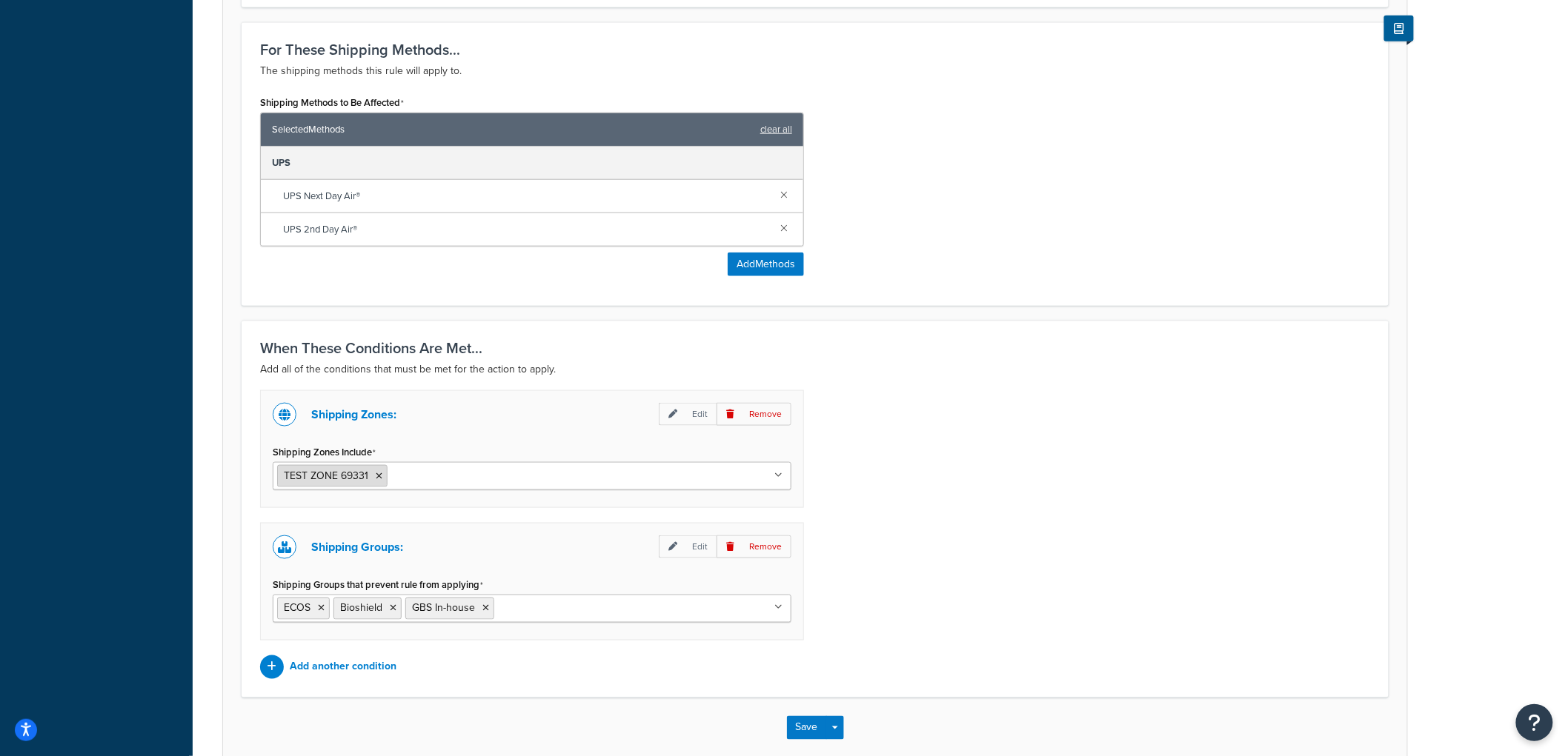
click at [381, 475] on icon at bounding box center [380, 476] width 7 height 9
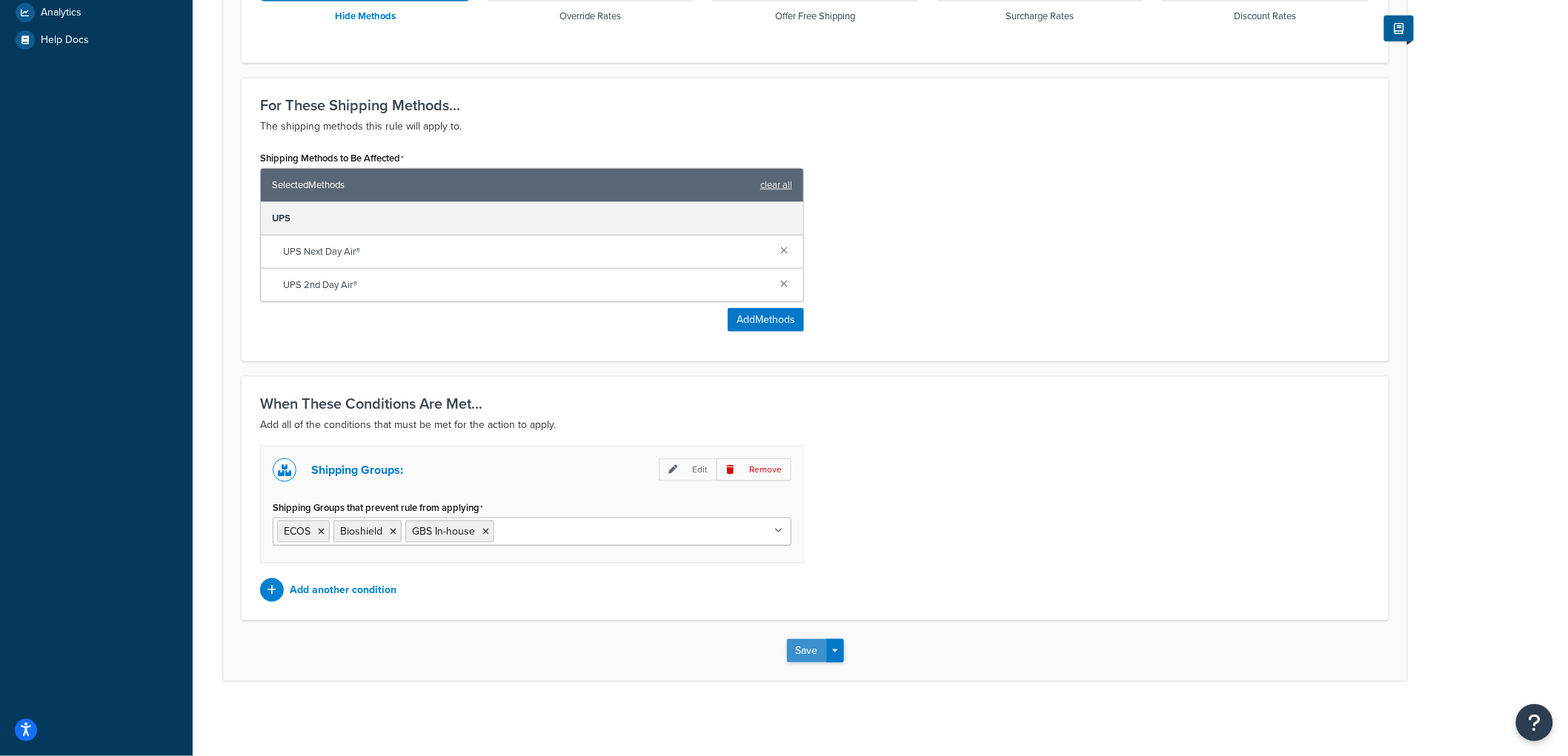
click at [795, 654] on button "Save" at bounding box center [807, 650] width 40 height 24
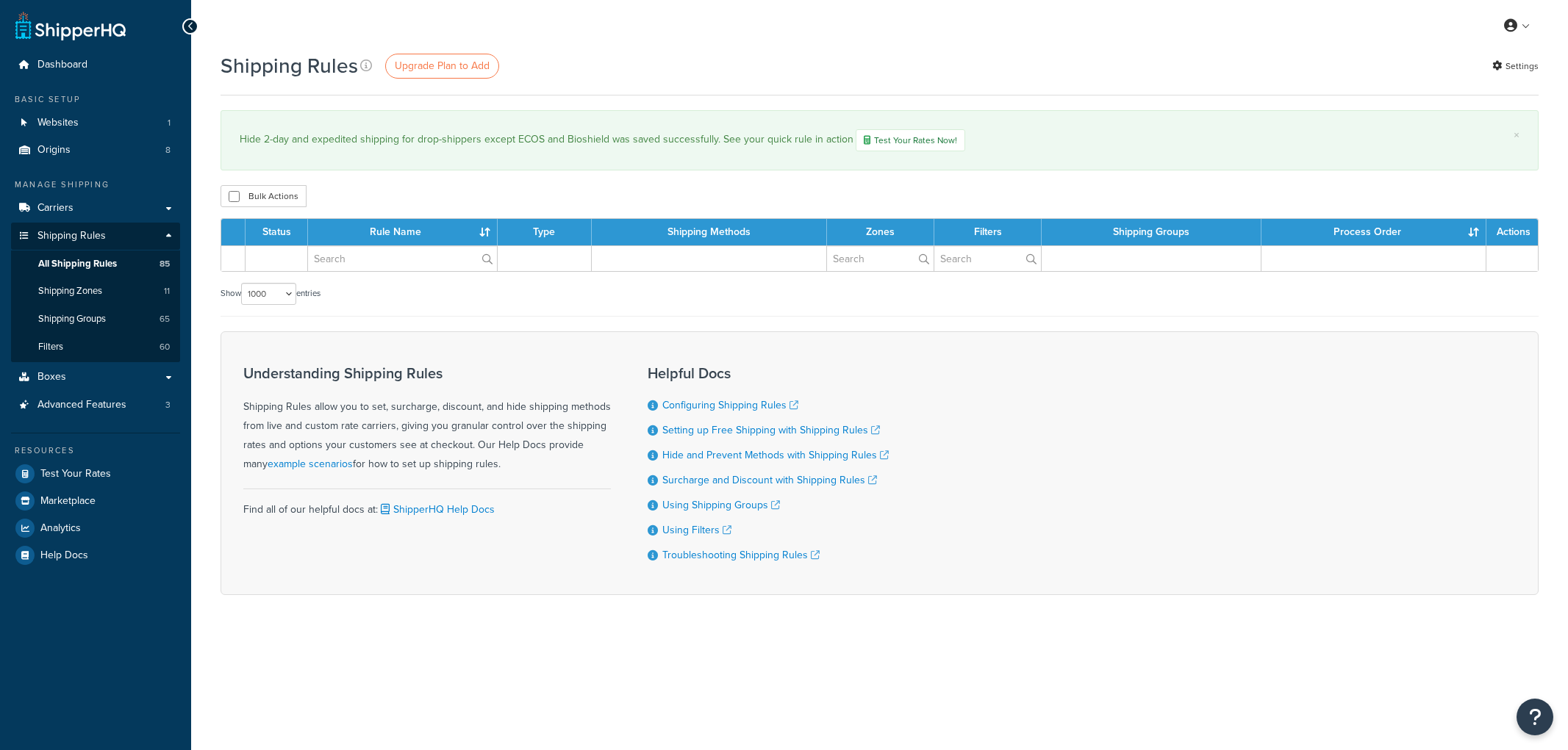
select select "1000"
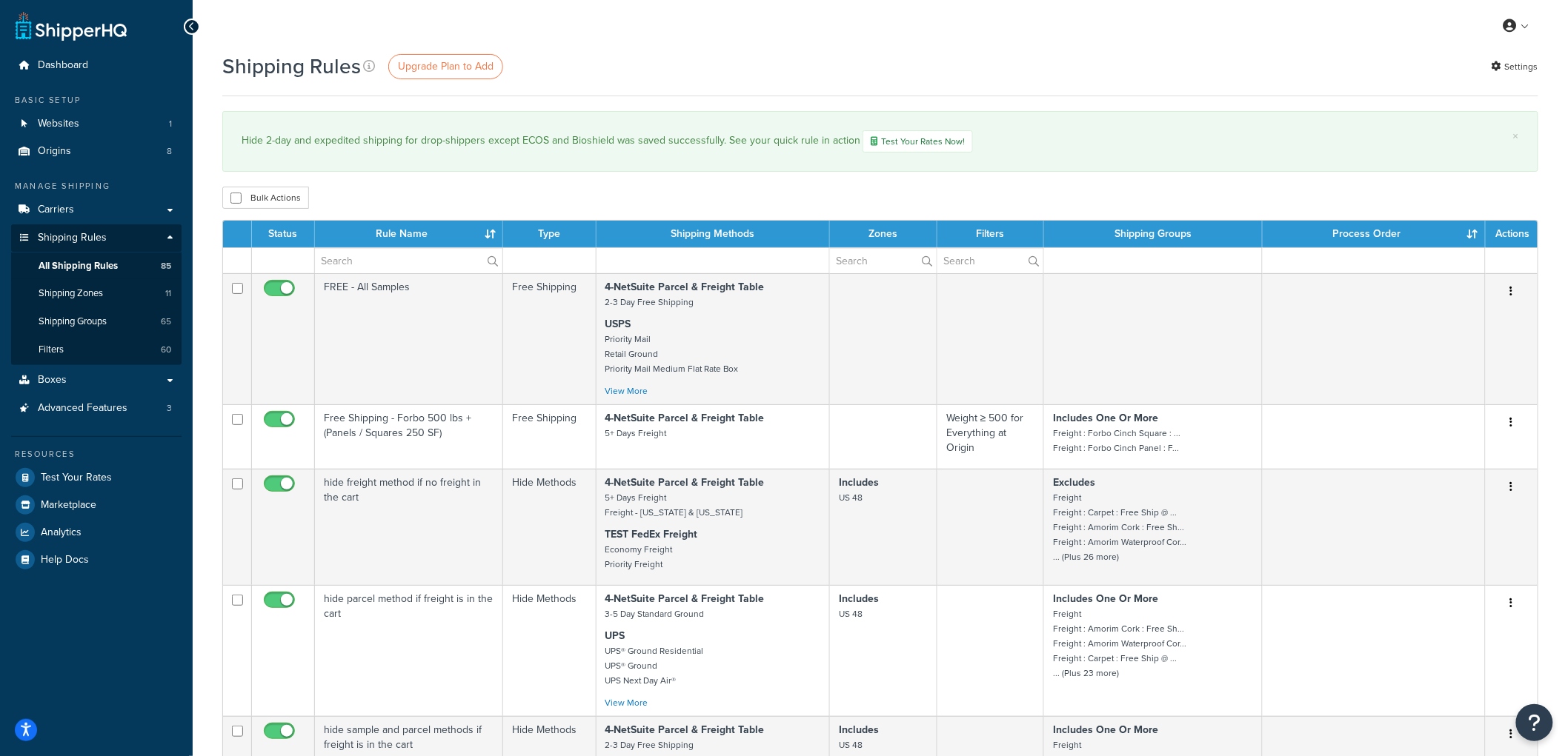
click at [1041, 124] on div "× Hide 2-day and expedited shipping for drop-shippers except ECOS and Bioshield…" at bounding box center [880, 141] width 1316 height 60
click at [1277, 145] on div "Hide 2-day and expedited shipping for drop-shippers except ECOS and Bioshield w…" at bounding box center [880, 141] width 1278 height 22
